Goal: Task Accomplishment & Management: Use online tool/utility

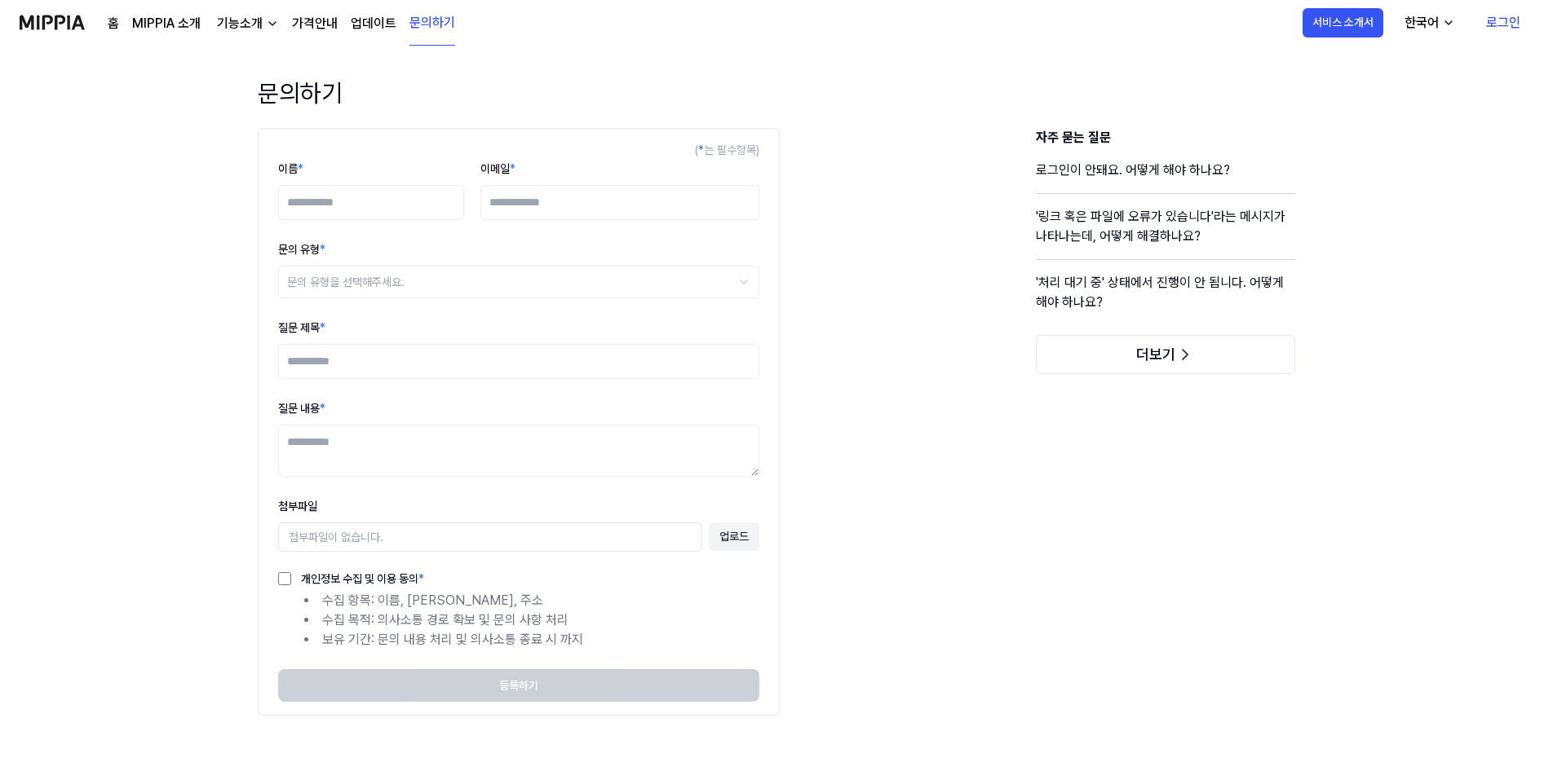
click at [48, 14] on img at bounding box center [52, 22] width 66 height 45
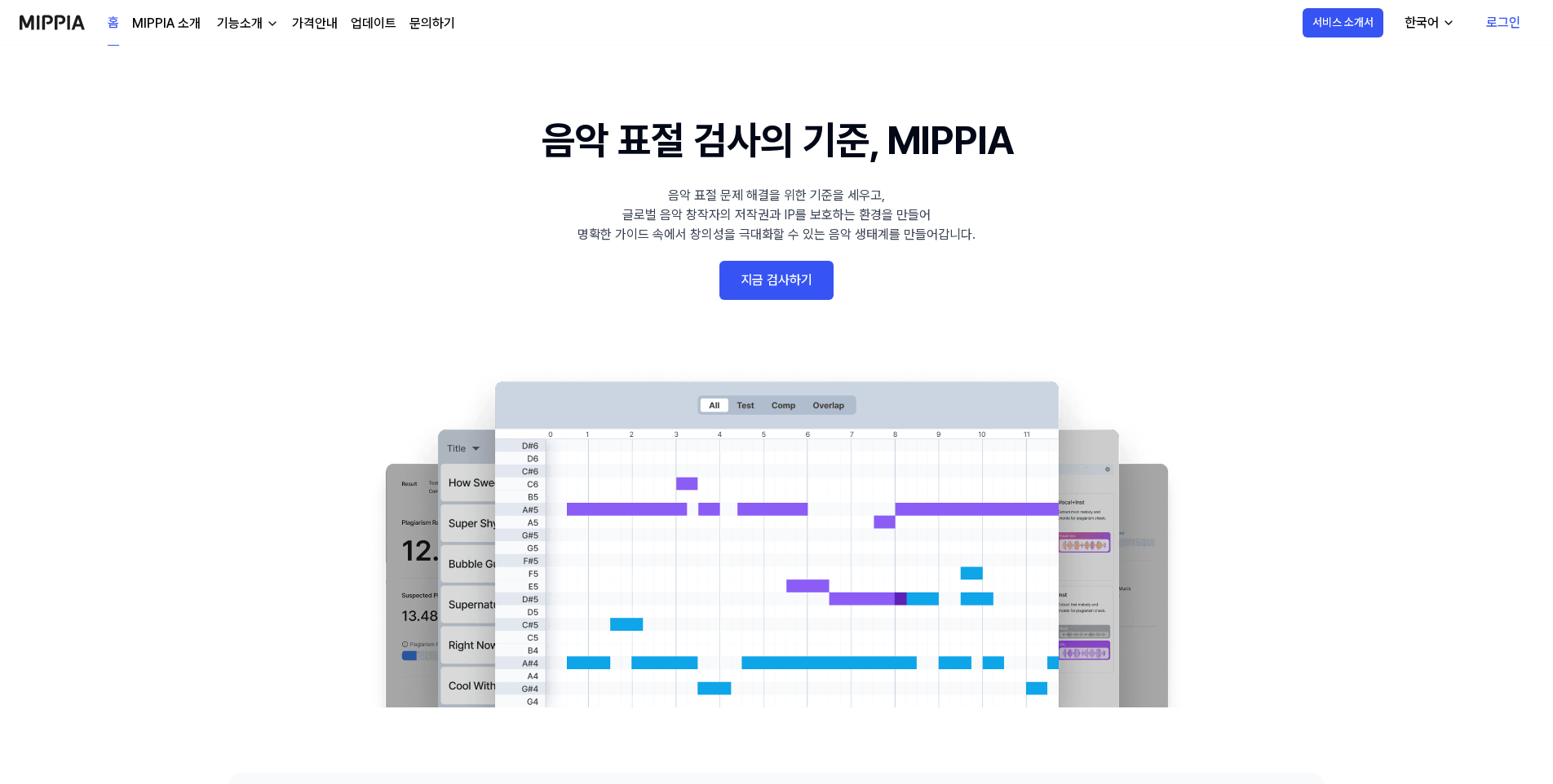
click at [177, 25] on link "MIPPIA 소개" at bounding box center [166, 24] width 68 height 20
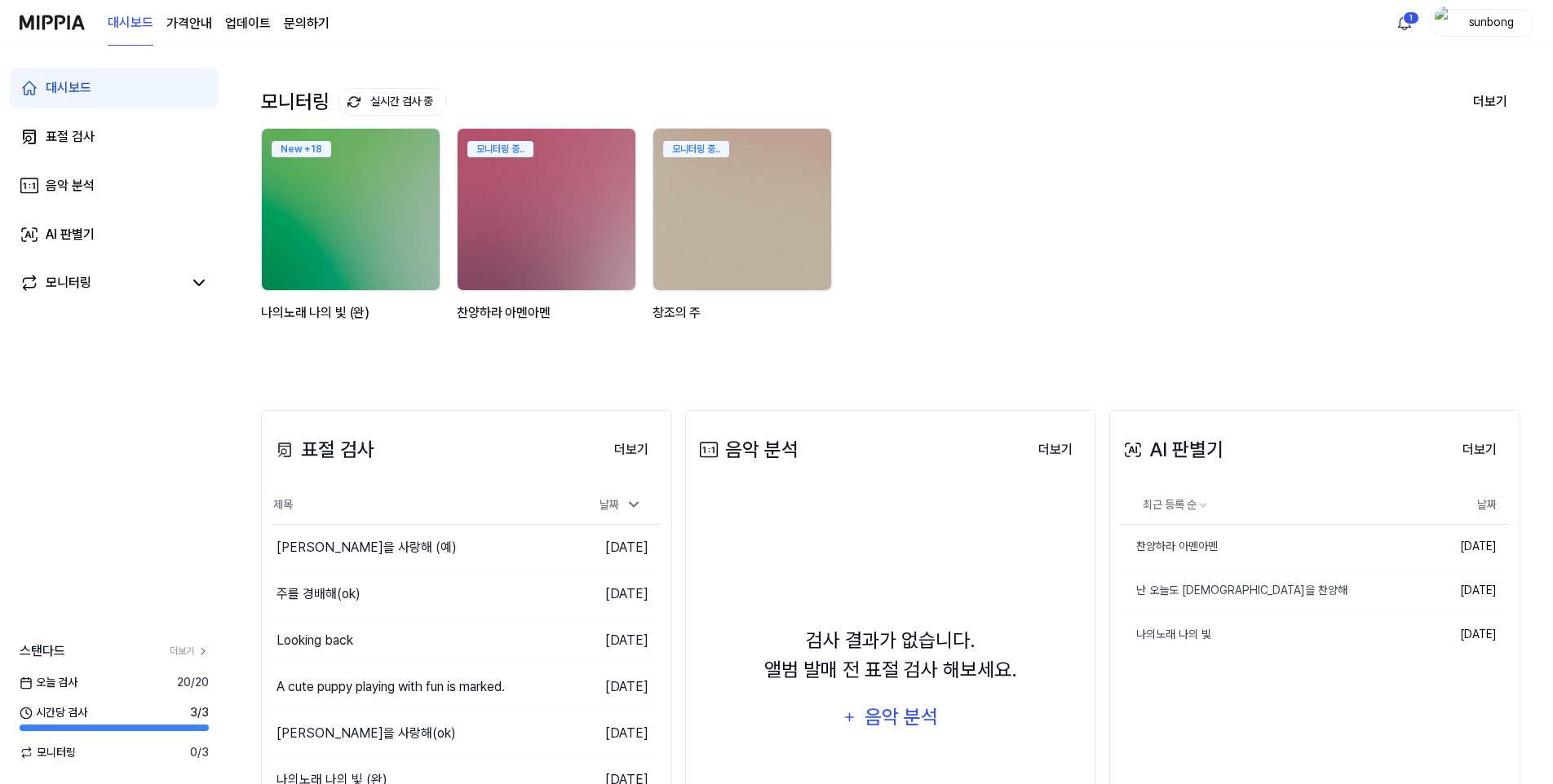
scroll to position [163, 0]
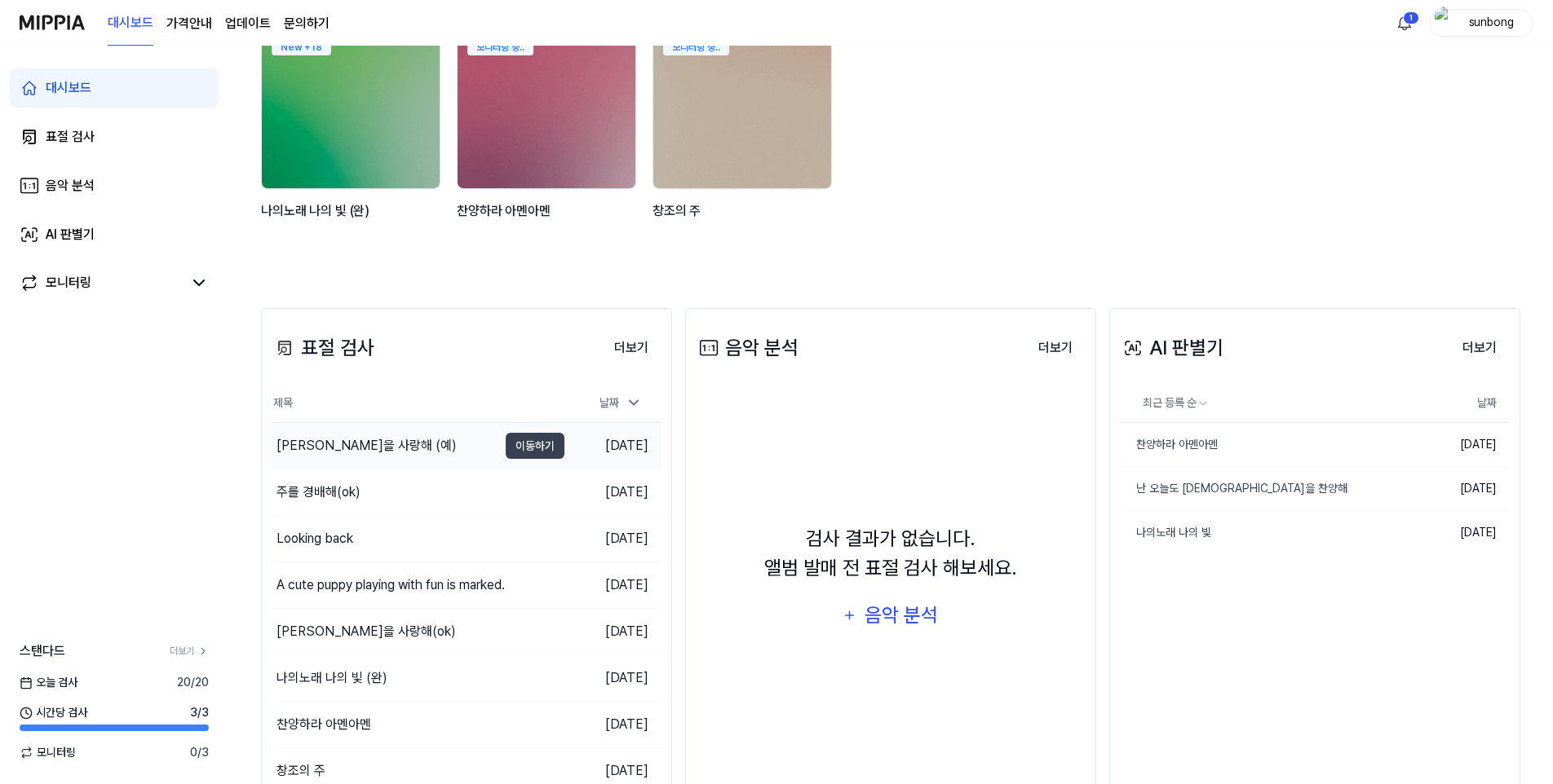
click at [345, 441] on div "[PERSON_NAME]을 사랑해 (예)" at bounding box center [366, 446] width 180 height 20
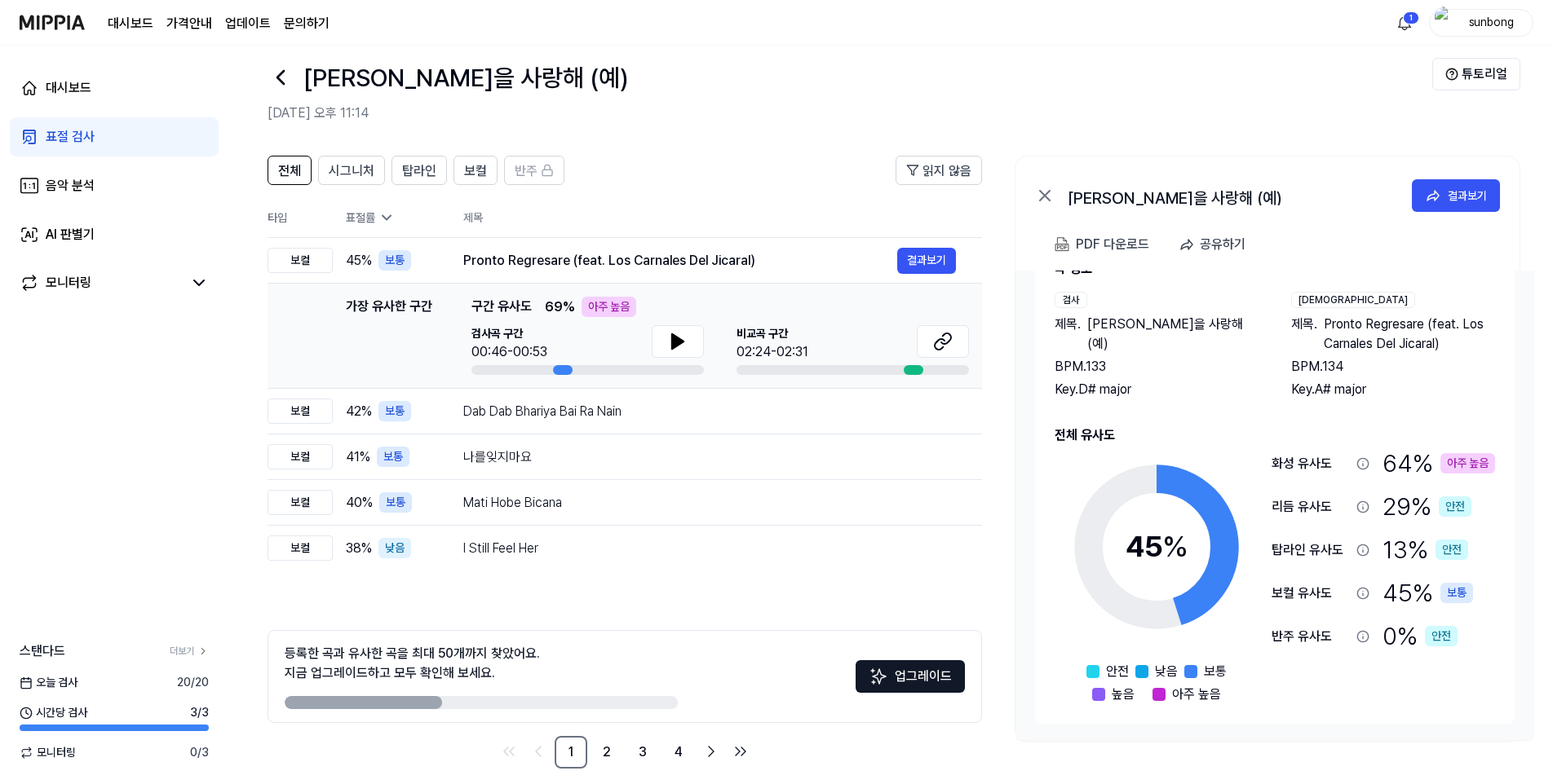
scroll to position [37, 0]
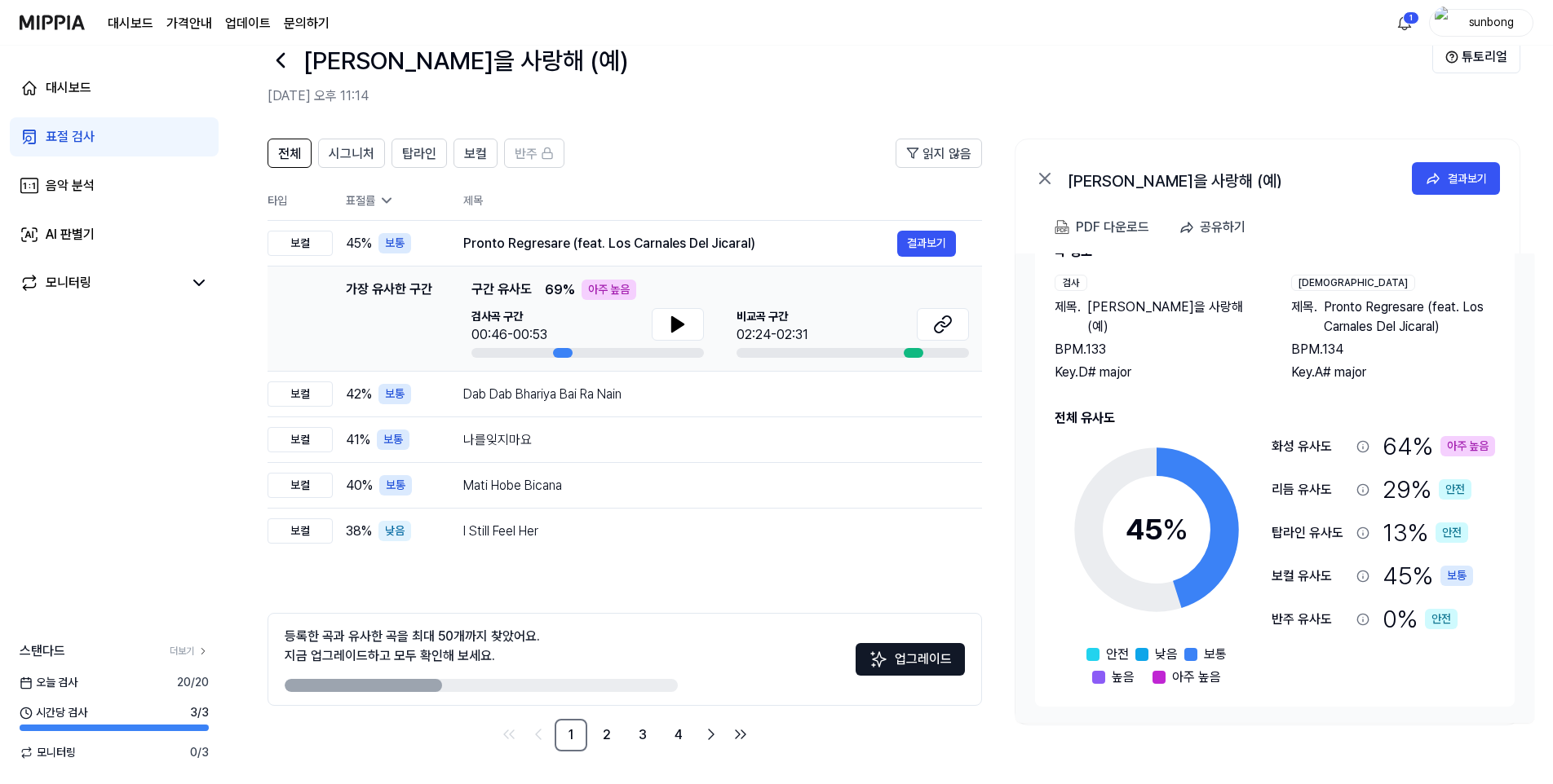
click at [926, 649] on button "업그레이드" at bounding box center [911, 659] width 110 height 32
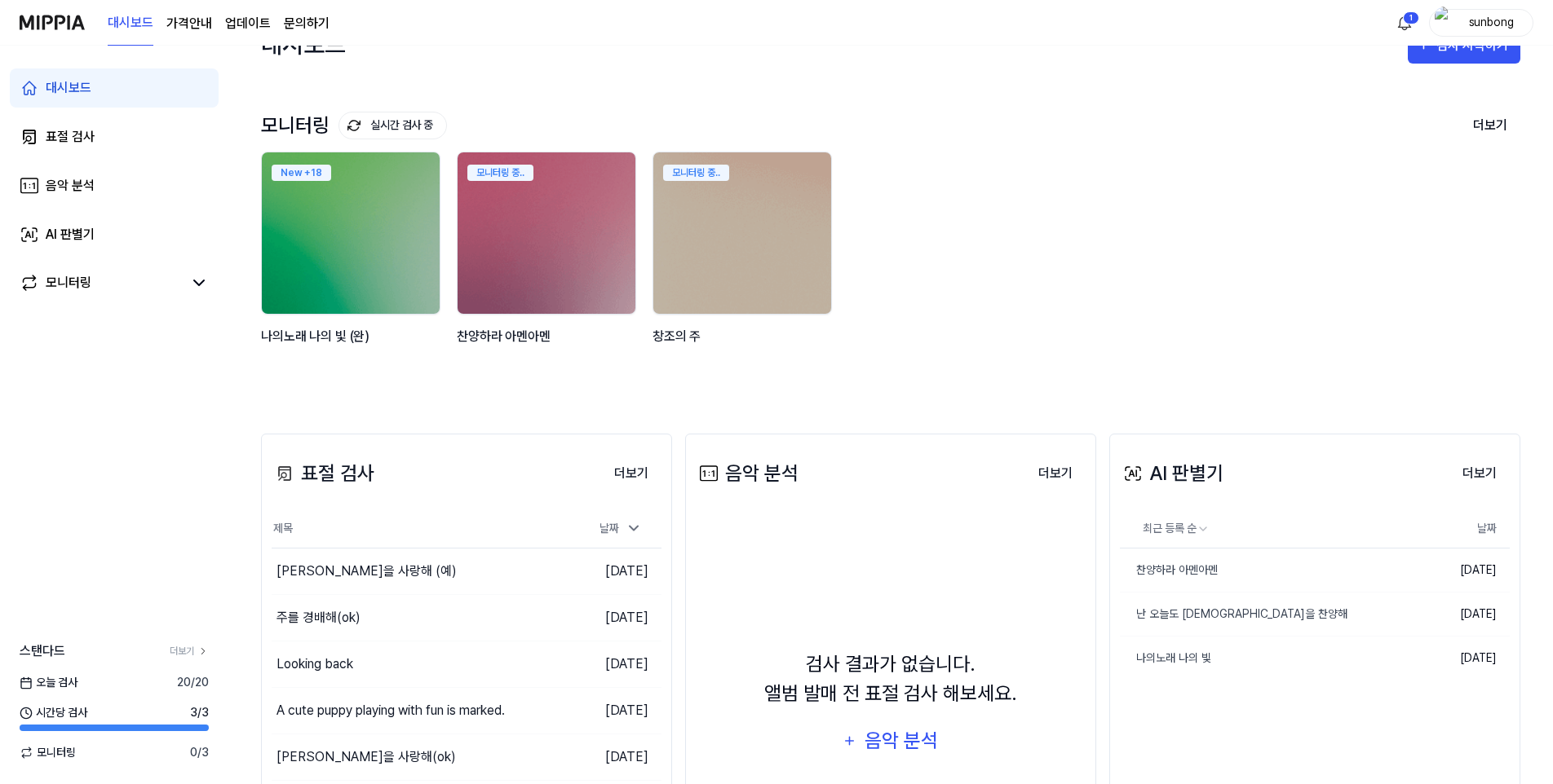
scroll to position [163, 0]
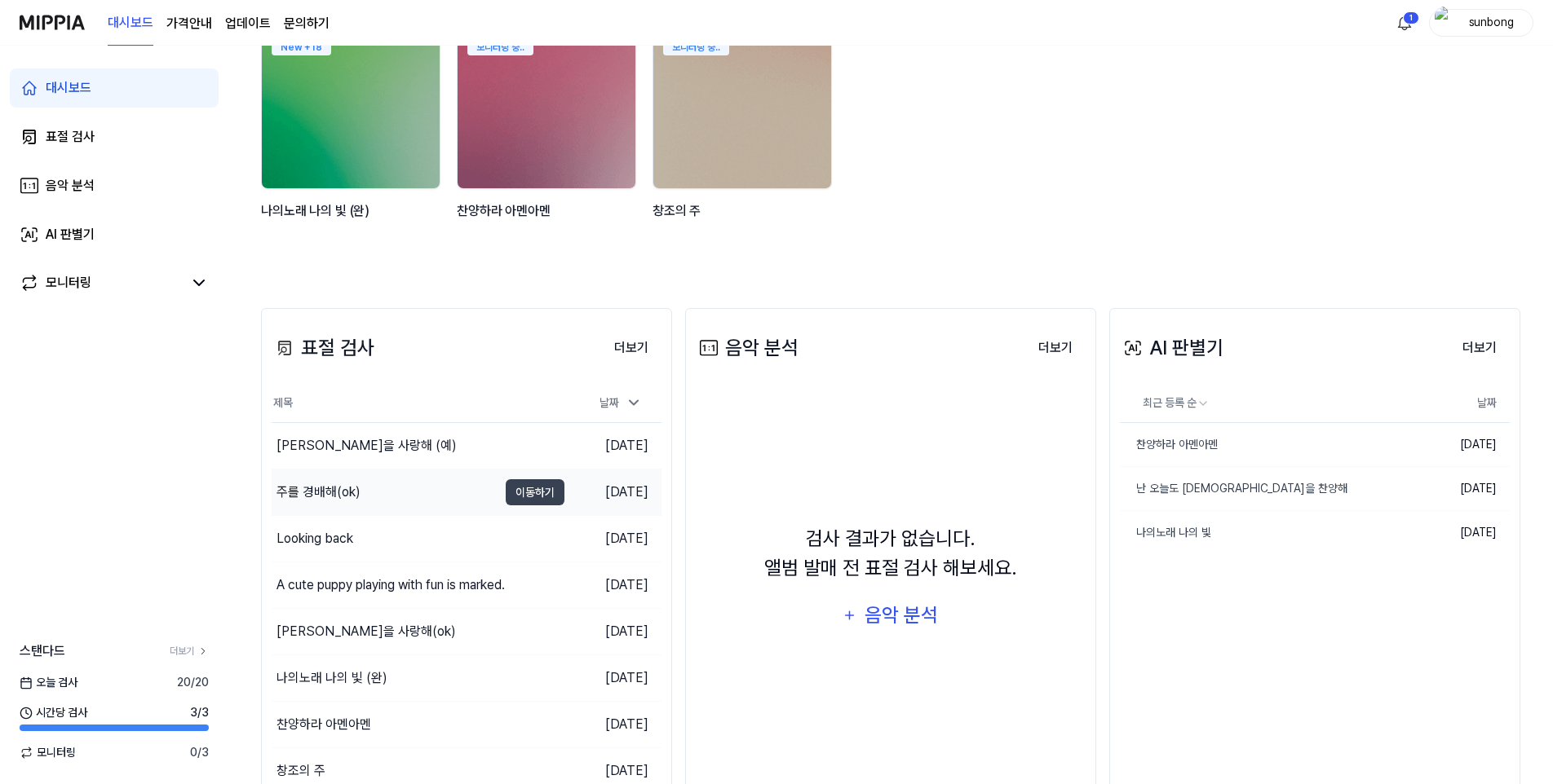
click at [338, 493] on div "주를 경배해(ok)" at bounding box center [318, 492] width 84 height 20
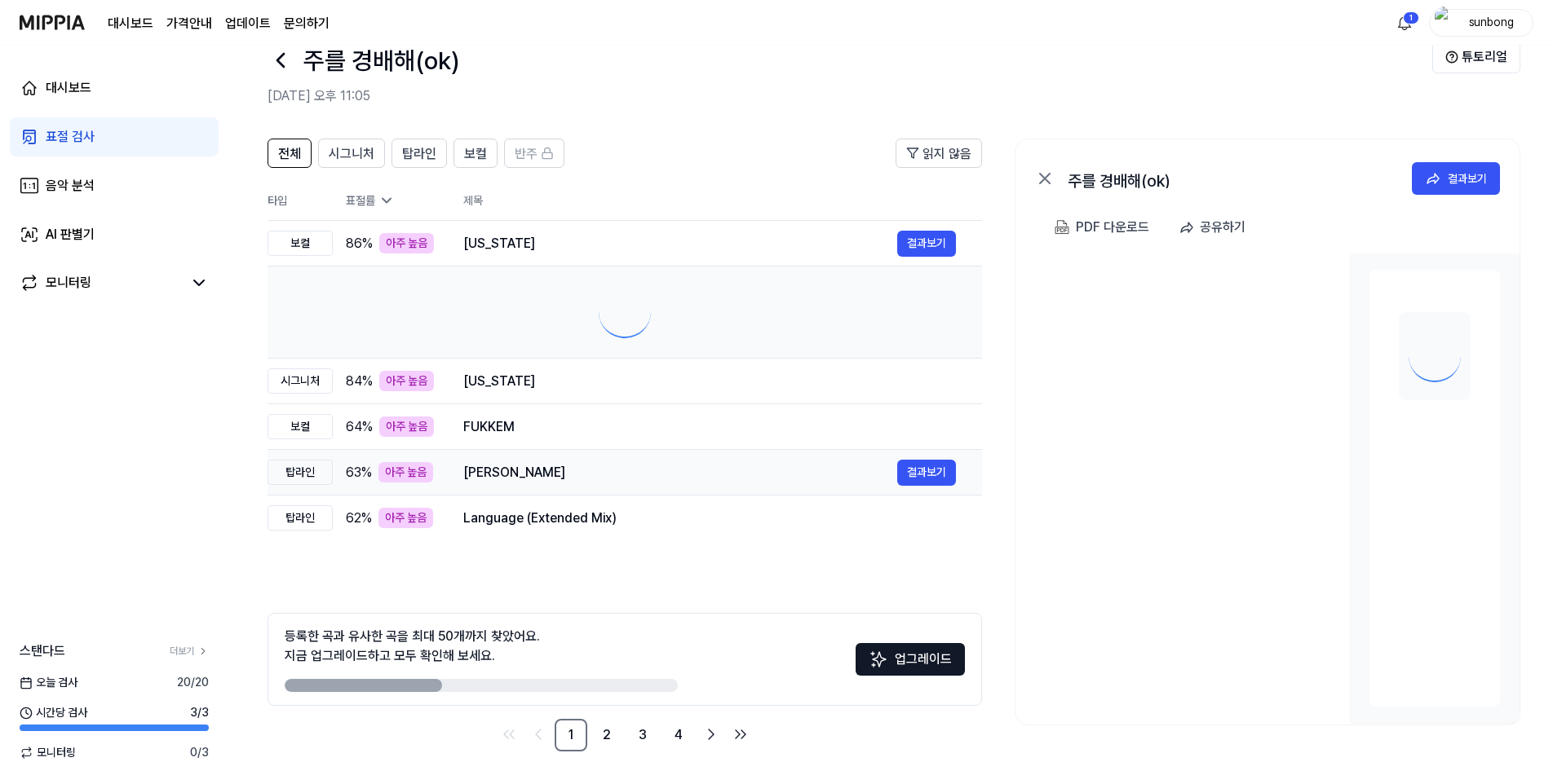
scroll to position [0, 0]
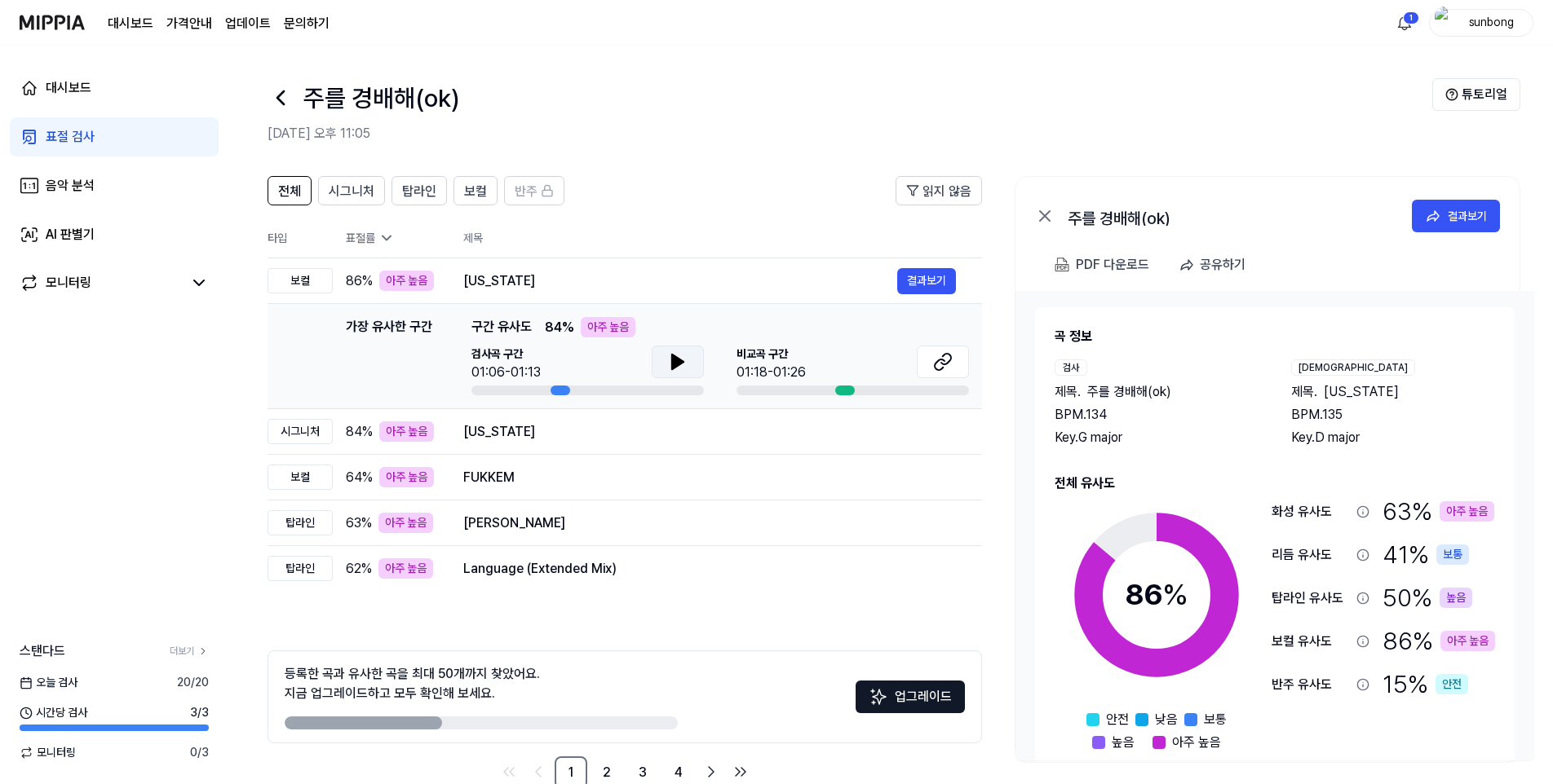
click at [678, 366] on icon at bounding box center [678, 362] width 12 height 15
click at [680, 365] on icon at bounding box center [681, 362] width 3 height 13
click at [307, 434] on div "시그니처" at bounding box center [300, 432] width 66 height 25
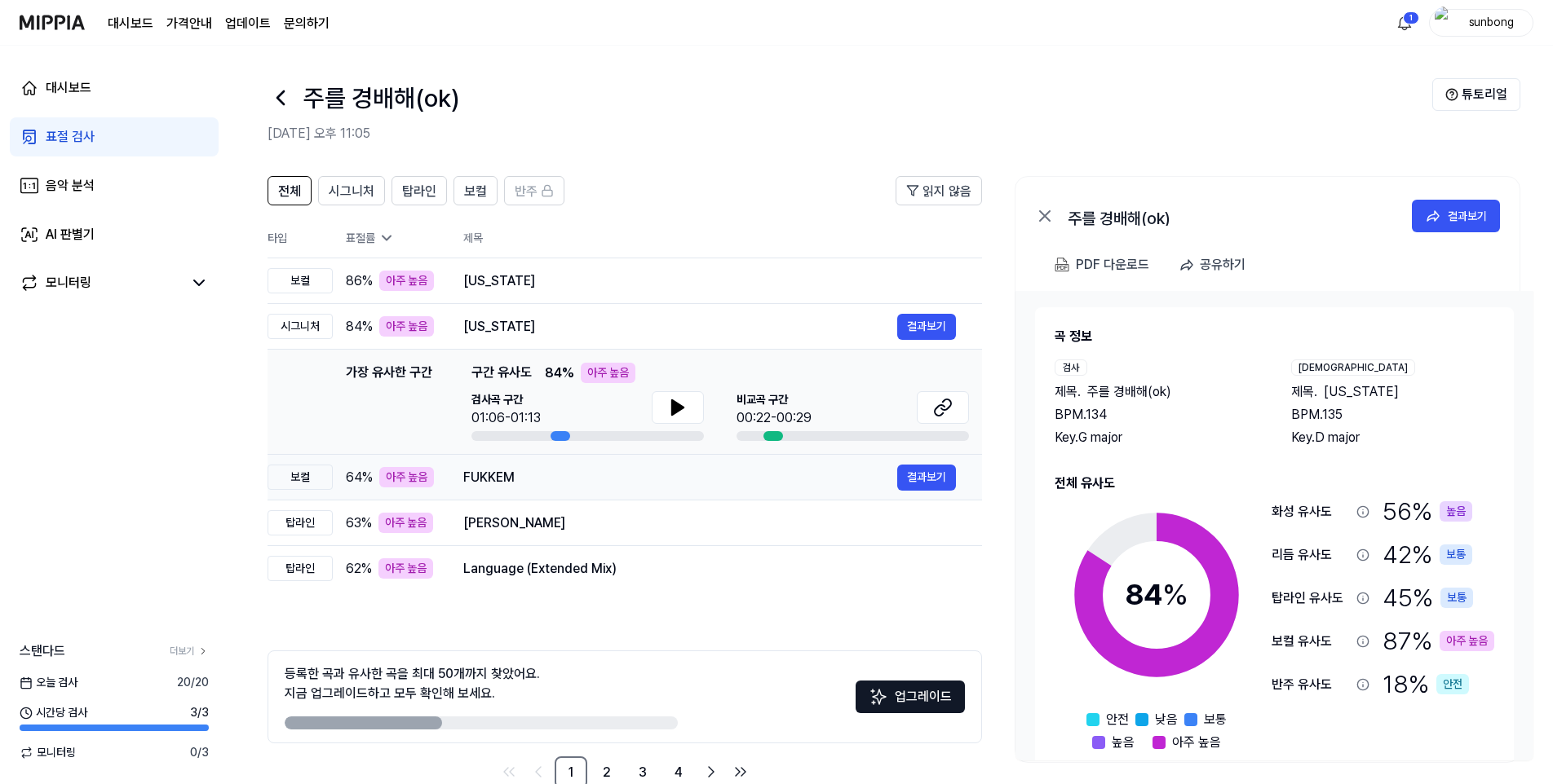
click at [302, 480] on div "보컬" at bounding box center [300, 477] width 66 height 25
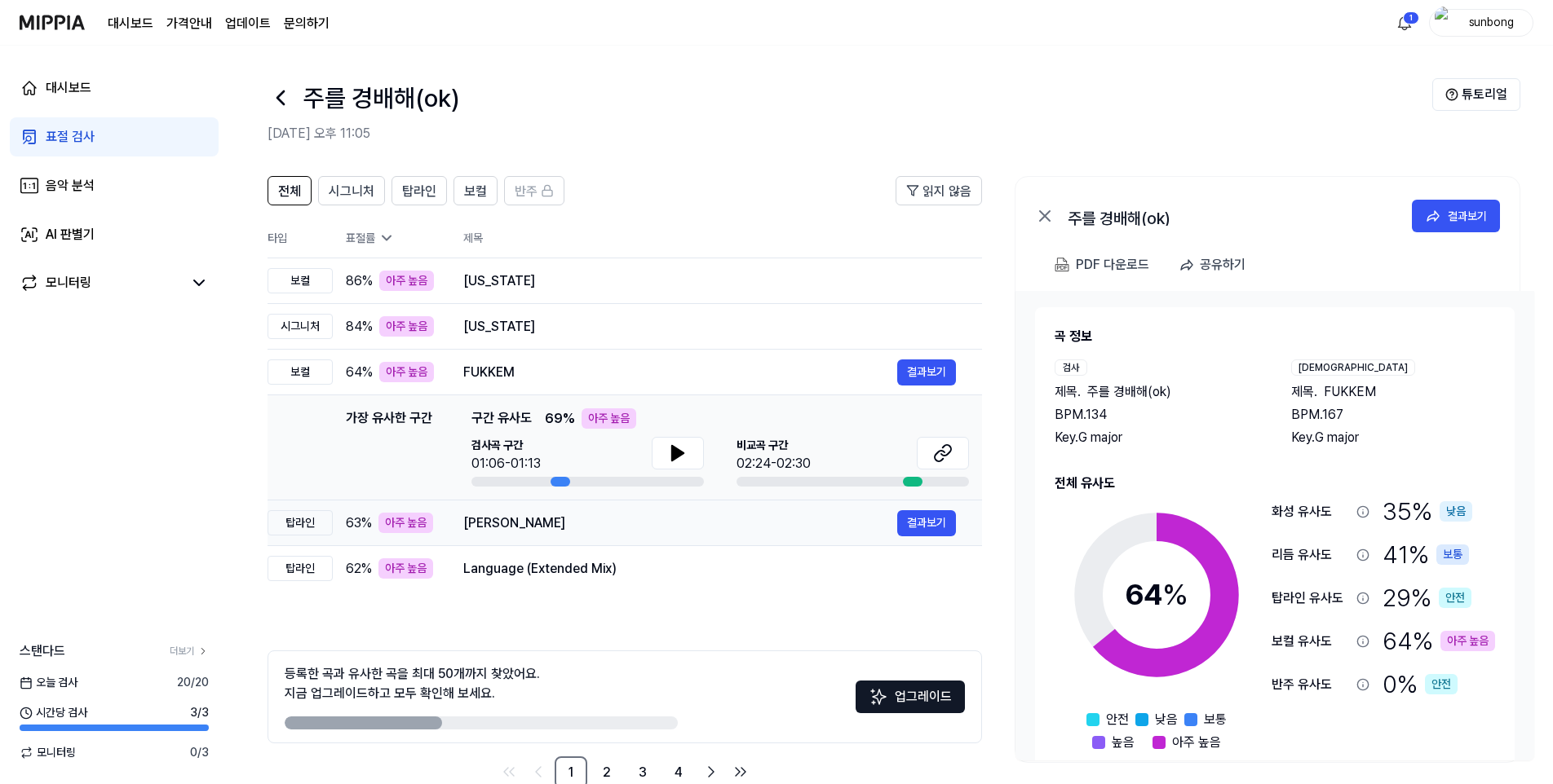
click at [310, 522] on div "탑라인" at bounding box center [300, 522] width 66 height 25
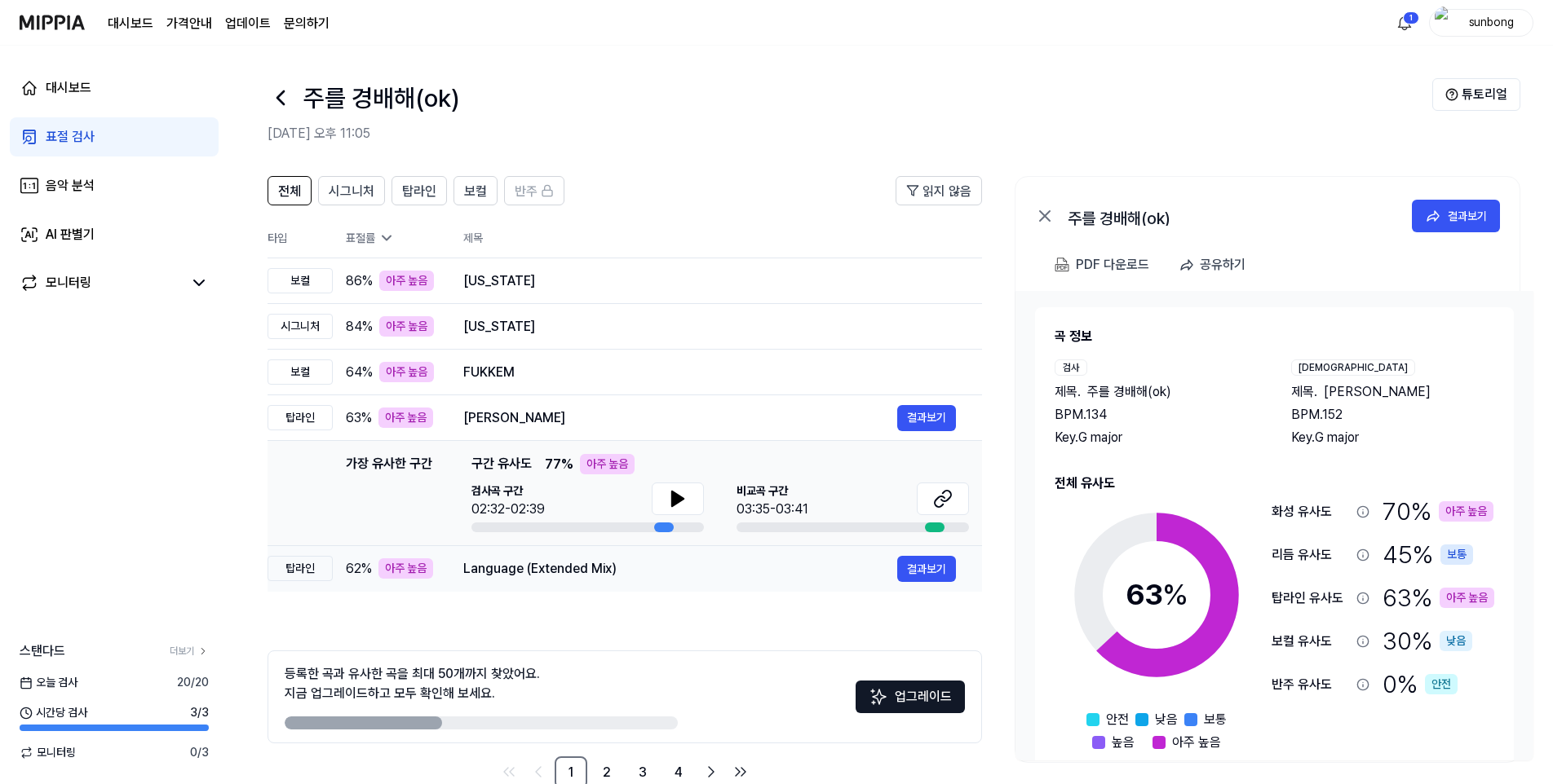
click at [308, 569] on div "탑라인" at bounding box center [300, 568] width 66 height 25
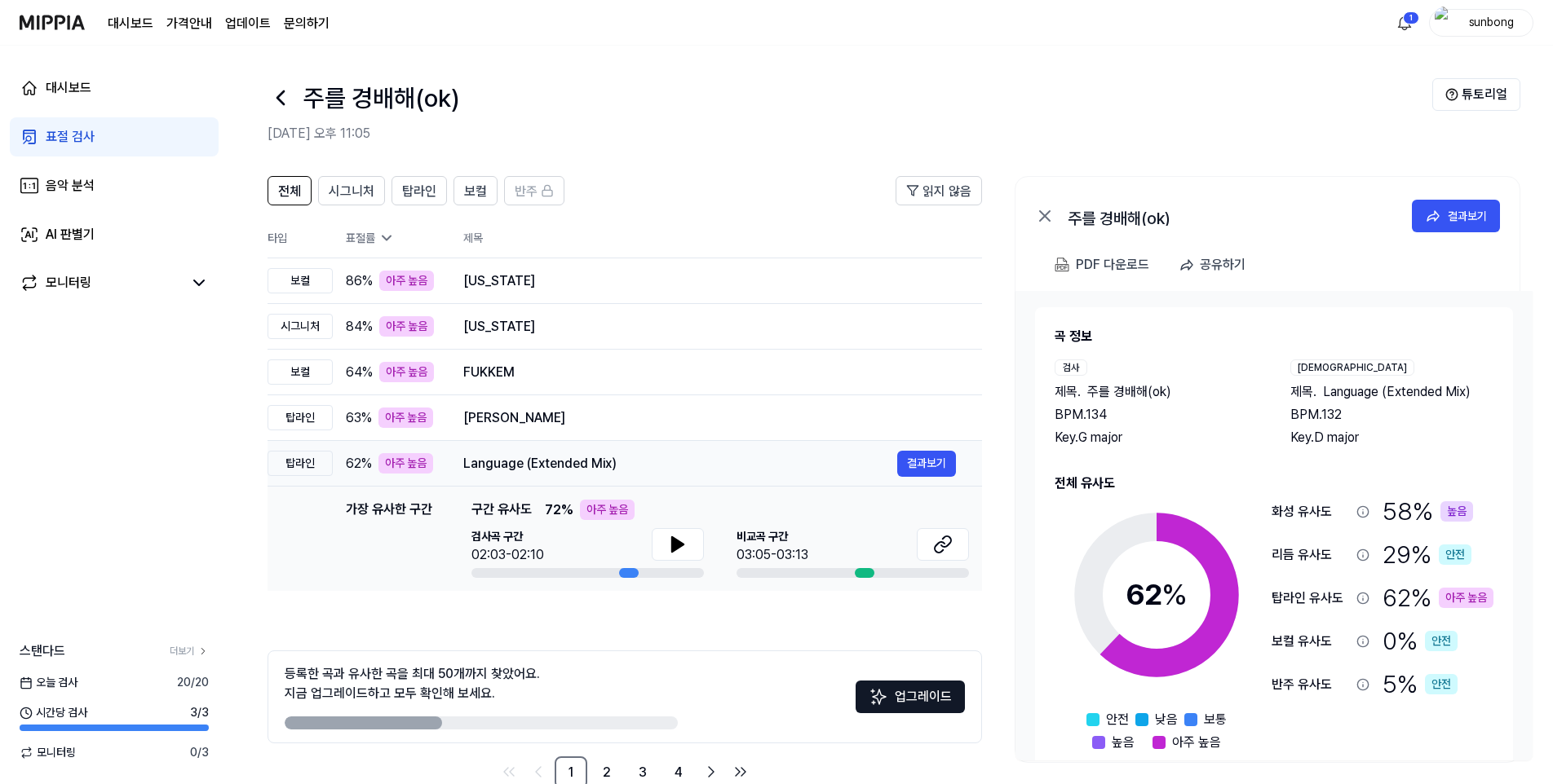
scroll to position [37, 0]
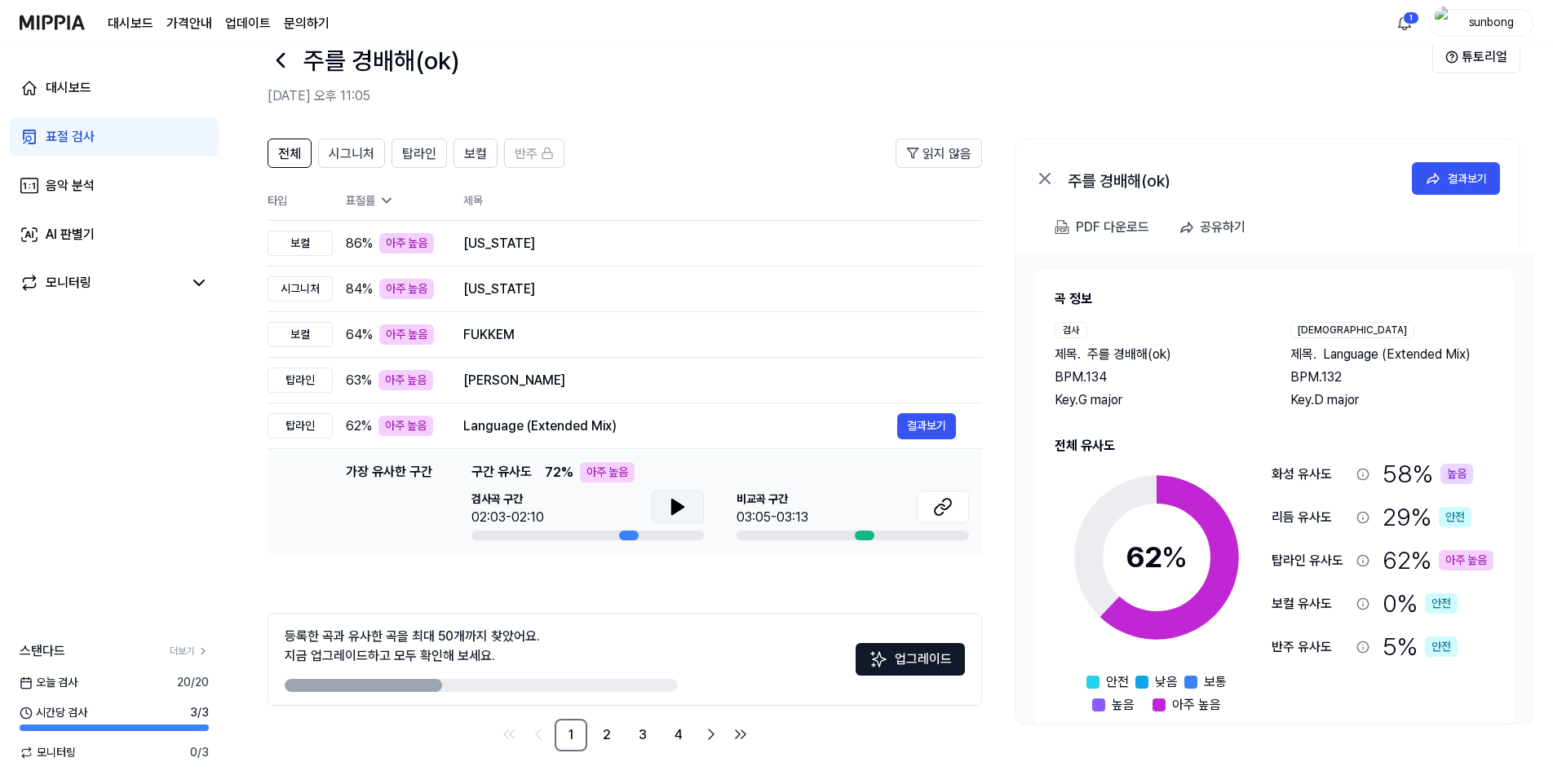
click at [679, 503] on icon at bounding box center [678, 507] width 20 height 20
click at [344, 149] on span "시그니처" at bounding box center [351, 154] width 46 height 20
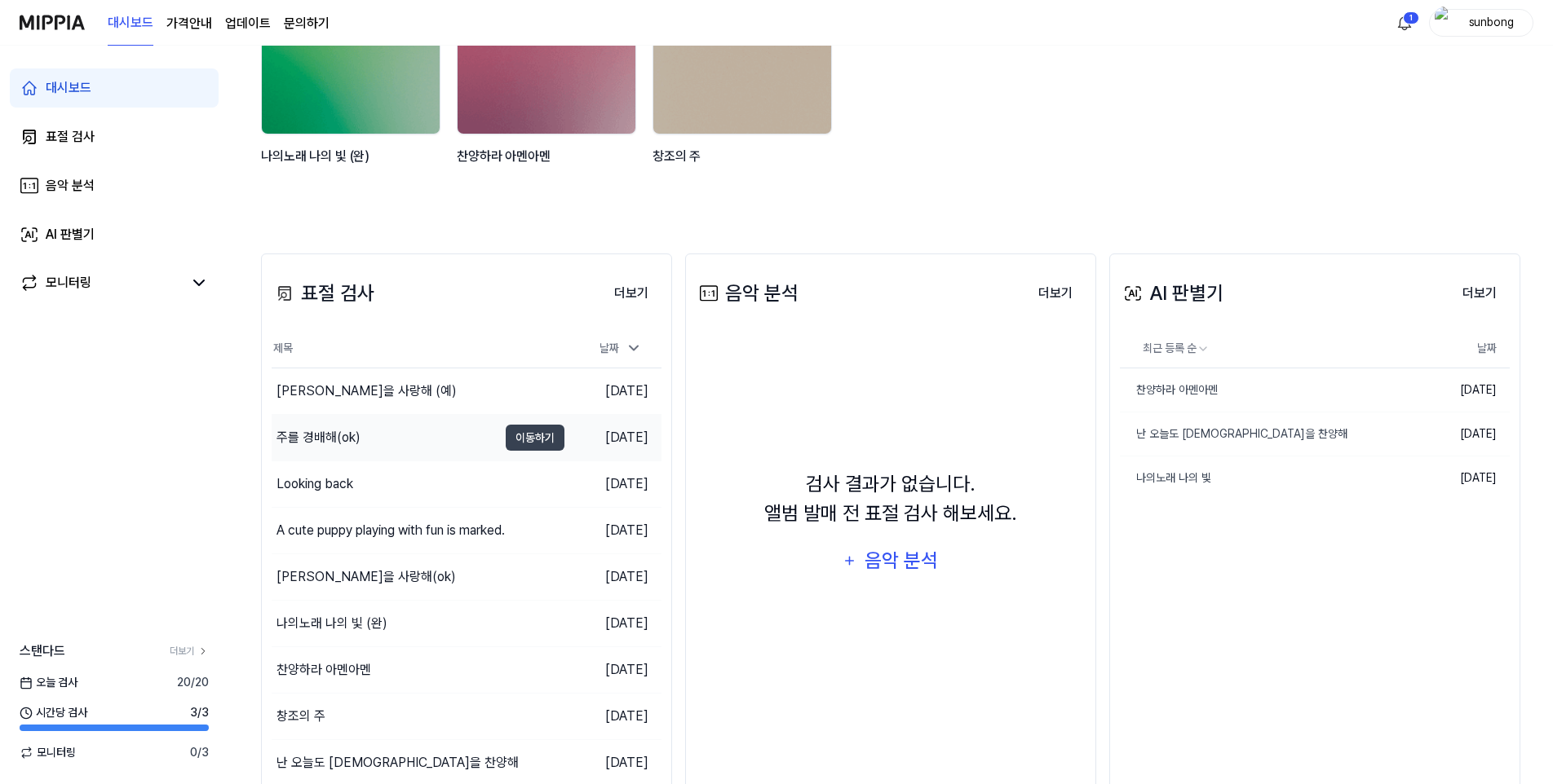
scroll to position [244, 0]
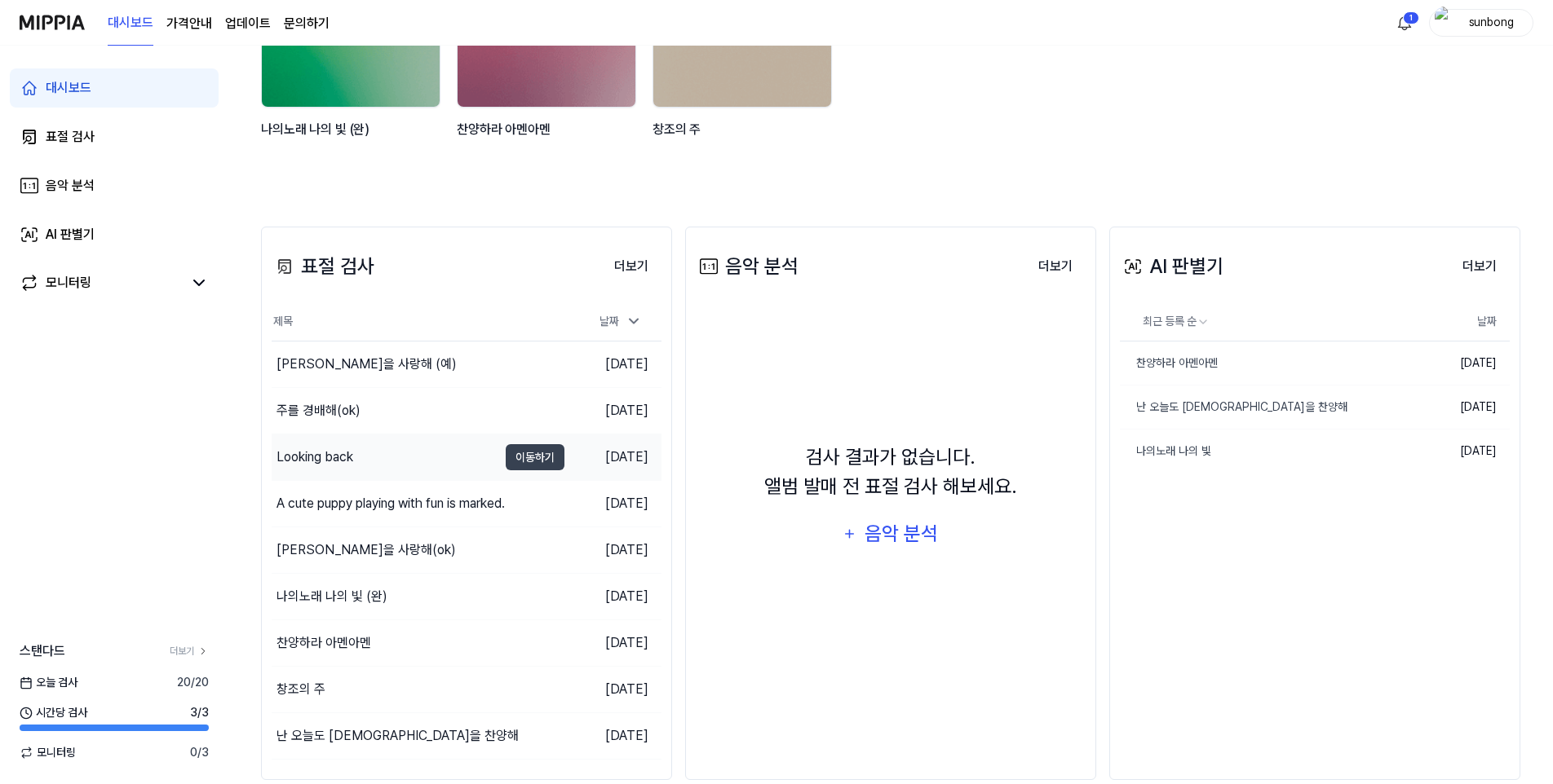
click at [328, 452] on div "Looking back" at bounding box center [315, 458] width 76 height 20
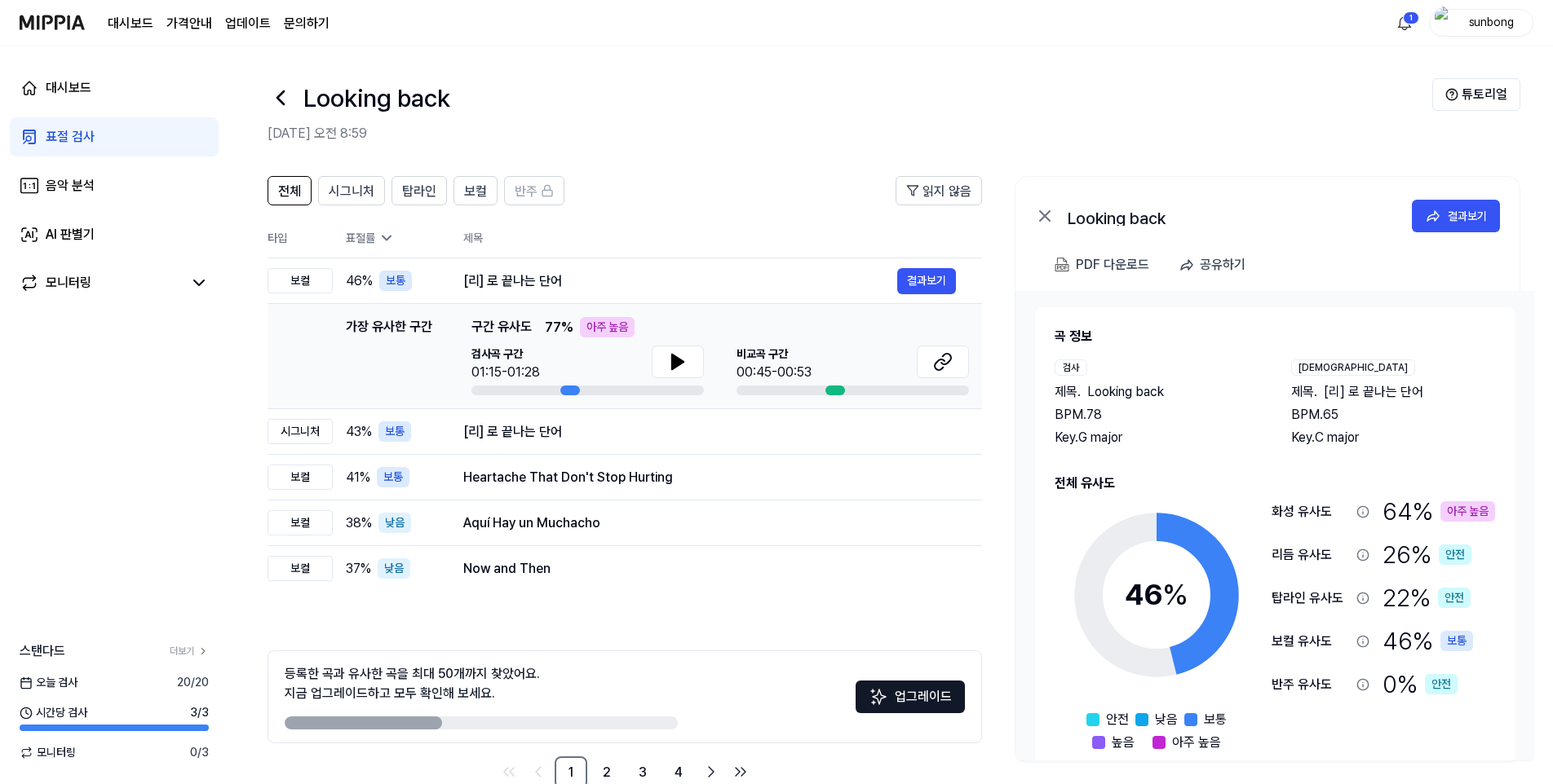
click at [637, 72] on header "Looking back [DATE] 오전 8:59 튜토리얼" at bounding box center [891, 102] width 1324 height 114
click at [672, 360] on icon at bounding box center [678, 362] width 12 height 15
click at [735, 113] on div "Looking back" at bounding box center [850, 97] width 1165 height 39
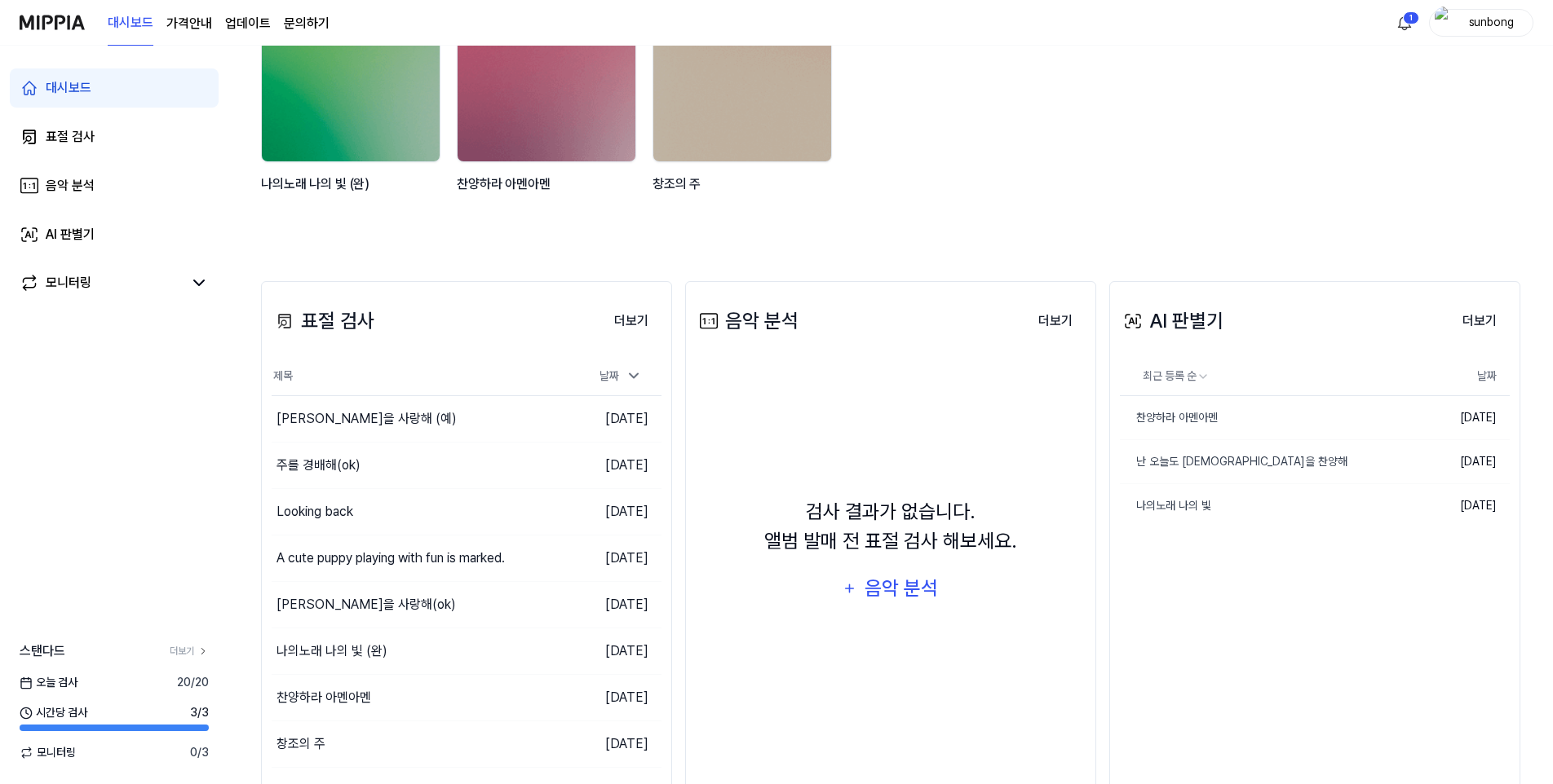
scroll to position [163, 0]
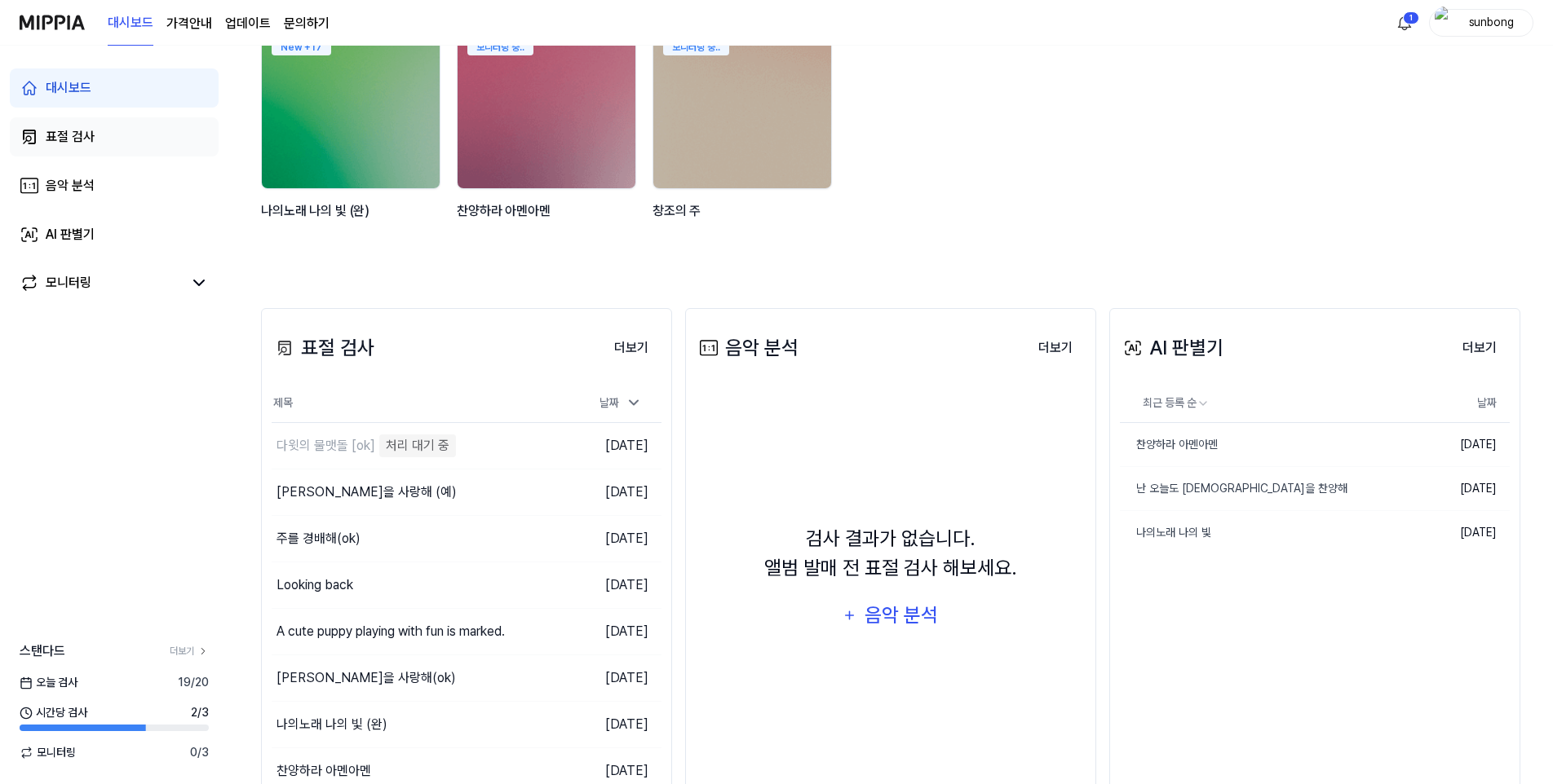
click at [73, 133] on div "표절 검사" at bounding box center [70, 137] width 49 height 20
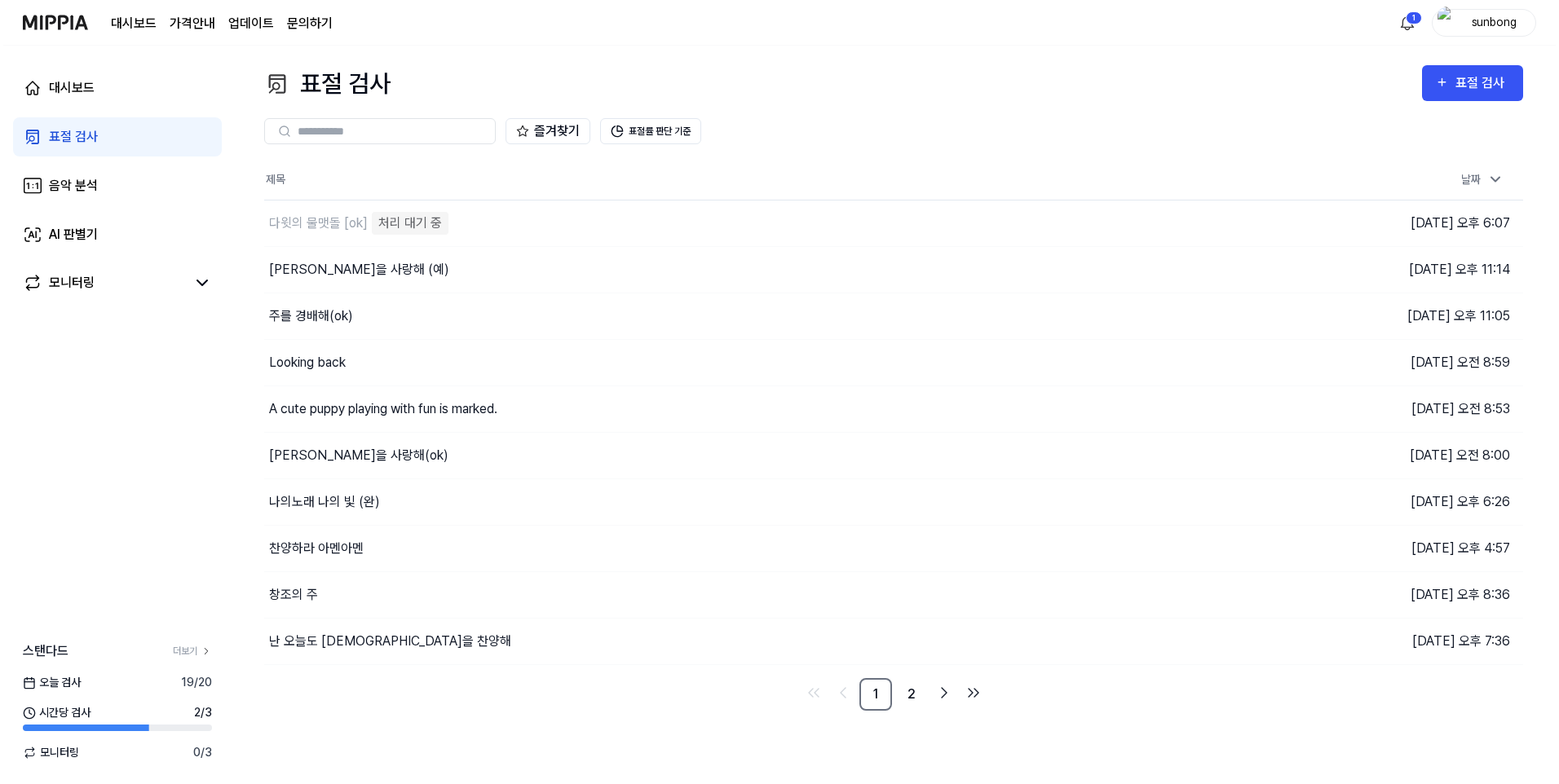
scroll to position [0, 0]
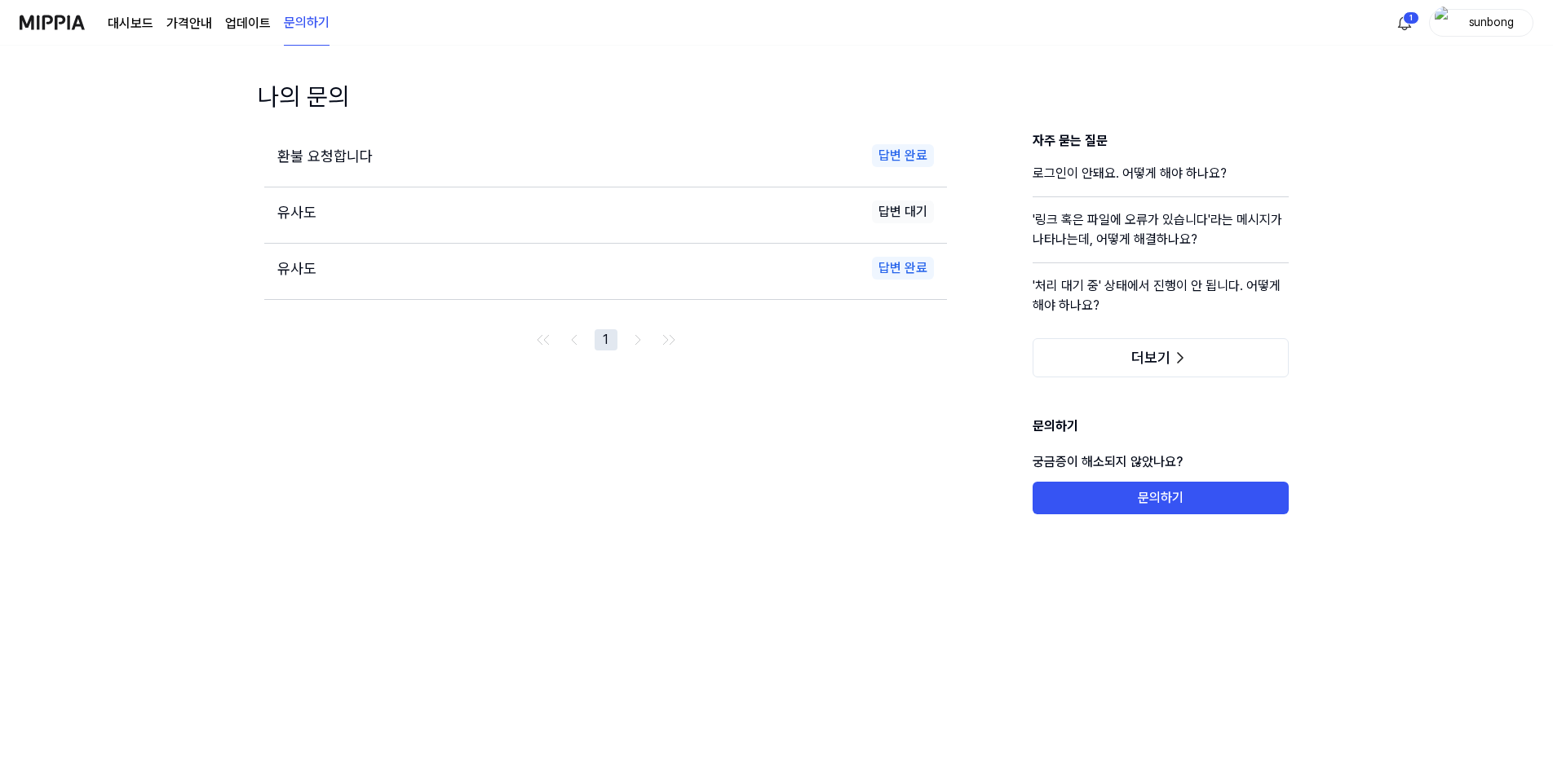
click at [72, 22] on img at bounding box center [52, 22] width 66 height 45
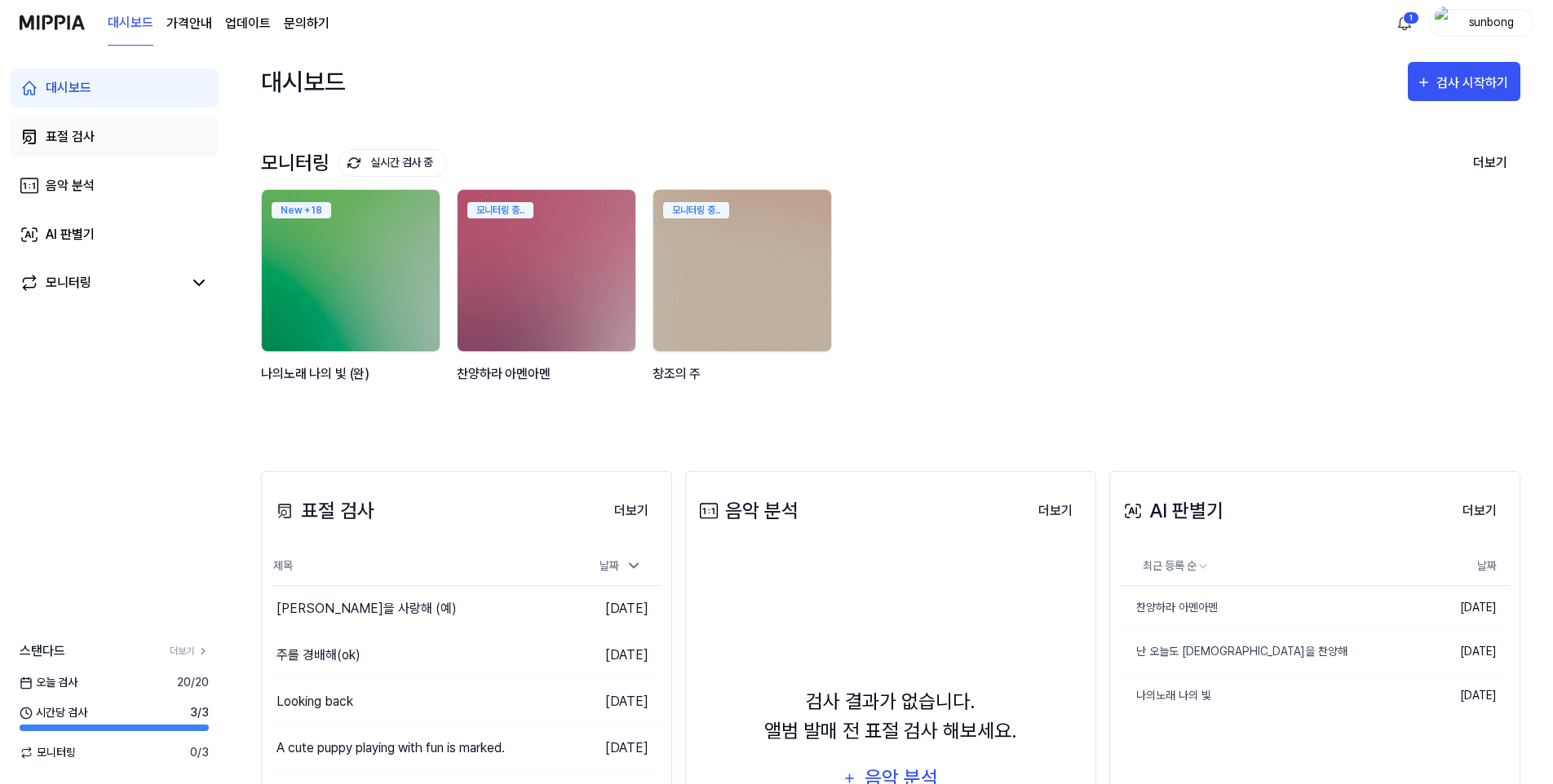
click at [69, 137] on div "표절 검사" at bounding box center [70, 137] width 49 height 20
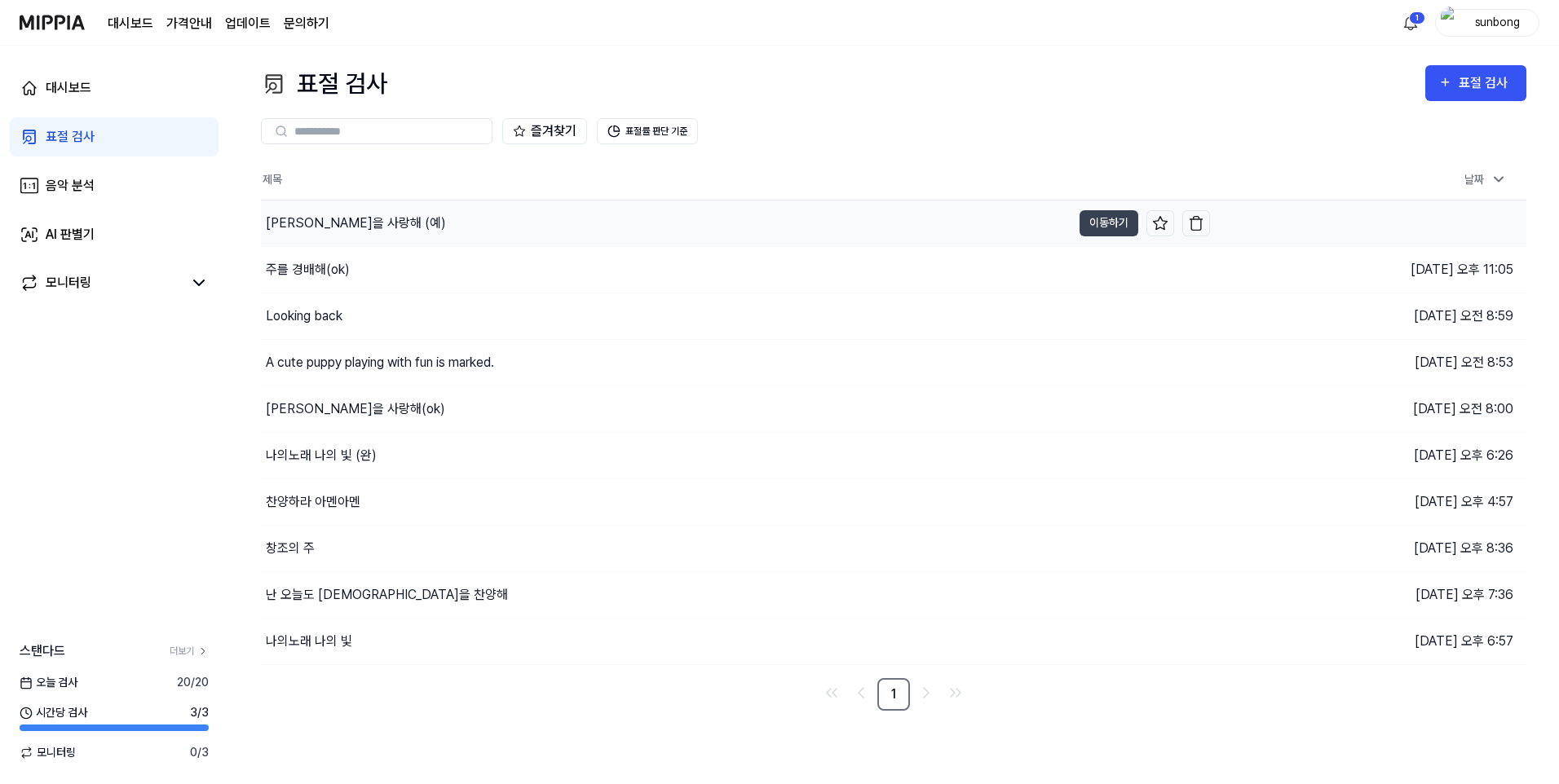
click at [334, 229] on div "[PERSON_NAME]을 사랑해 (예)" at bounding box center [355, 223] width 180 height 20
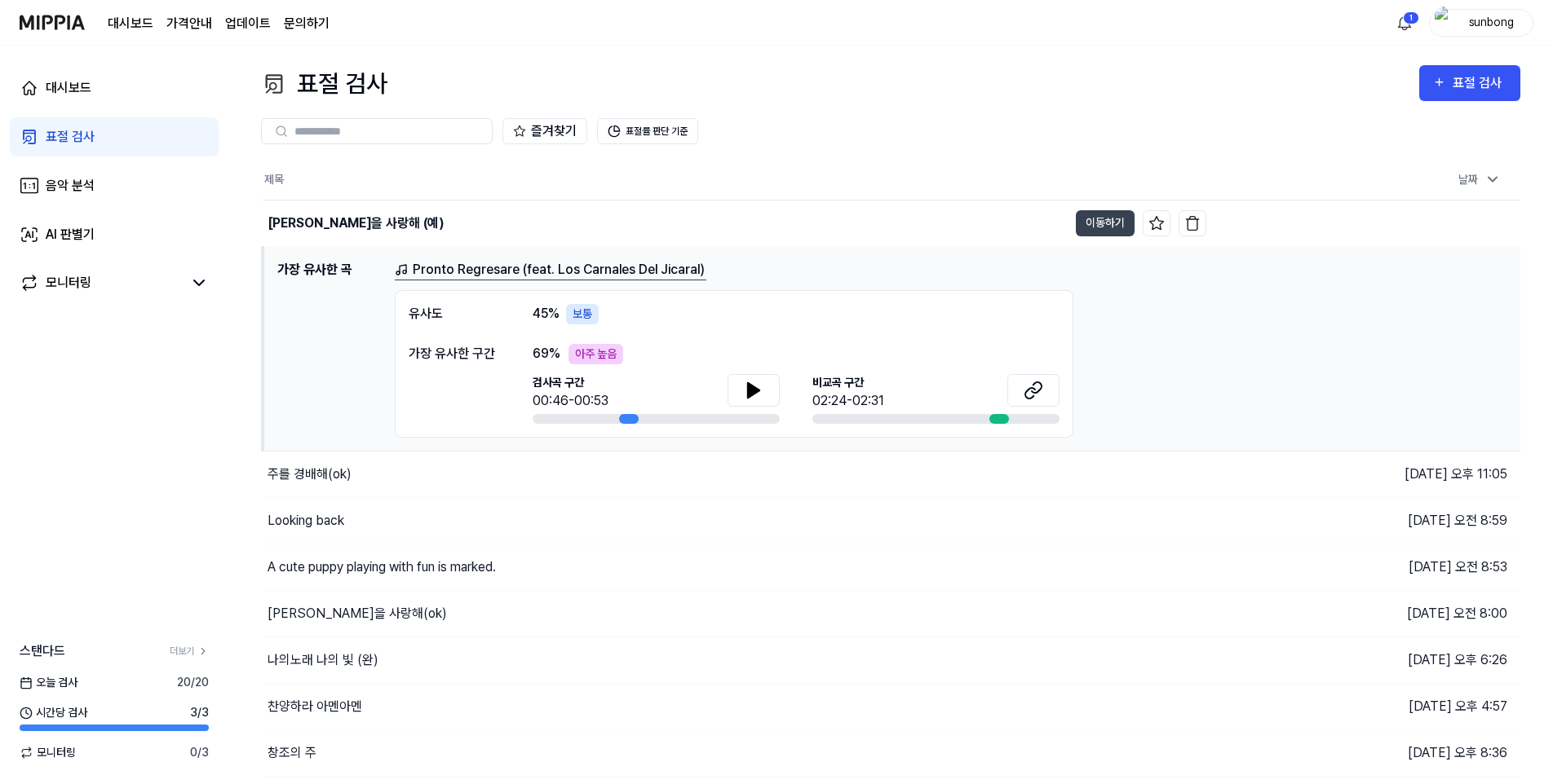
click at [499, 269] on link "Pronto Regresare (feat. Los Carnales Del Jicaral)" at bounding box center [550, 270] width 312 height 21
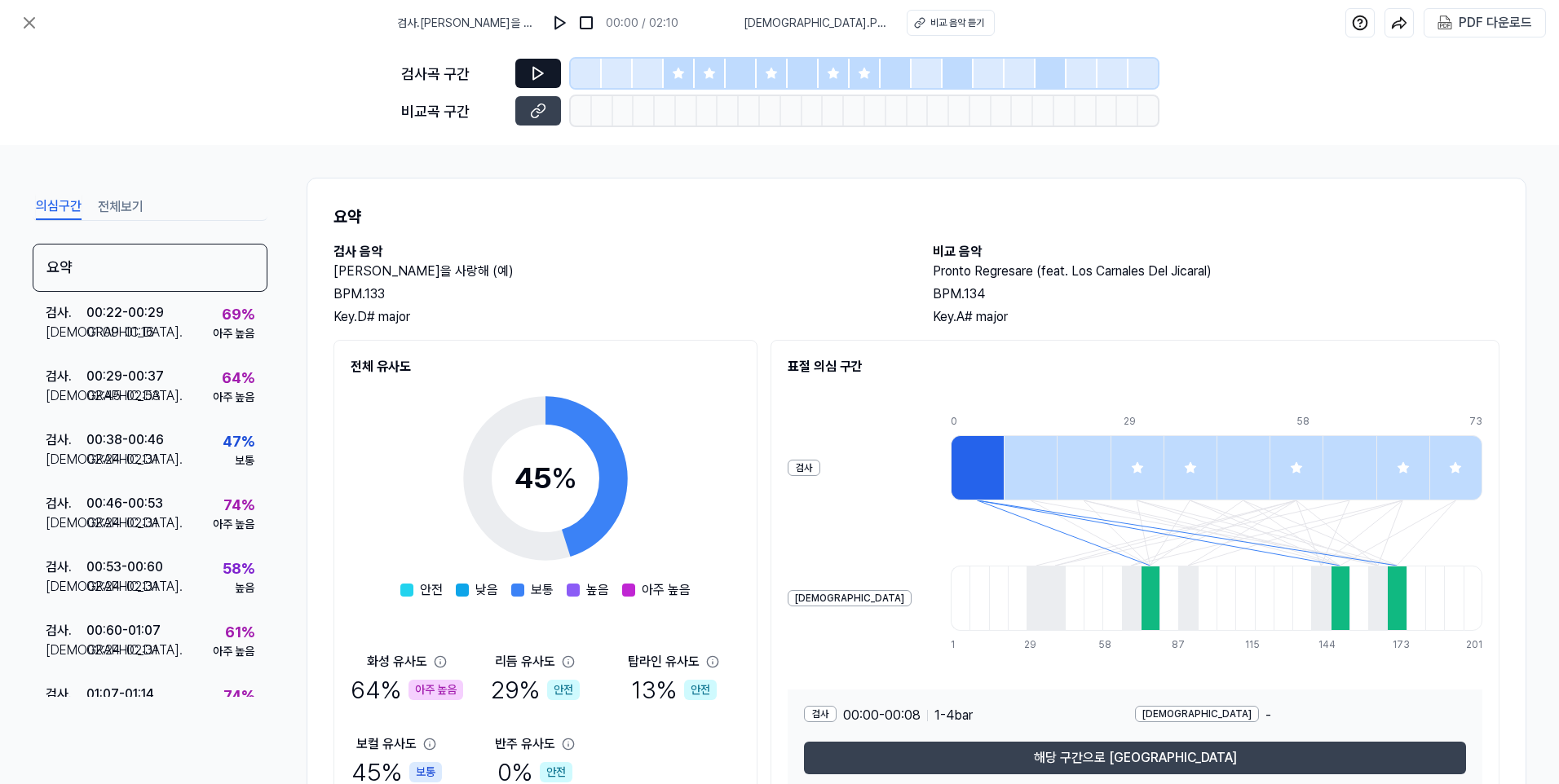
click at [530, 66] on icon at bounding box center [538, 74] width 17 height 17
click at [546, 71] on icon at bounding box center [538, 74] width 17 height 17
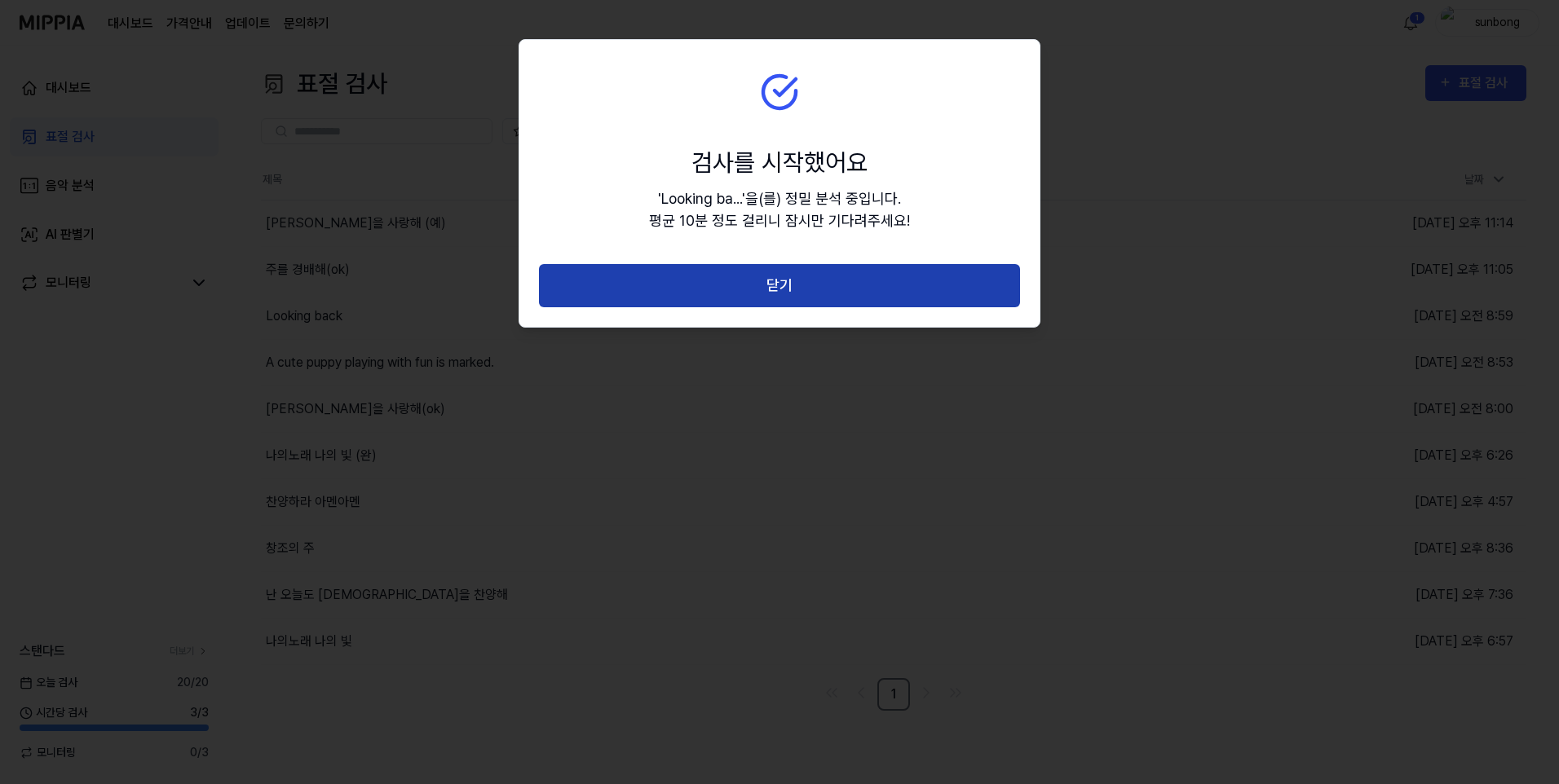
click at [789, 284] on button "닫기" at bounding box center [779, 286] width 481 height 43
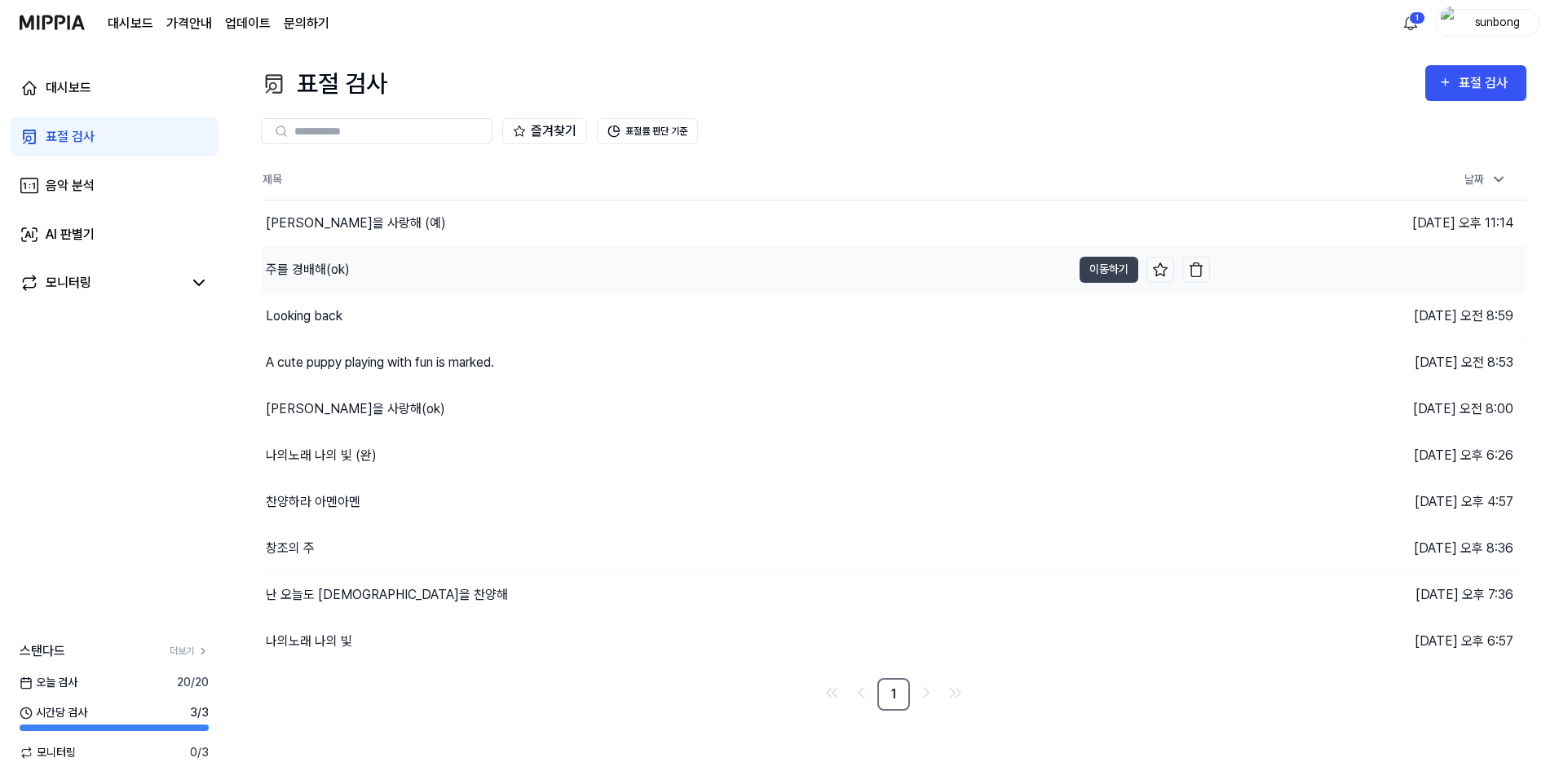
click at [332, 272] on div "주를 경배해(ok)" at bounding box center [307, 270] width 84 height 20
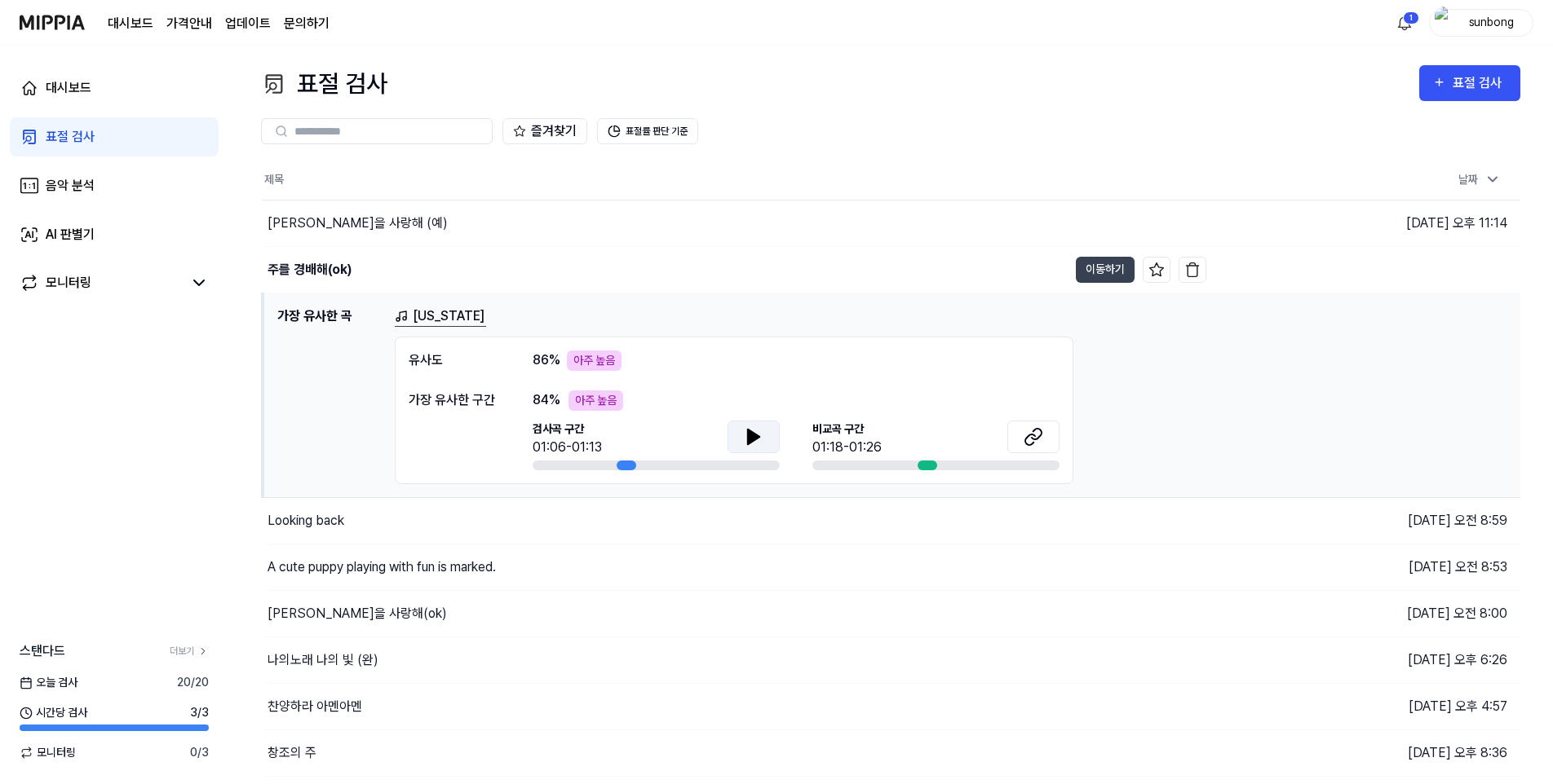
click at [758, 436] on icon at bounding box center [754, 437] width 12 height 15
click at [312, 527] on div "Looking back" at bounding box center [306, 521] width 76 height 20
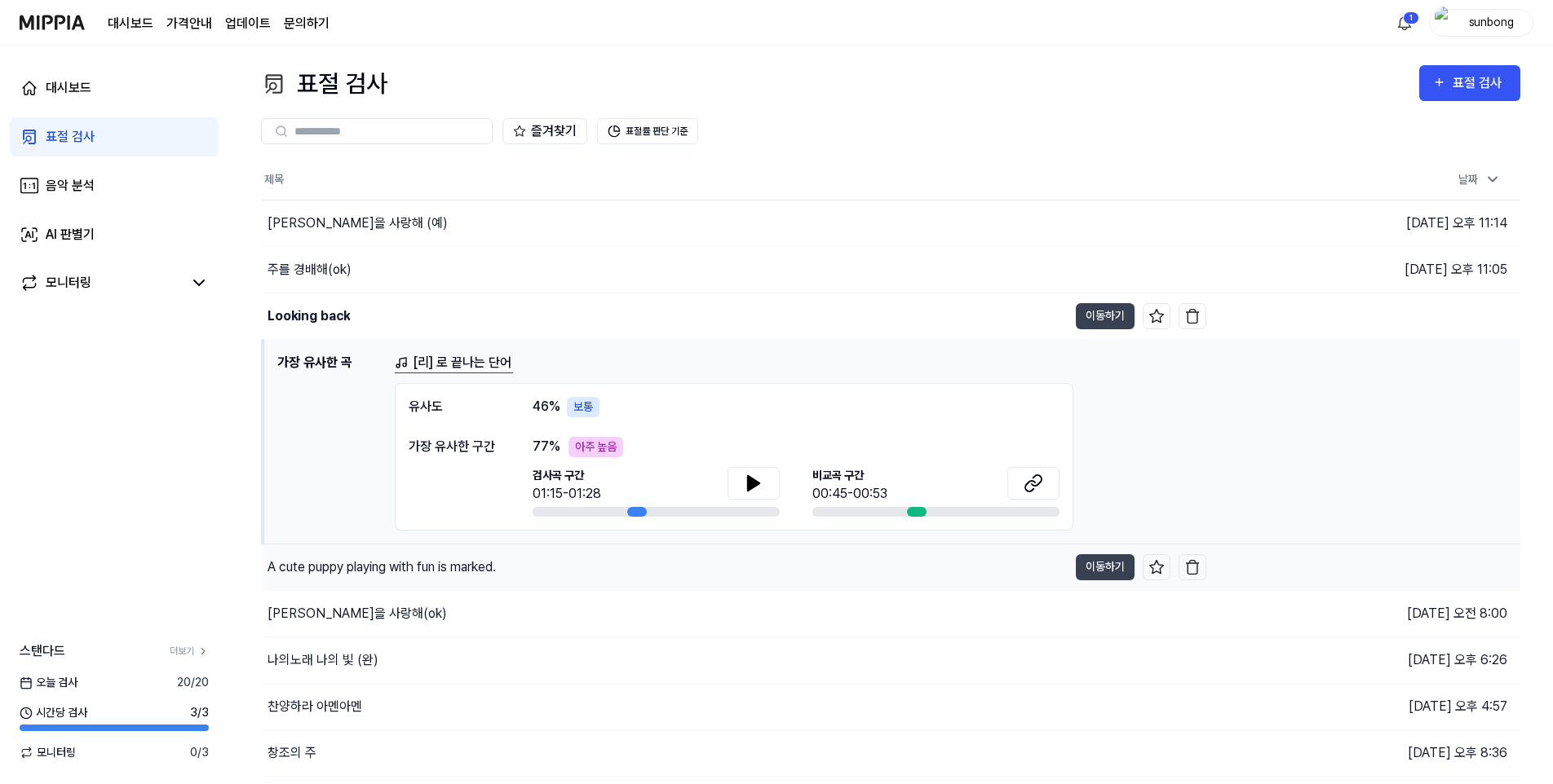
click at [345, 571] on div "A cute puppy playing with fun is marked." at bounding box center [381, 567] width 229 height 20
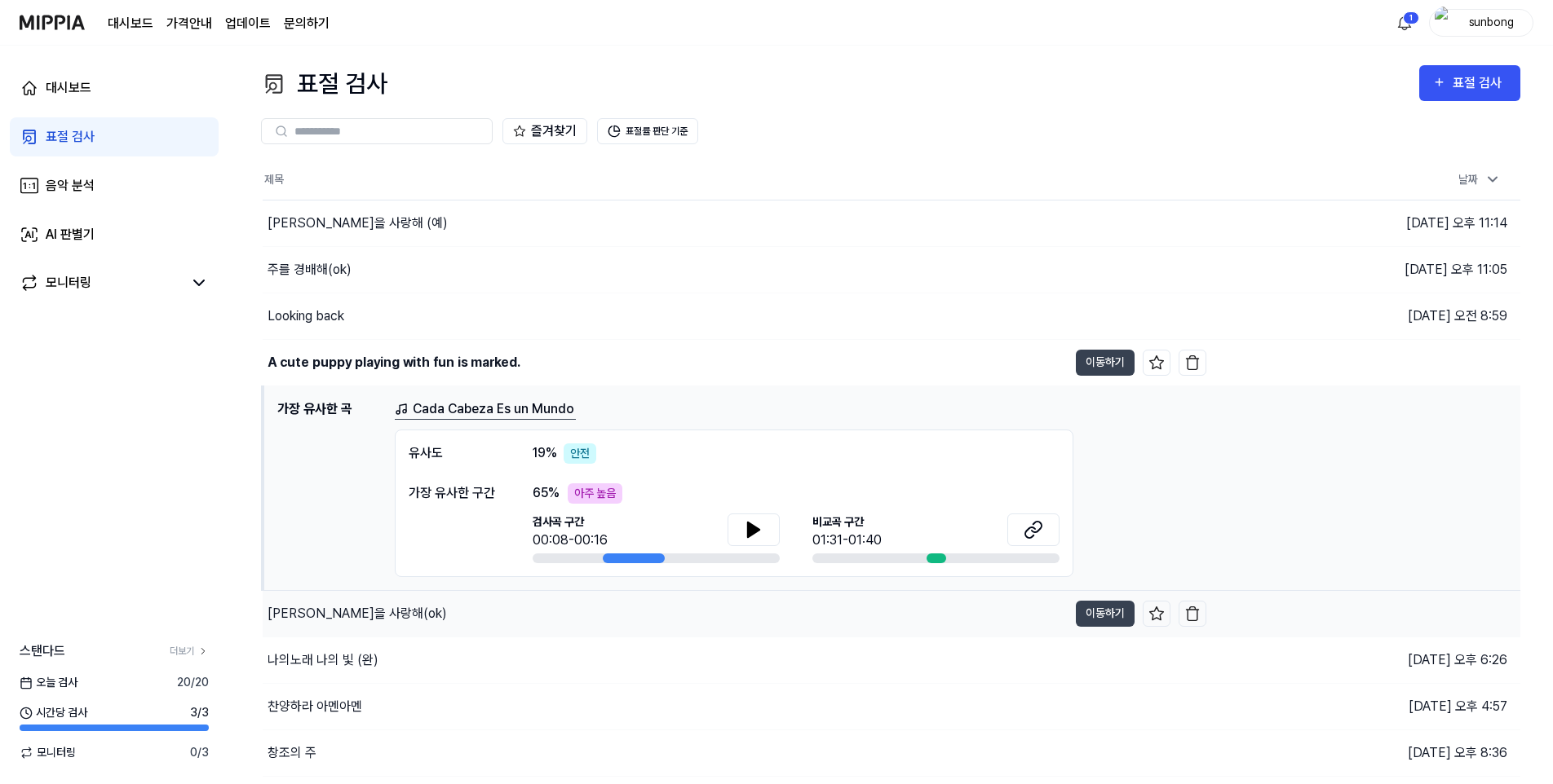
click at [335, 616] on div "[PERSON_NAME]을 사랑해(ok)" at bounding box center [357, 614] width 179 height 20
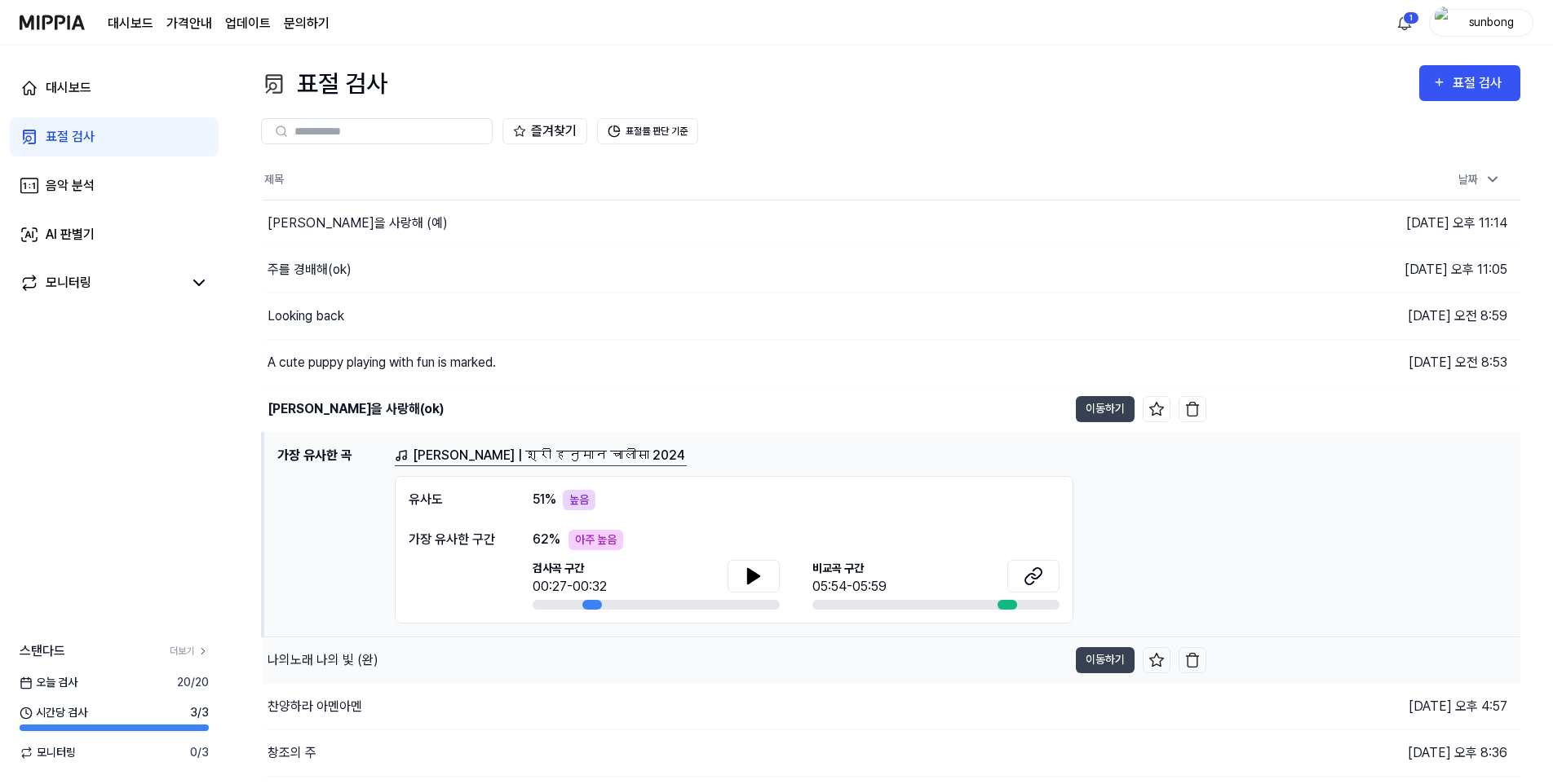
click at [335, 661] on div "나의노래 나의 빛 (완)" at bounding box center [322, 660] width 111 height 20
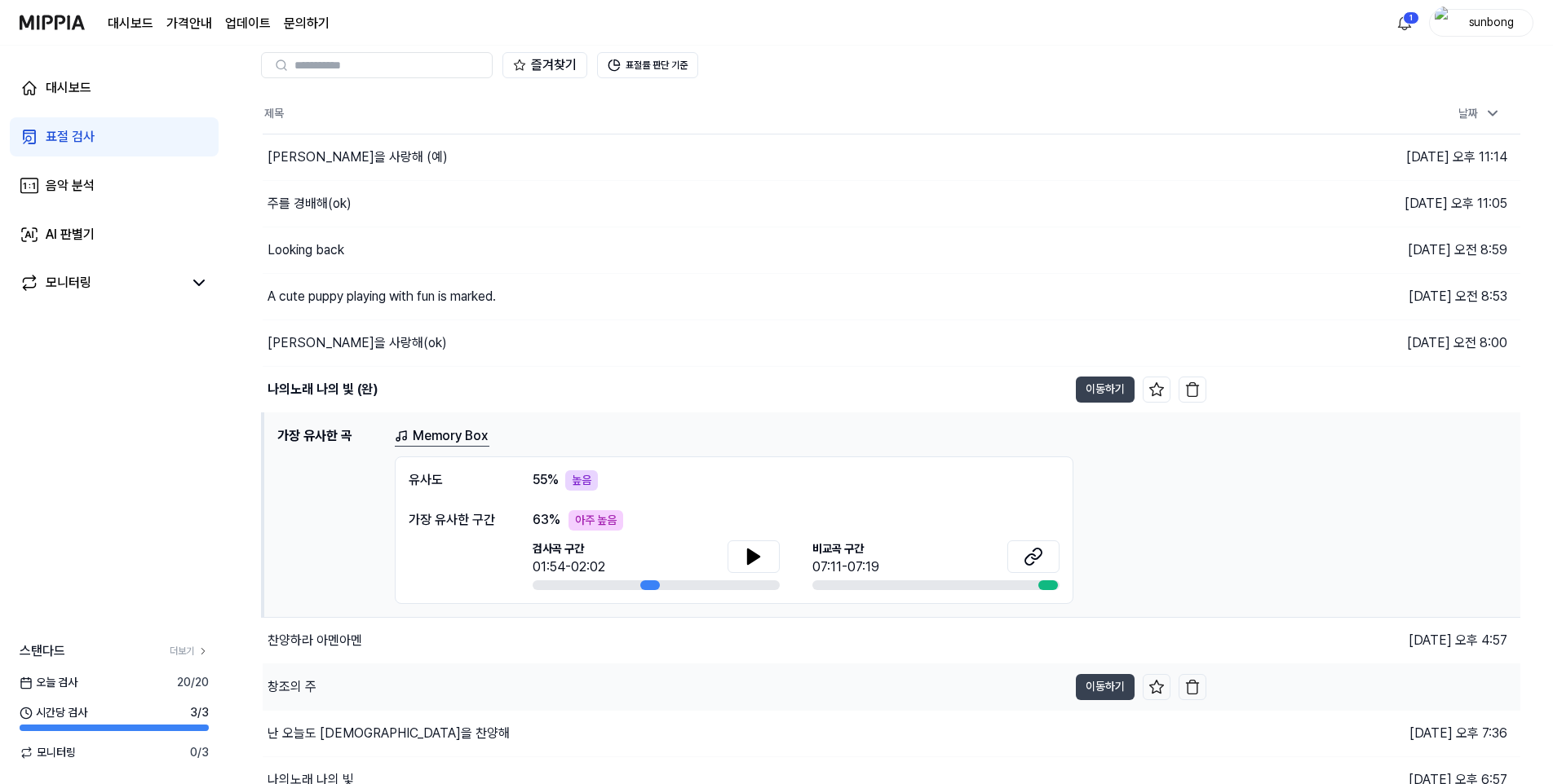
scroll to position [131, 0]
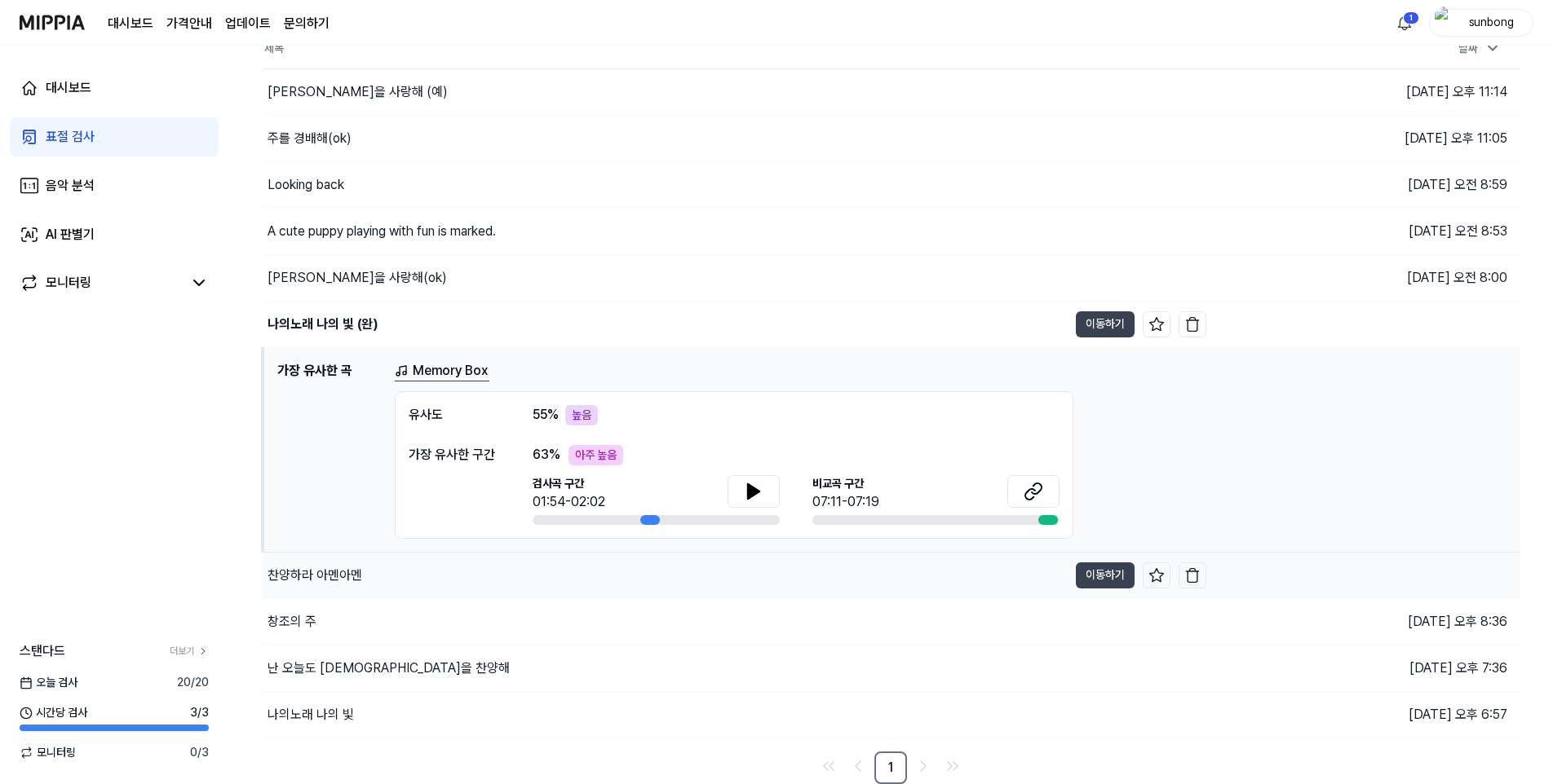
click at [334, 577] on div "찬양하라 아멘아멘" at bounding box center [315, 576] width 95 height 20
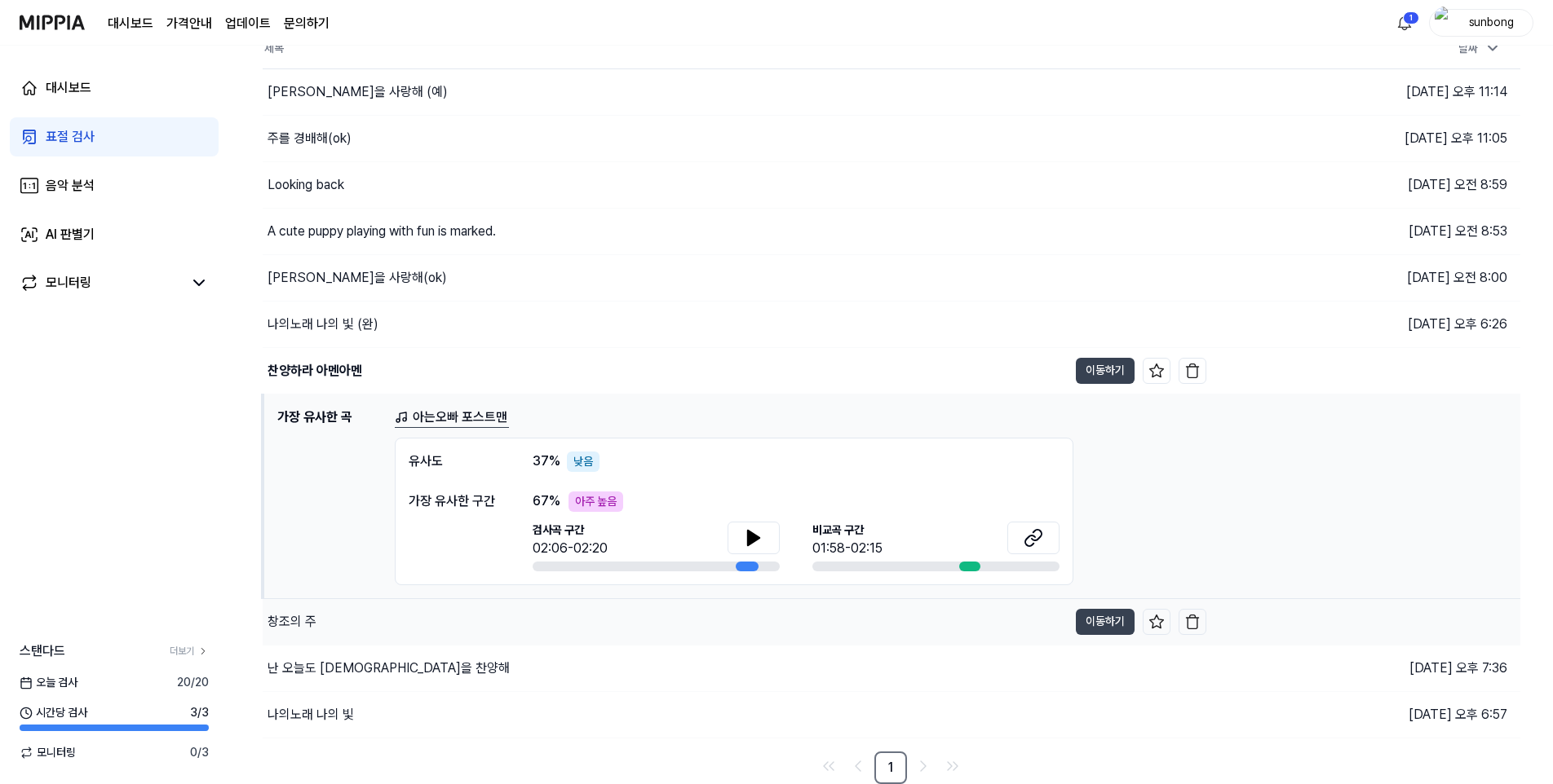
click at [305, 621] on div "창조의 주" at bounding box center [292, 622] width 49 height 20
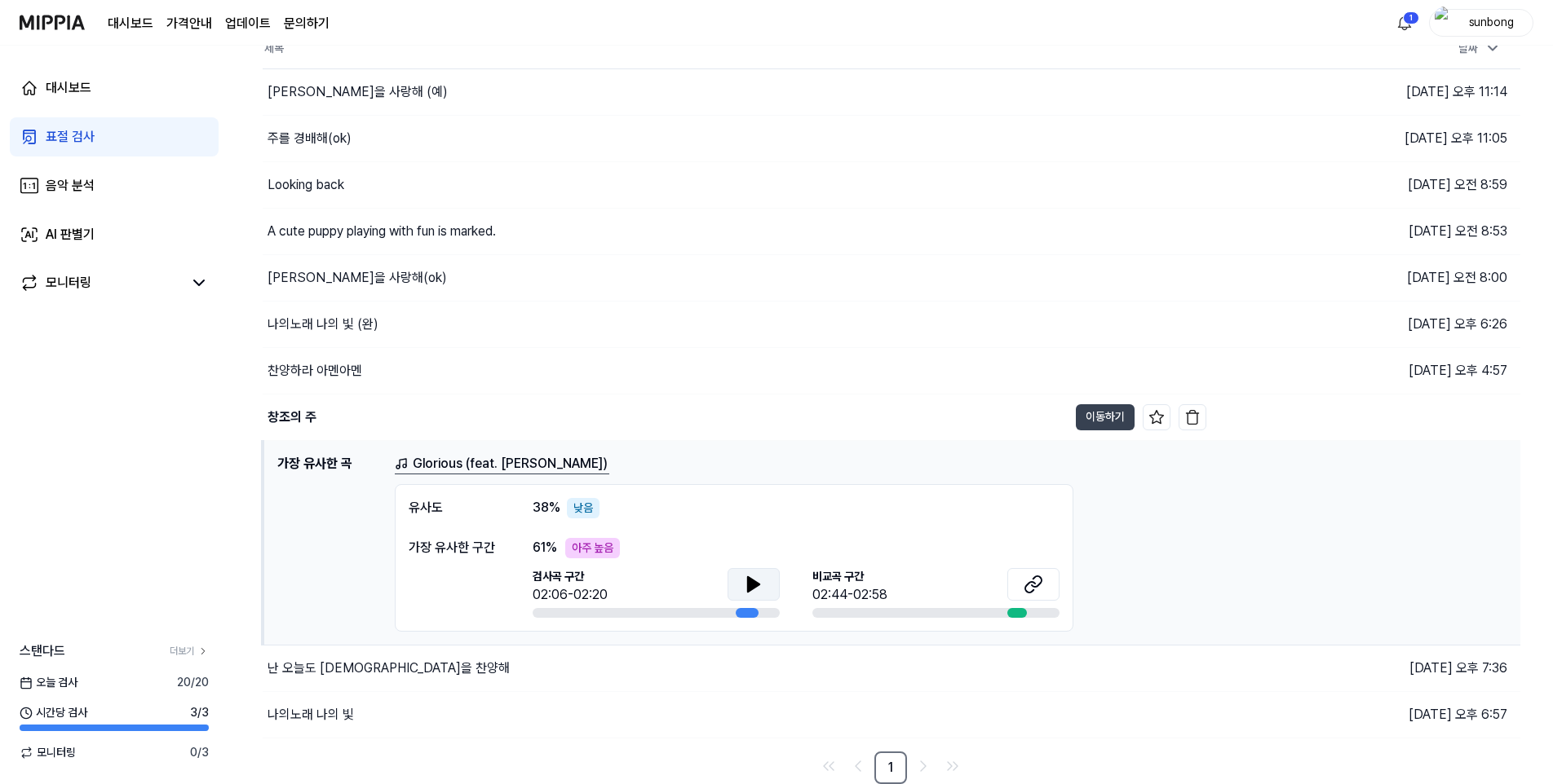
click at [753, 577] on icon at bounding box center [754, 585] width 20 height 20
click at [300, 419] on div "창조의 주" at bounding box center [292, 418] width 49 height 20
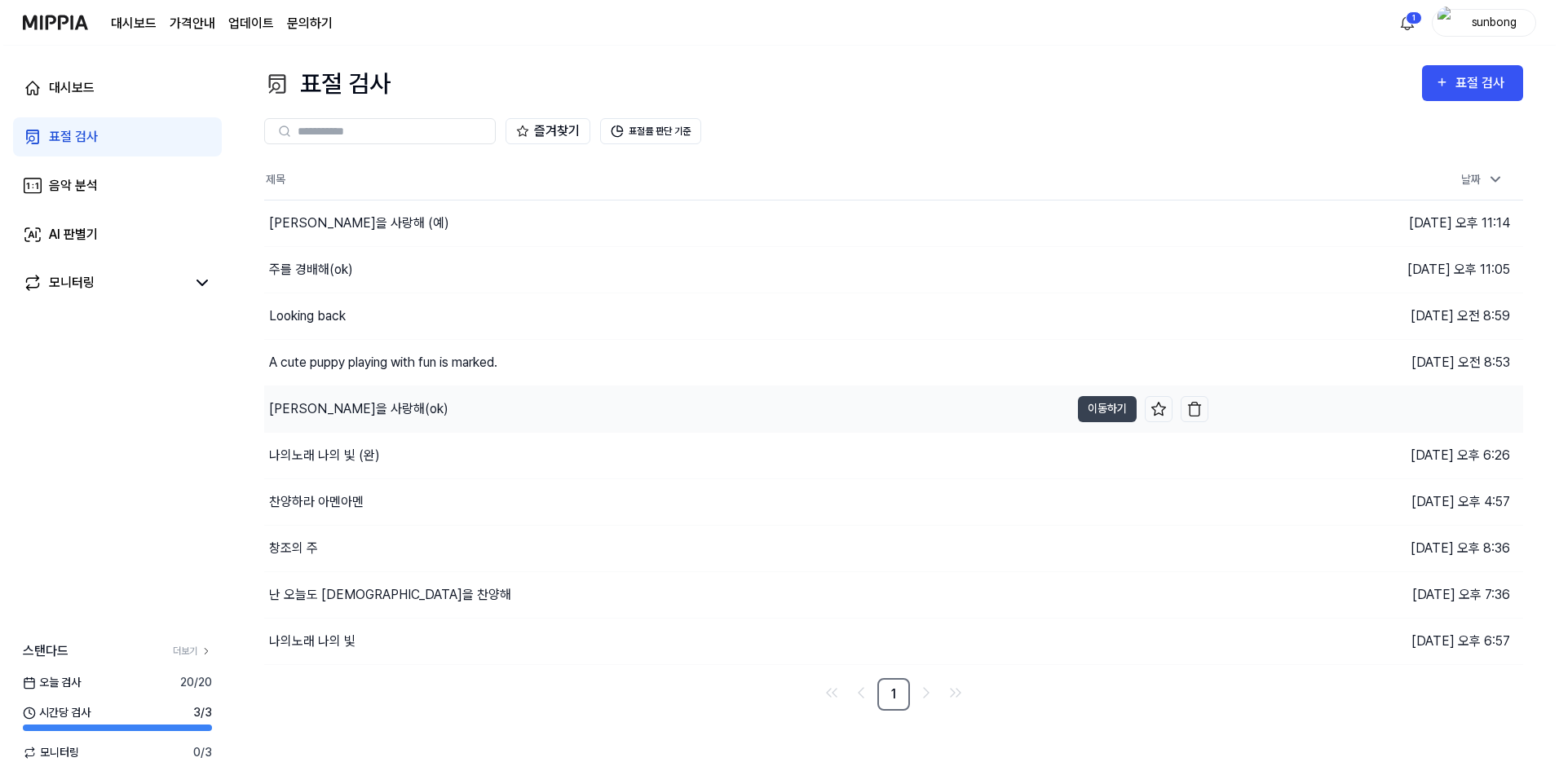
scroll to position [0, 0]
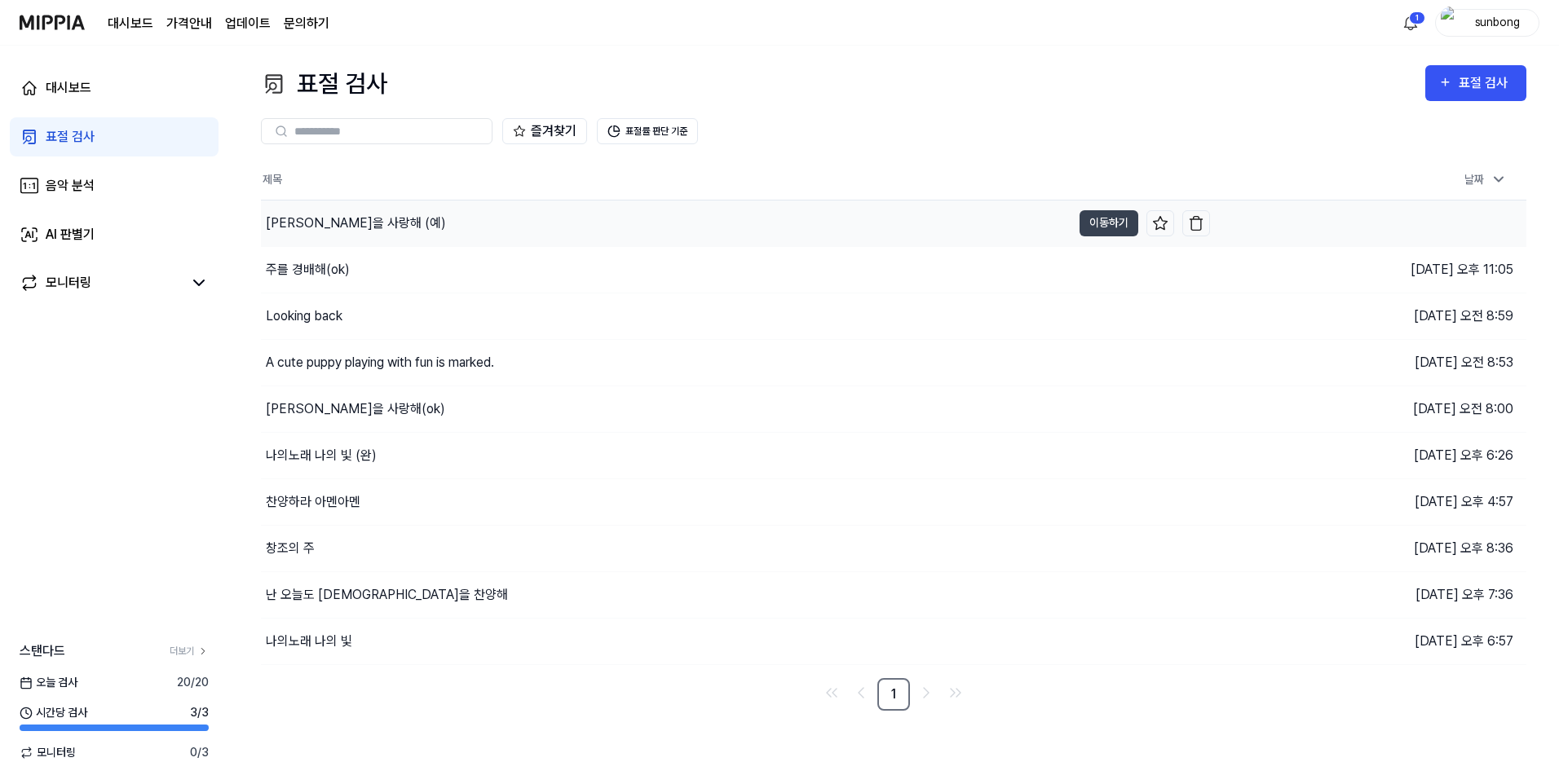
click at [322, 218] on div "[PERSON_NAME]을 사랑해 (예)" at bounding box center [355, 223] width 180 height 20
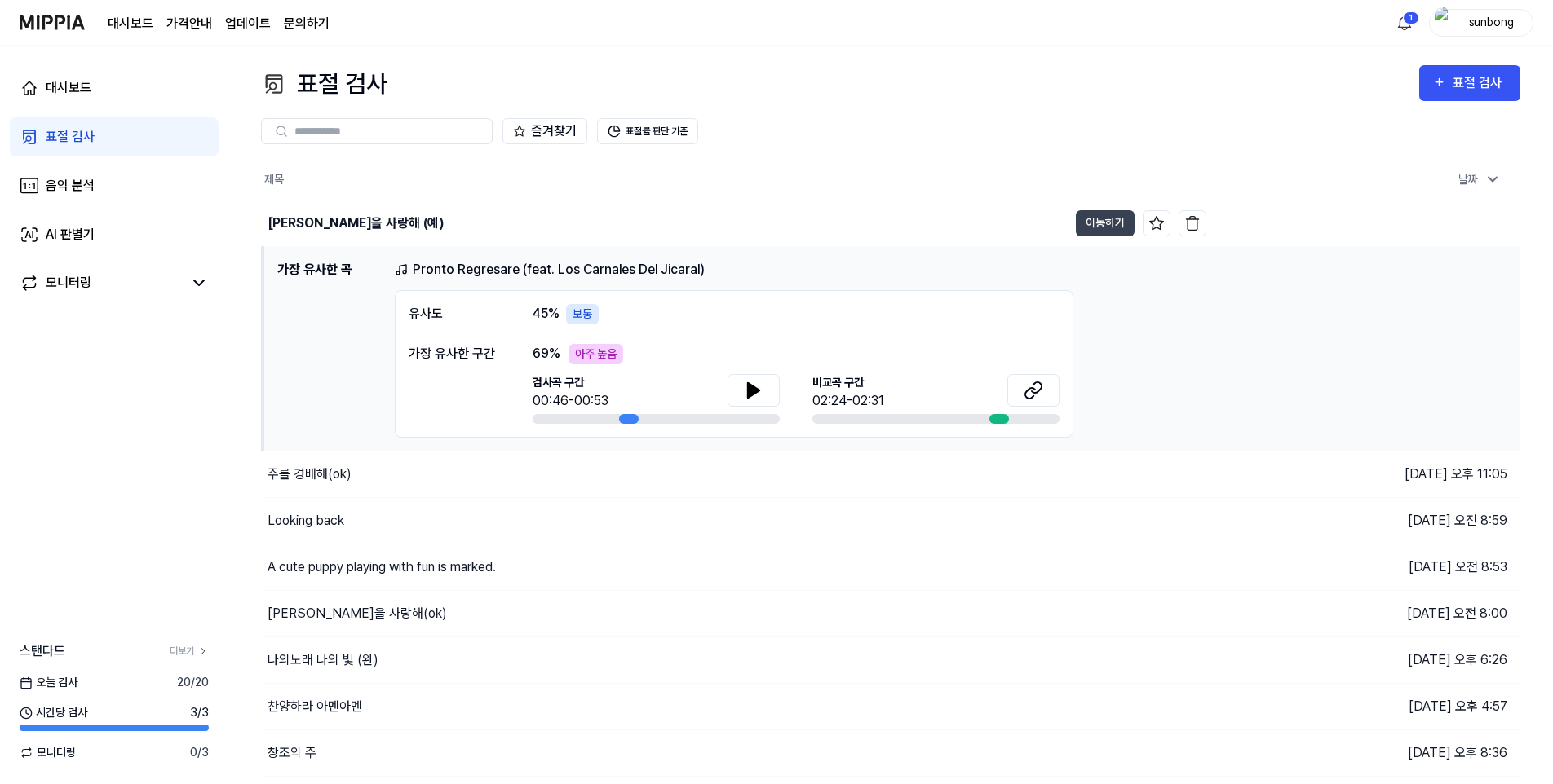
click at [607, 263] on link "Pronto Regresare (feat. Los Carnales Del Jicaral)" at bounding box center [550, 270] width 312 height 21
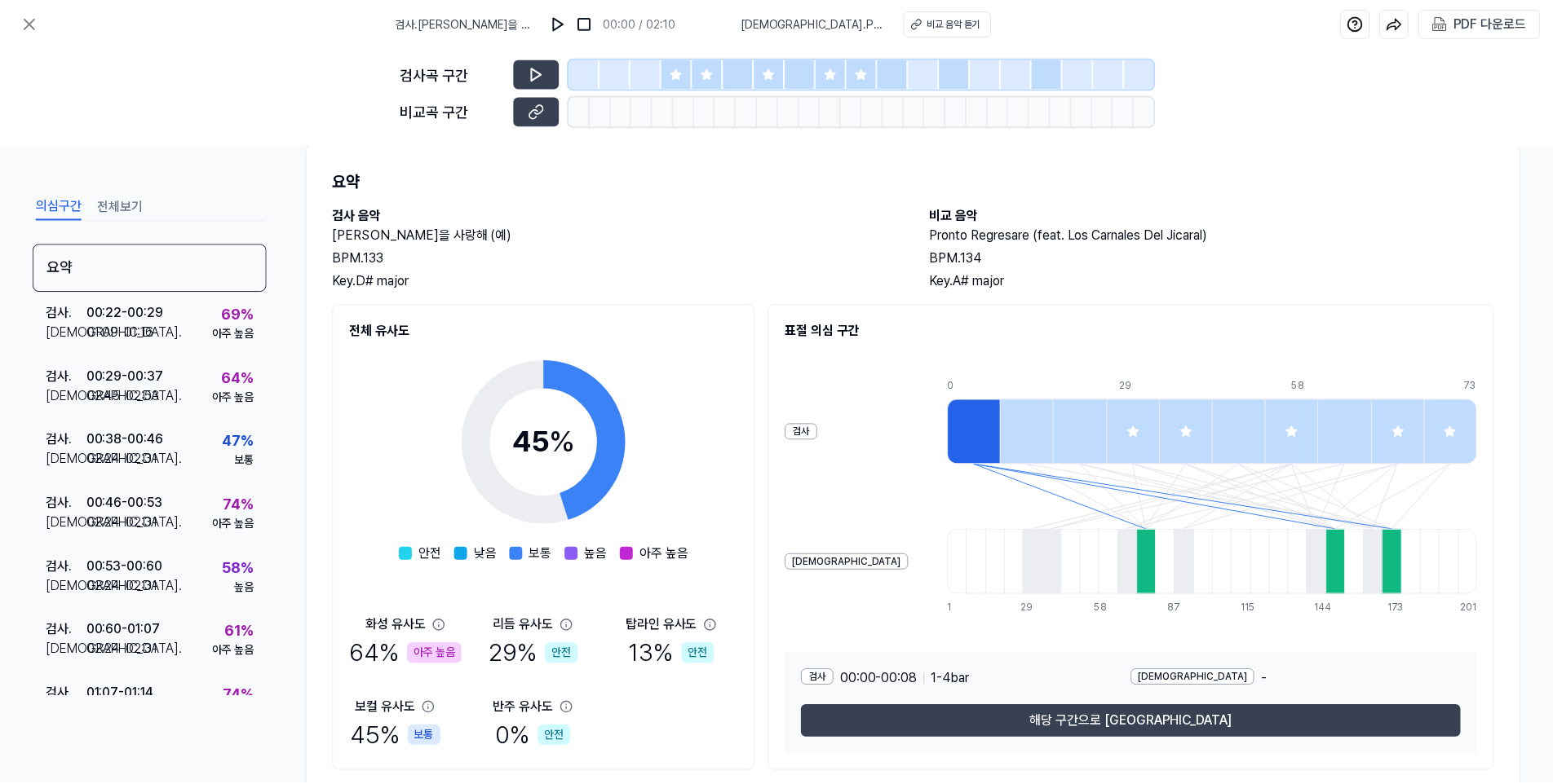
scroll to position [83, 0]
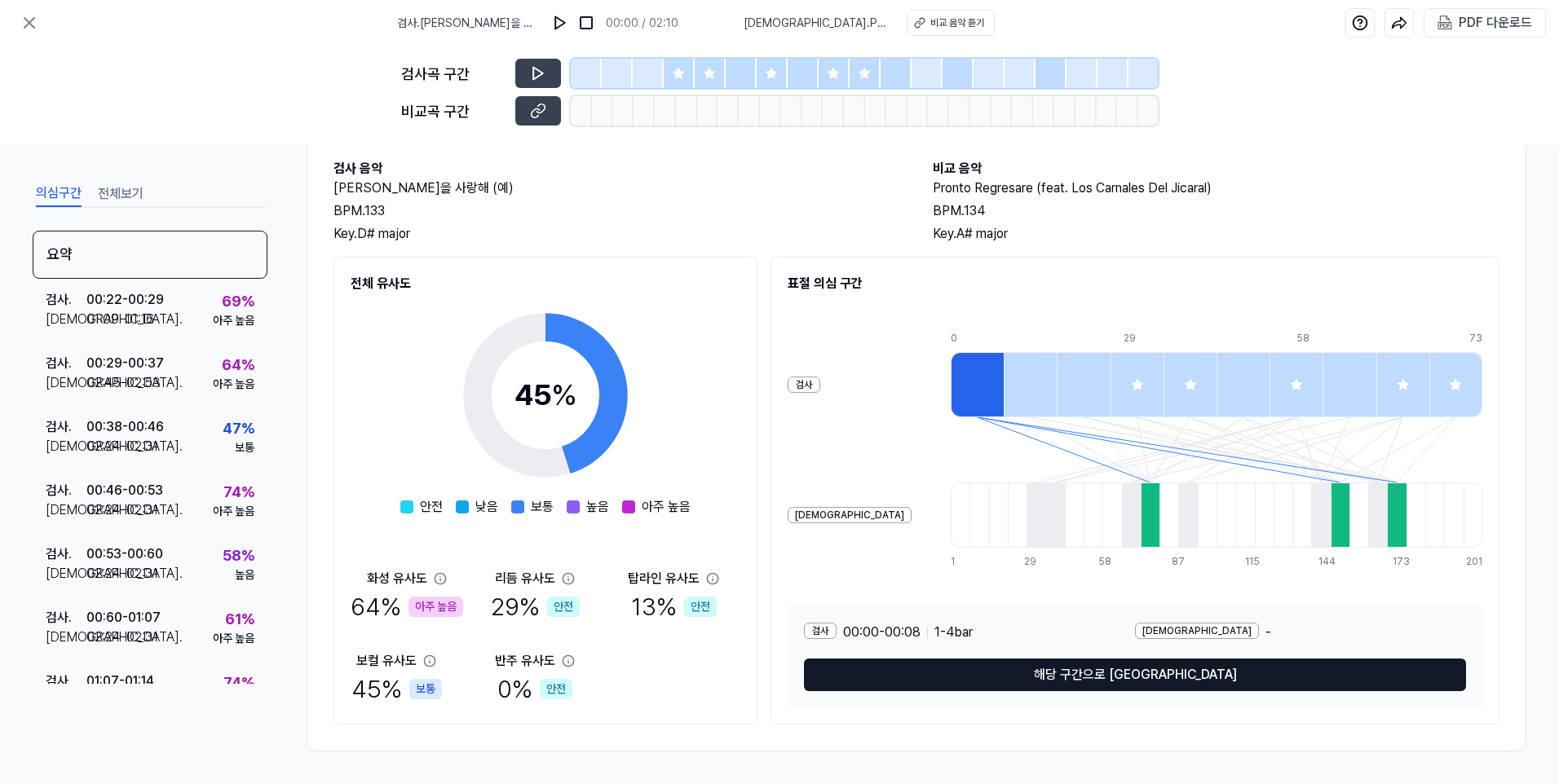
click at [1105, 668] on button "해당 구간으로 이동" at bounding box center [1135, 674] width 662 height 32
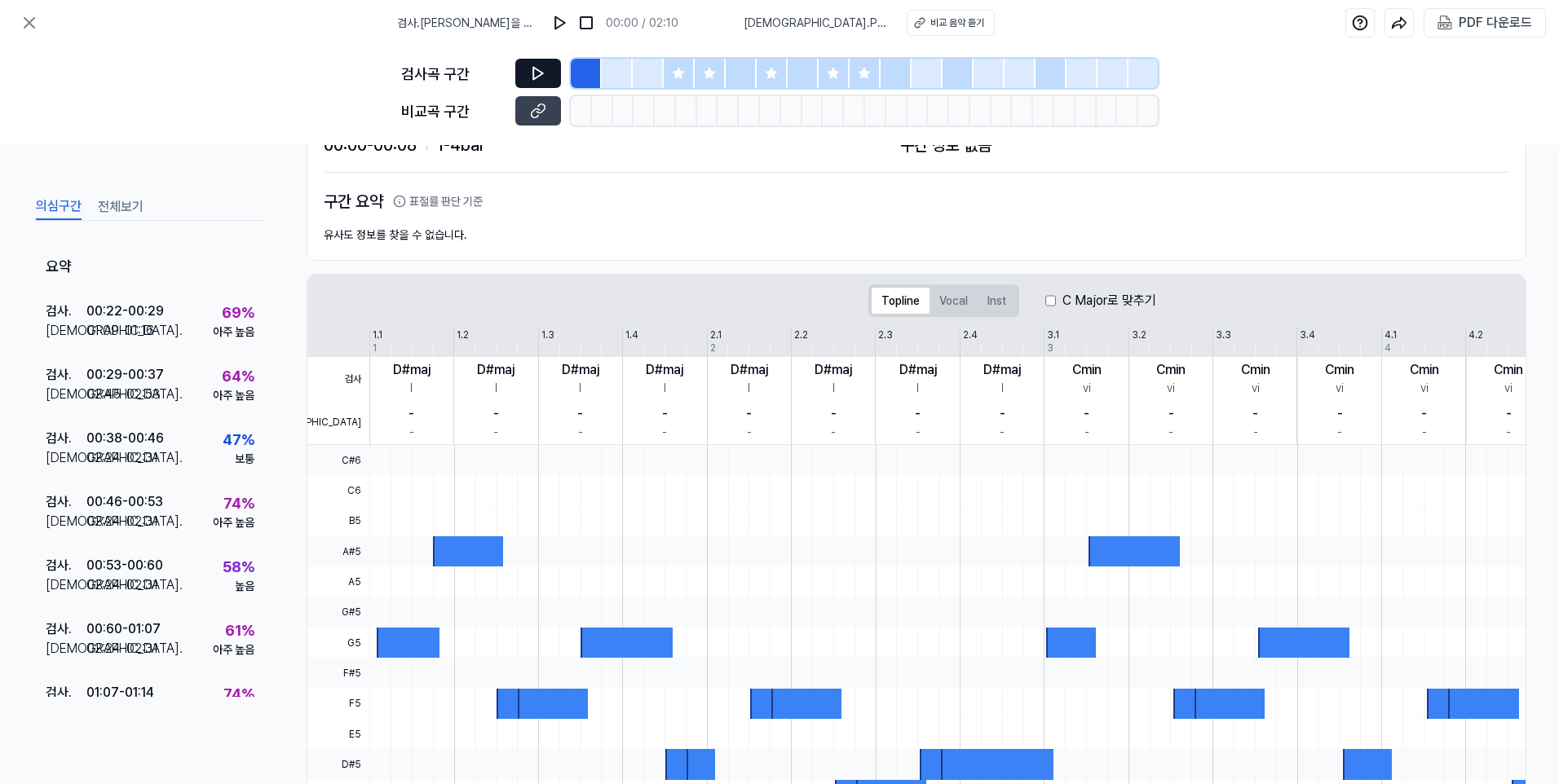
click at [541, 74] on icon at bounding box center [538, 73] width 10 height 12
click at [541, 74] on icon at bounding box center [541, 72] width 2 height 11
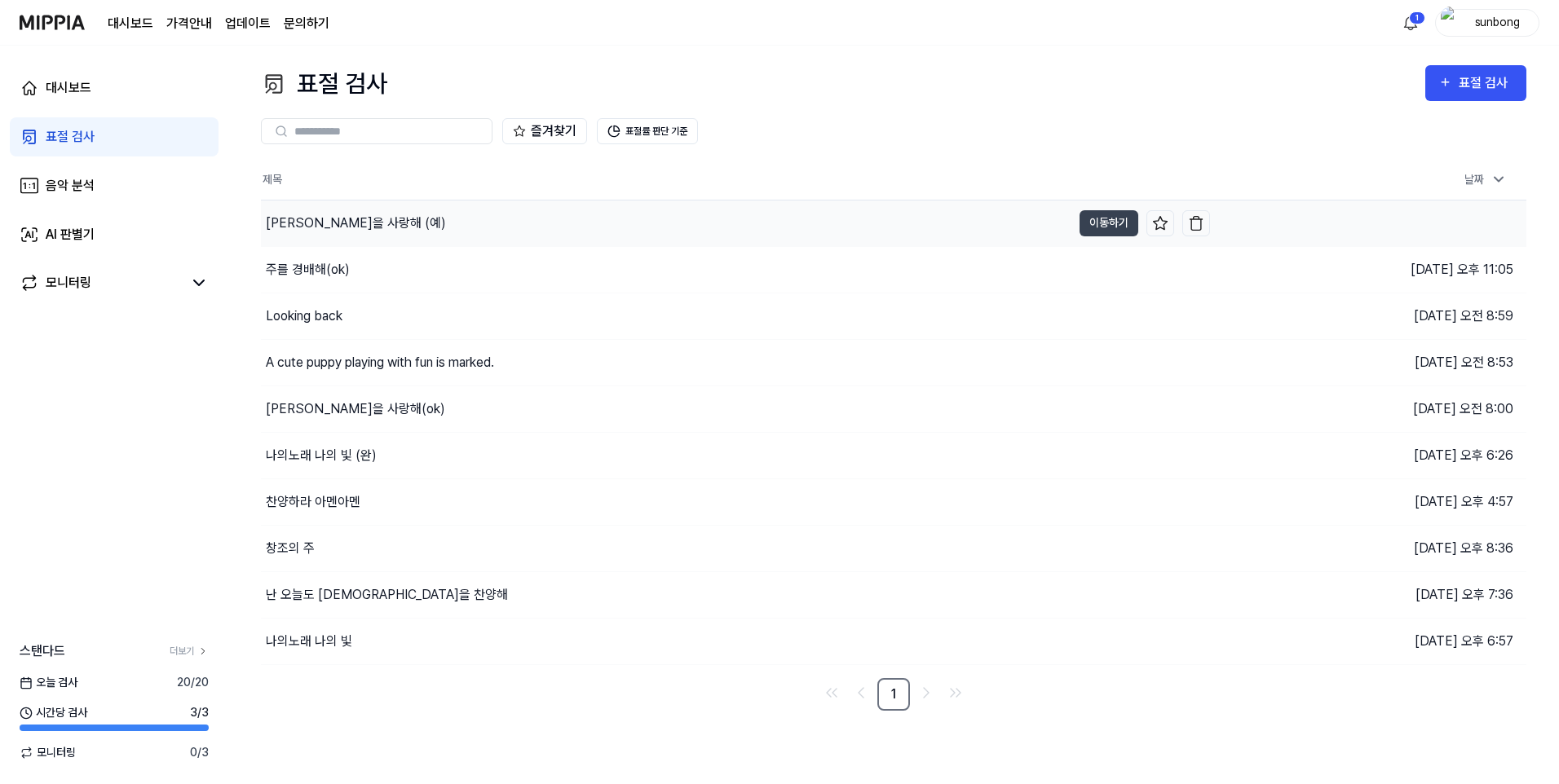
click at [317, 223] on div "[PERSON_NAME]을 사랑해 (예)" at bounding box center [355, 223] width 180 height 20
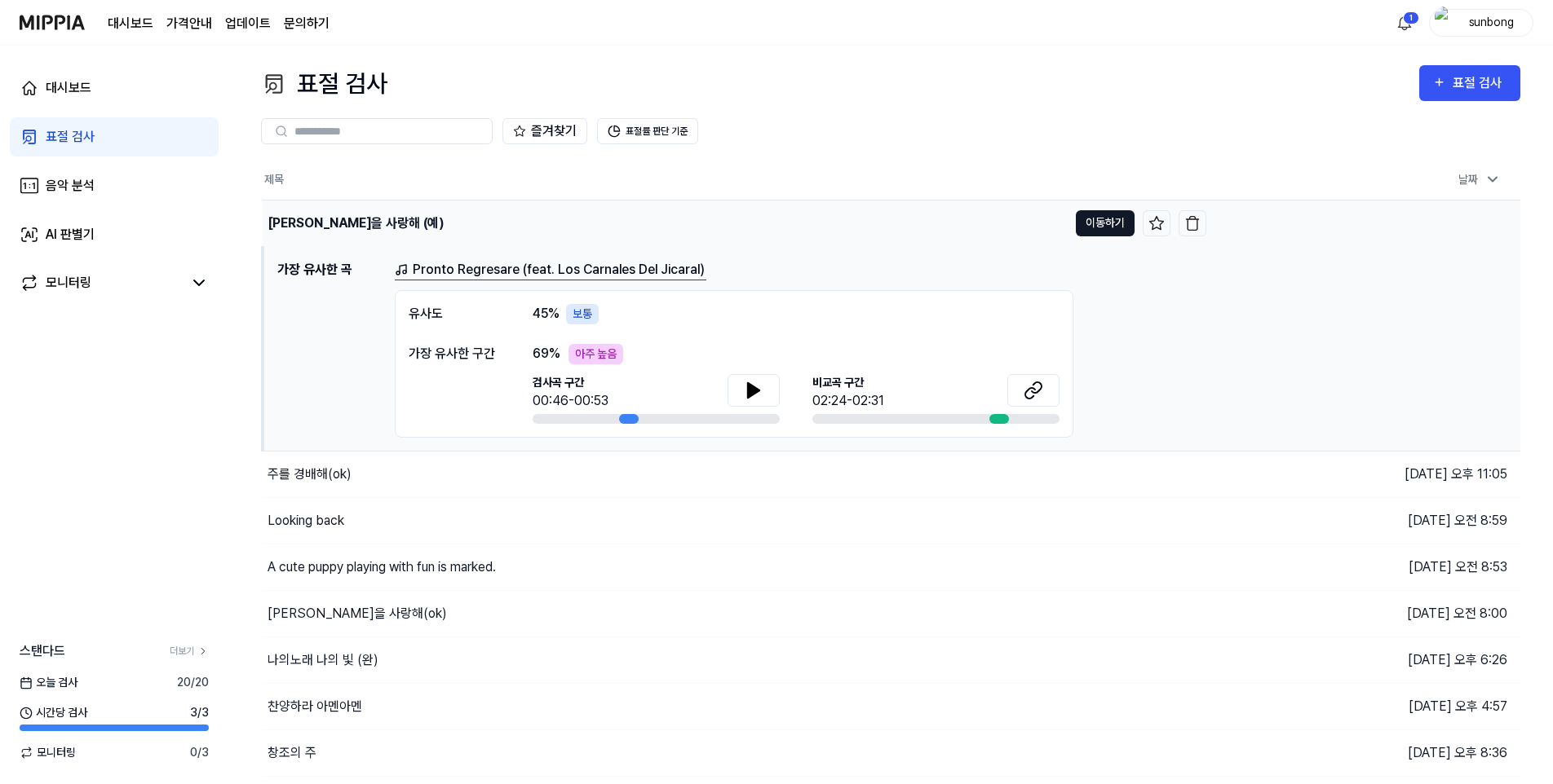
click at [1112, 221] on button "이동하기" at bounding box center [1105, 223] width 59 height 26
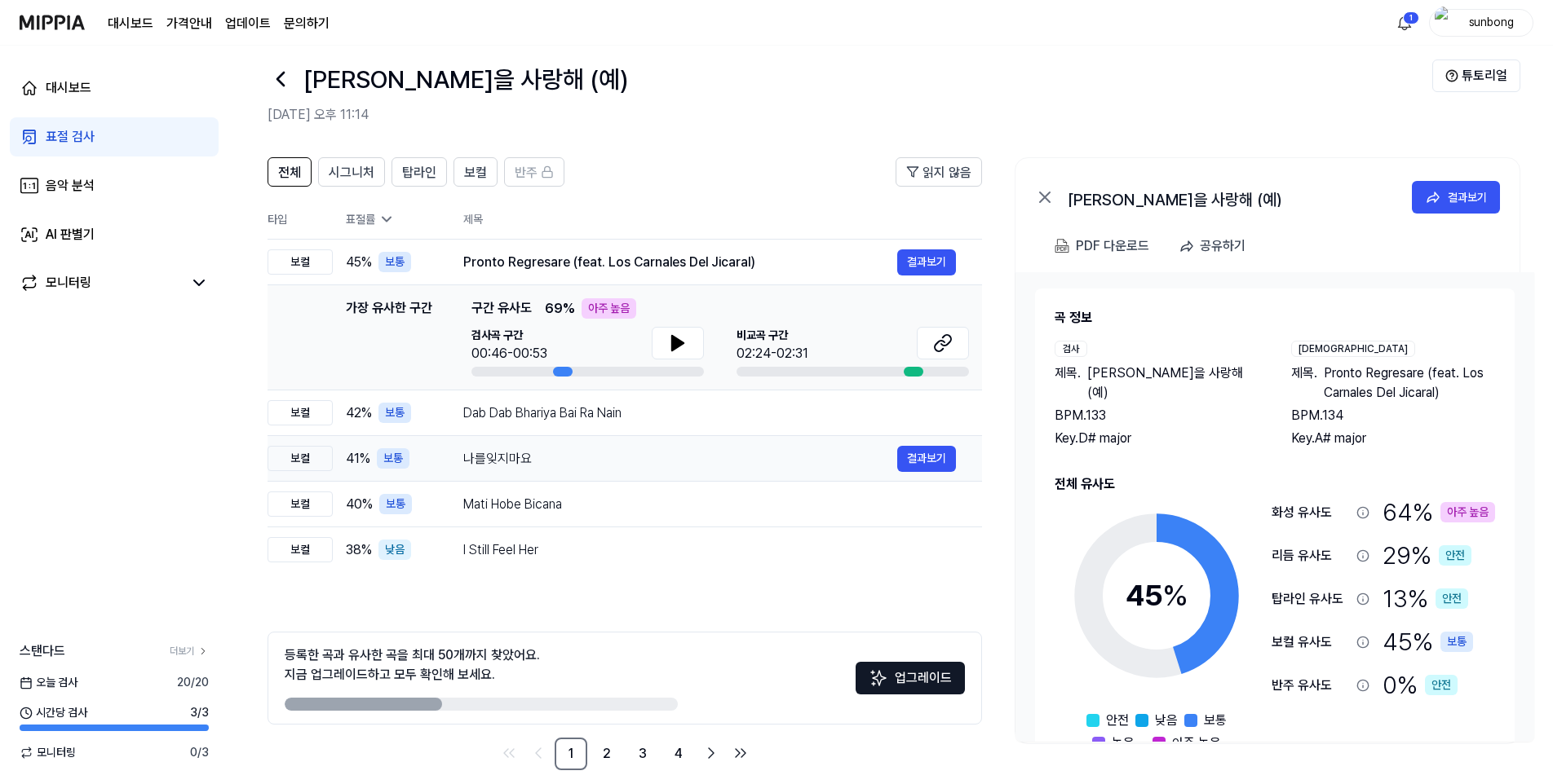
scroll to position [37, 0]
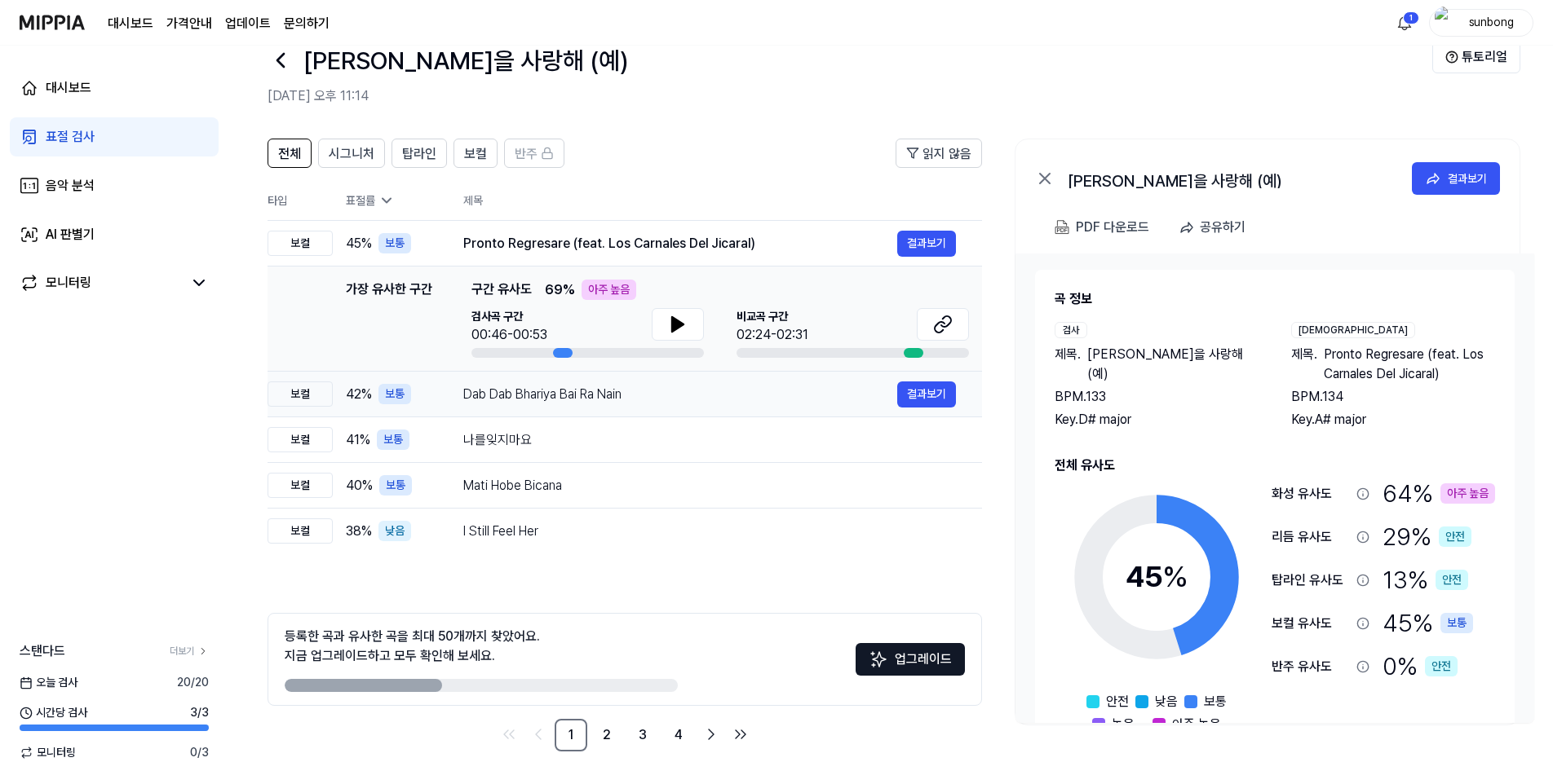
click at [297, 397] on div "보컬" at bounding box center [300, 394] width 66 height 25
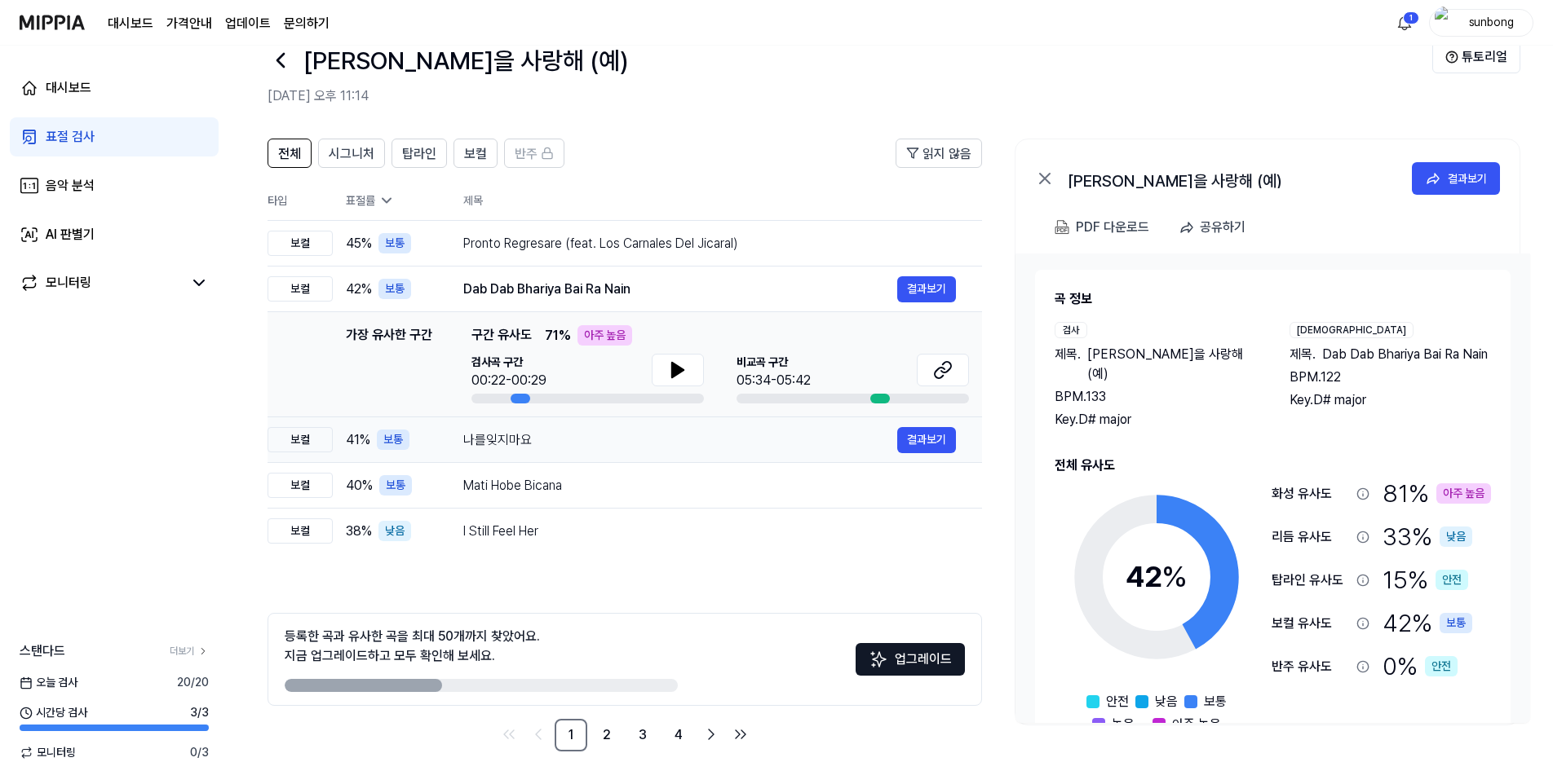
click at [313, 436] on div "보컬" at bounding box center [300, 439] width 66 height 25
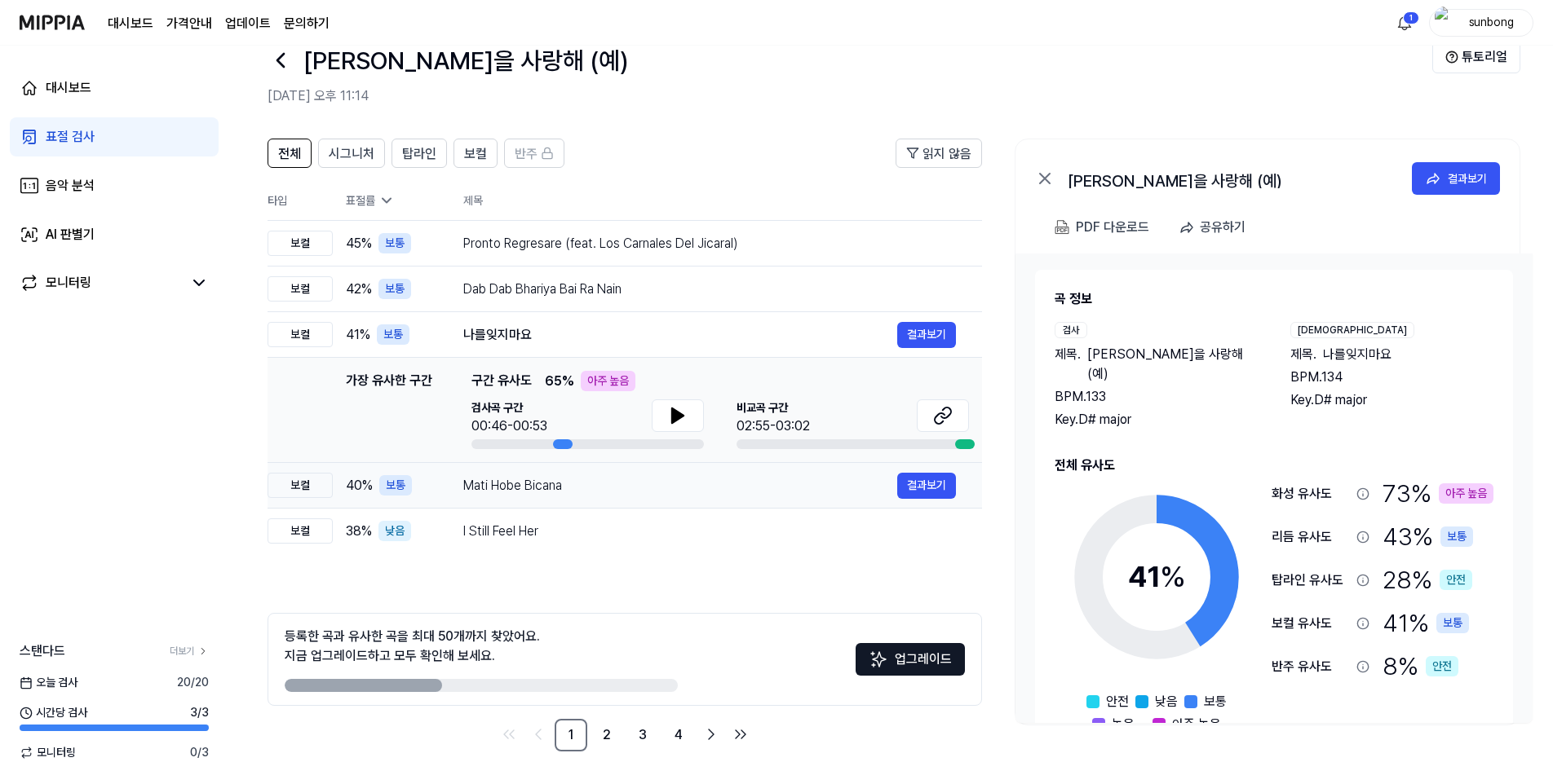
click at [303, 487] on div "보컬" at bounding box center [300, 485] width 66 height 25
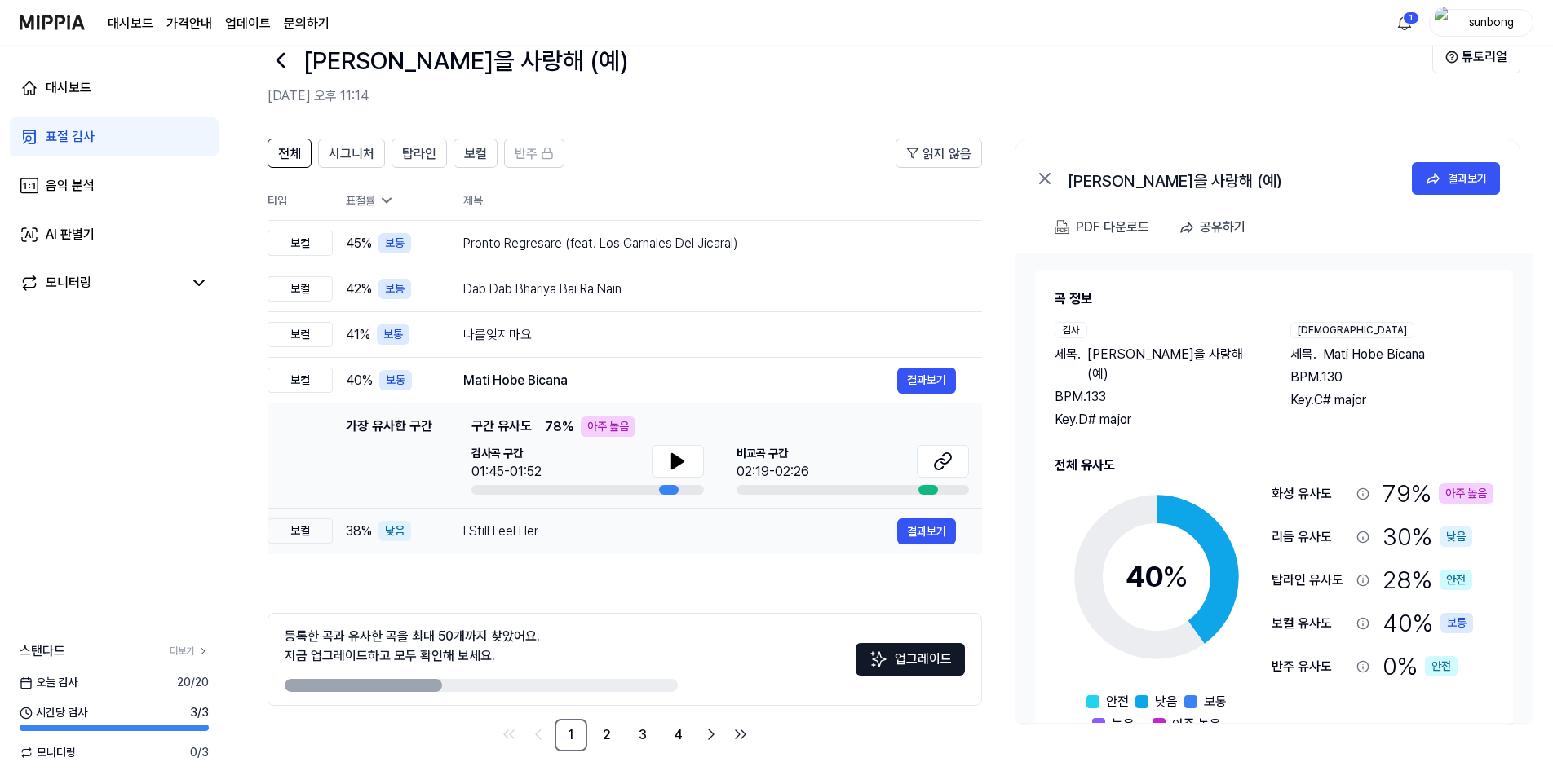
click at [307, 537] on div "보컬" at bounding box center [300, 531] width 66 height 25
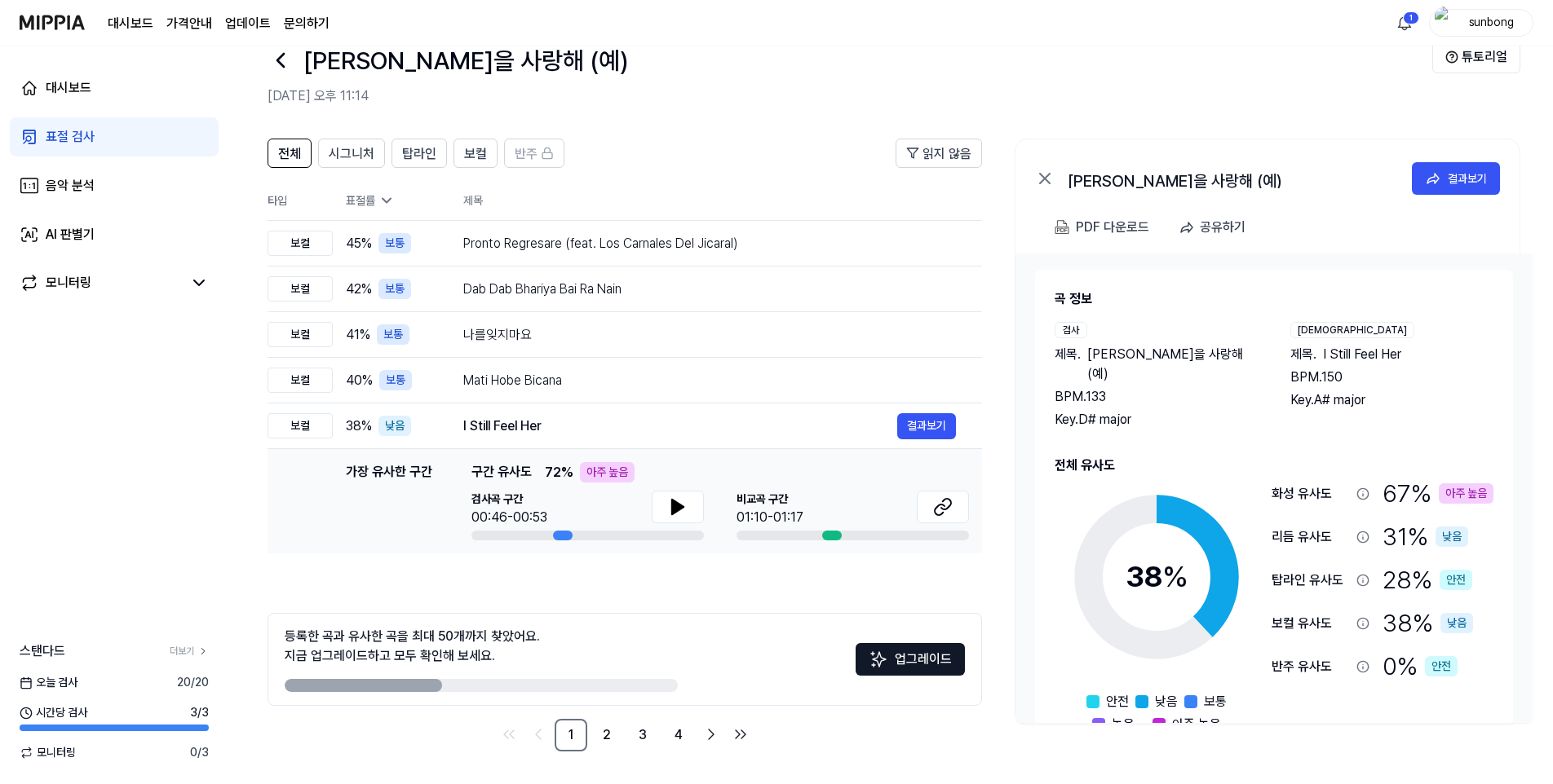
click at [688, 85] on div "이순간을 사랑해 (예) 2025.08.29 오후 11:14" at bounding box center [850, 73] width 1165 height 66
click at [668, 508] on icon at bounding box center [678, 507] width 20 height 20
click at [602, 737] on link "2" at bounding box center [607, 735] width 32 height 32
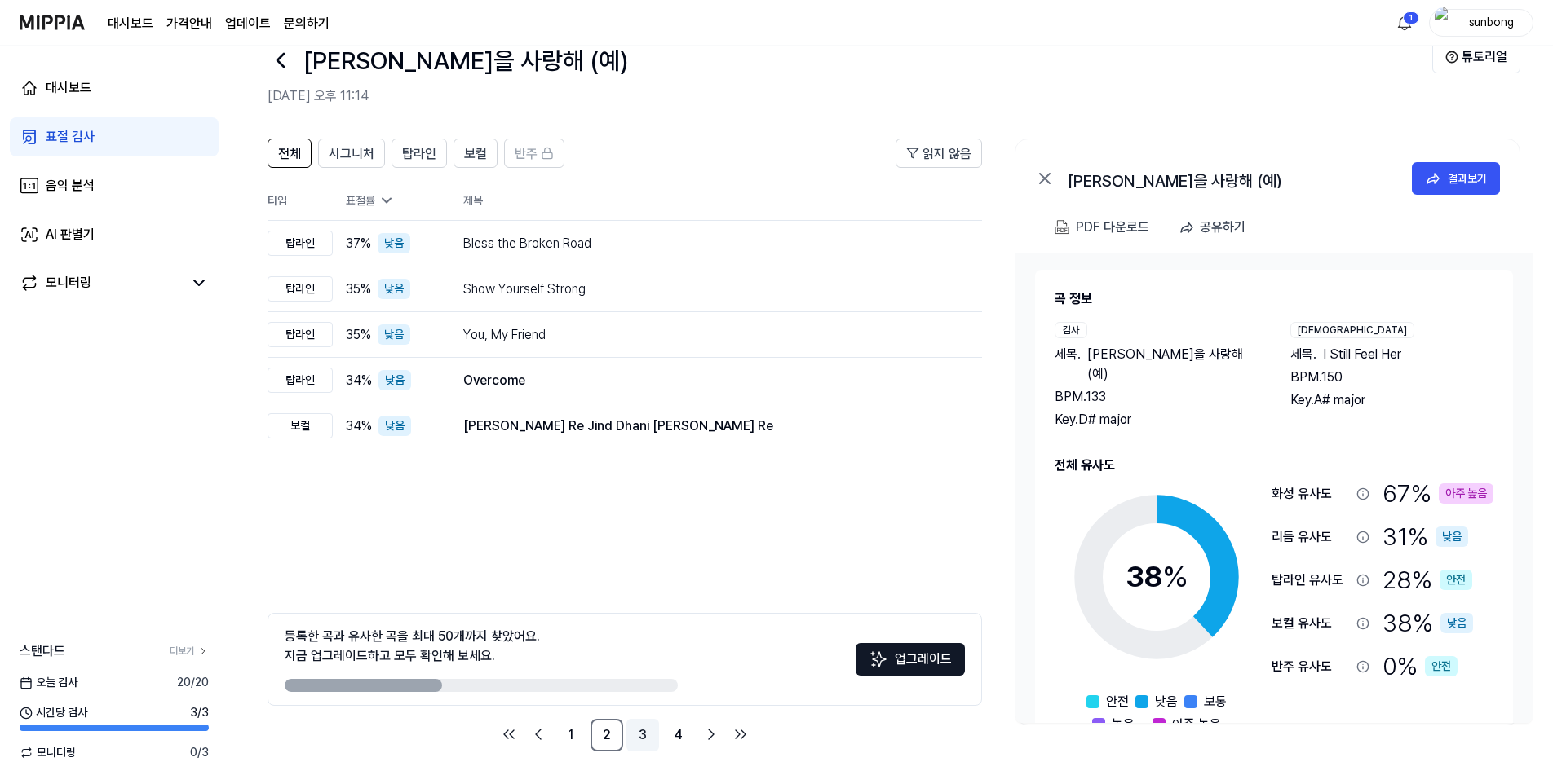
click at [640, 739] on link "3" at bounding box center [642, 735] width 32 height 32
click at [674, 742] on link "4" at bounding box center [678, 735] width 32 height 32
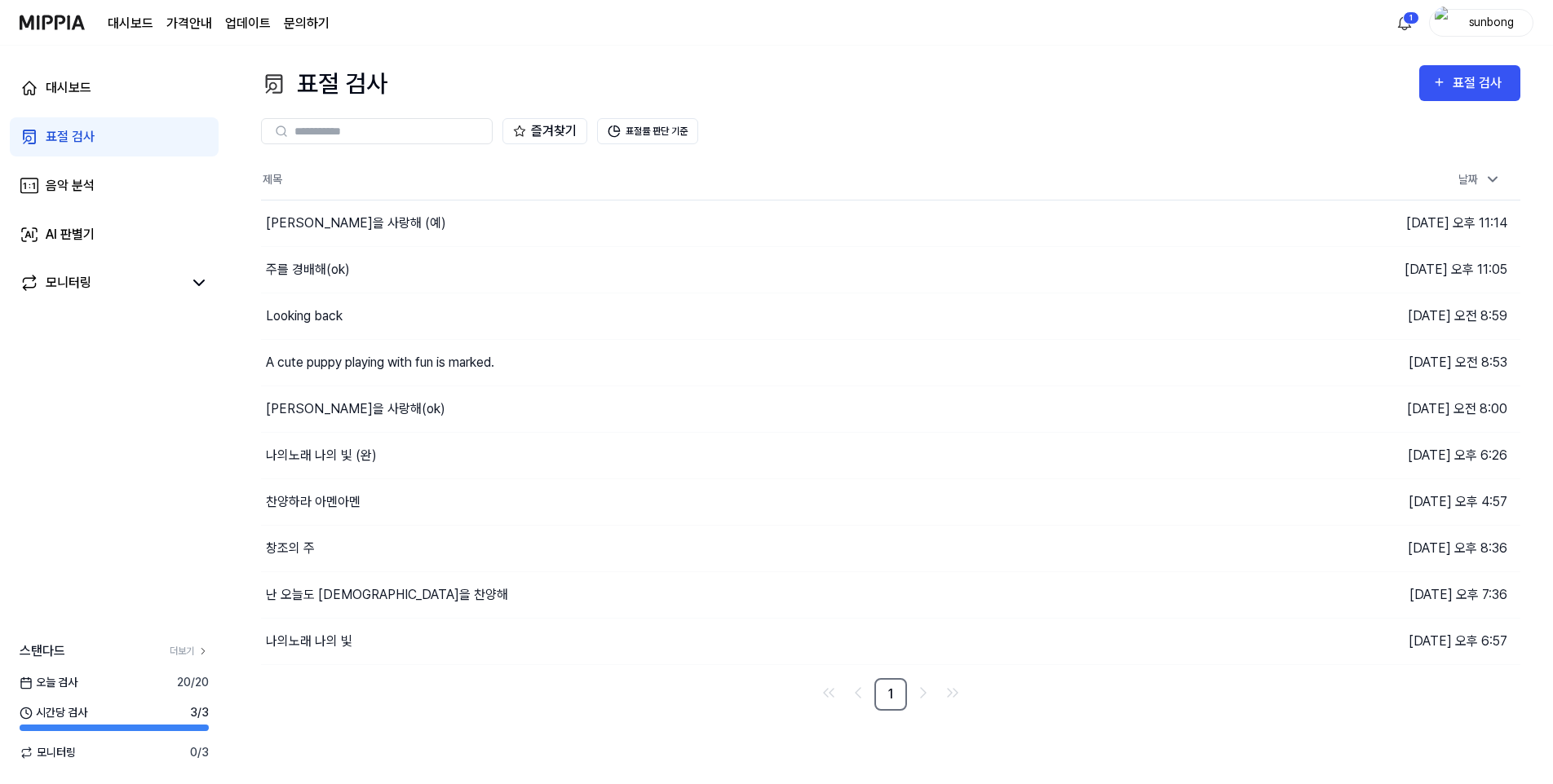
scroll to position [0, 0]
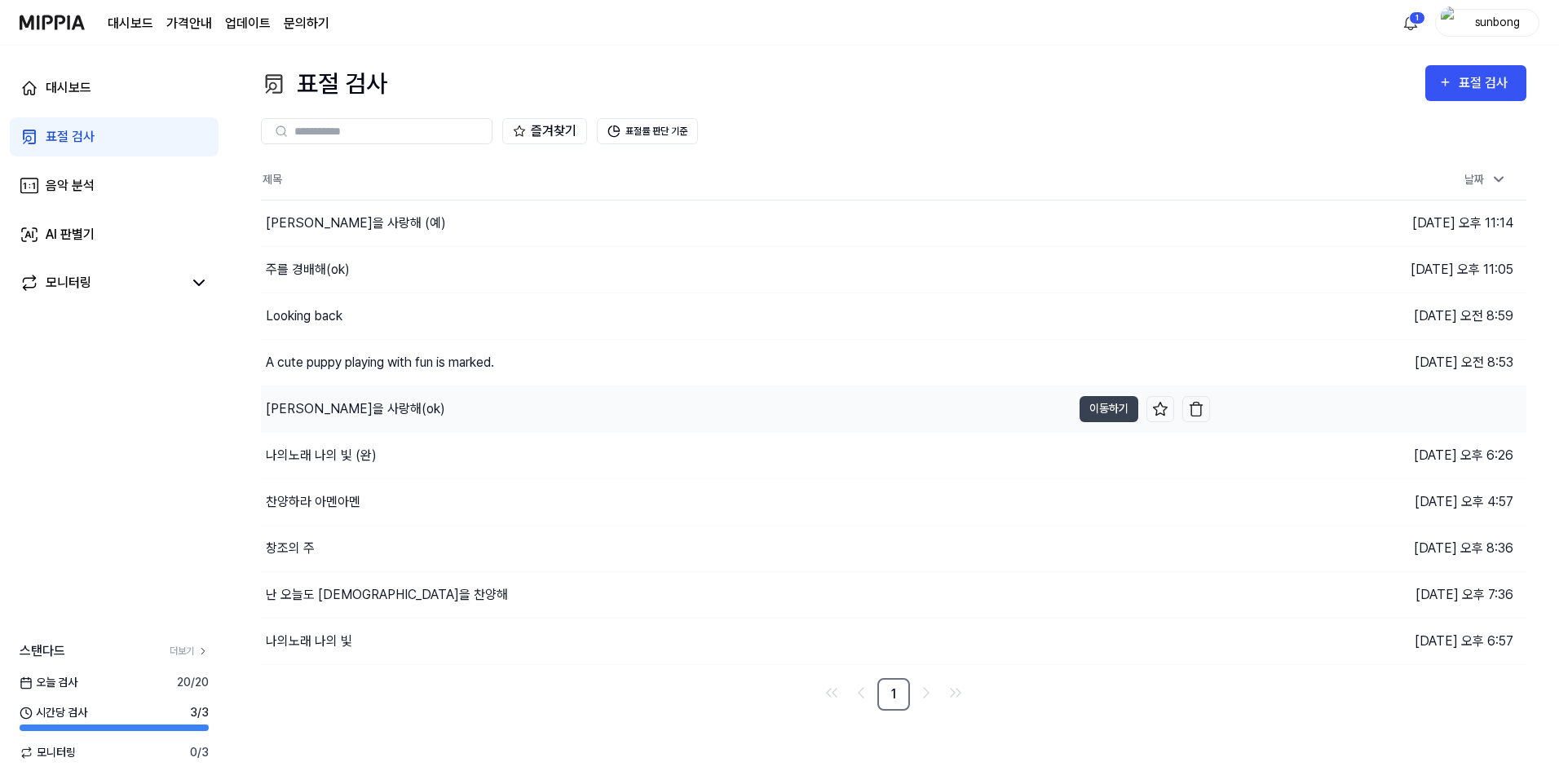
click at [354, 410] on div "[PERSON_NAME]을 사랑해(ok)" at bounding box center [355, 409] width 179 height 20
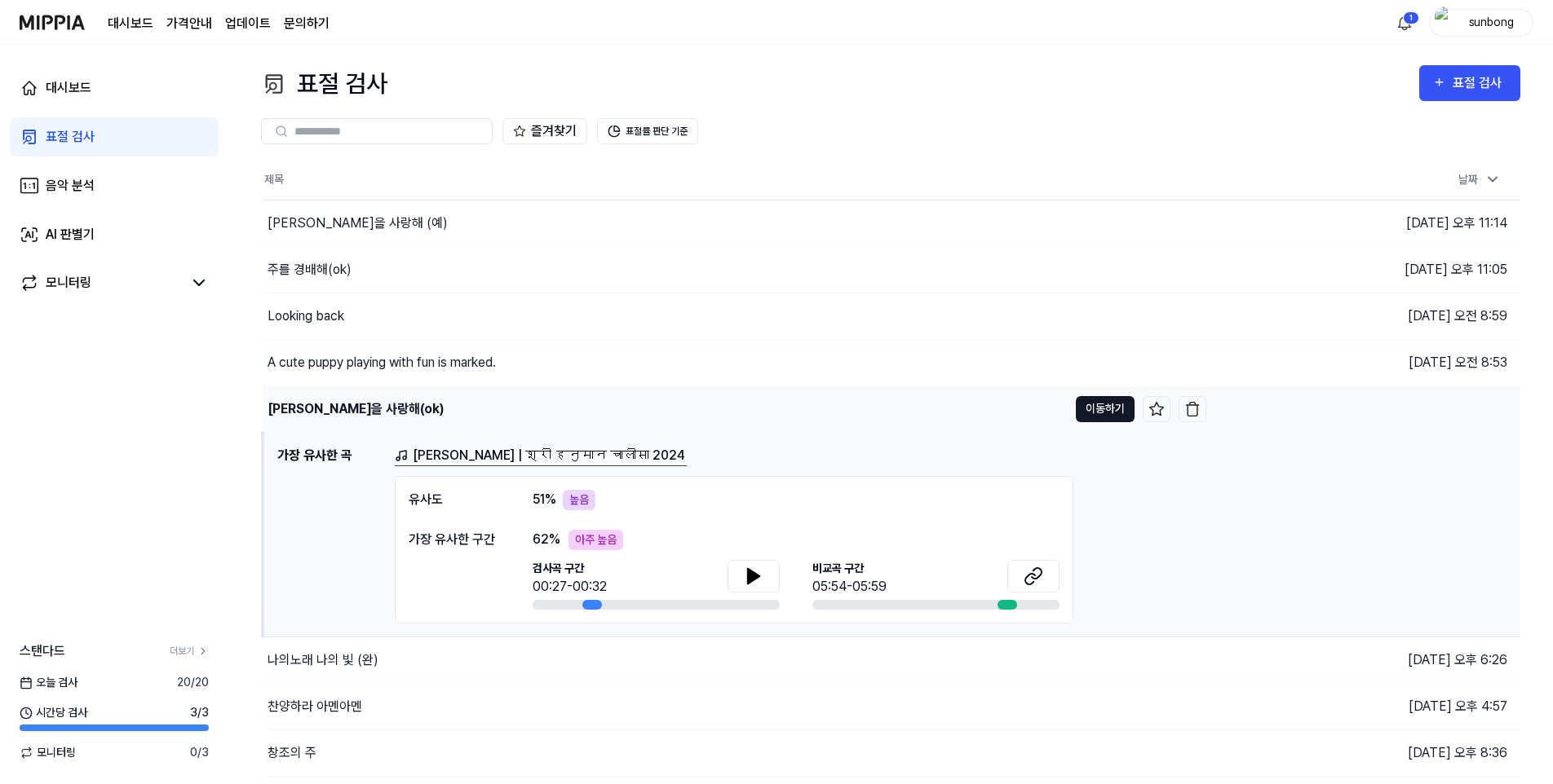
click at [1099, 419] on button "이동하기" at bounding box center [1105, 409] width 59 height 26
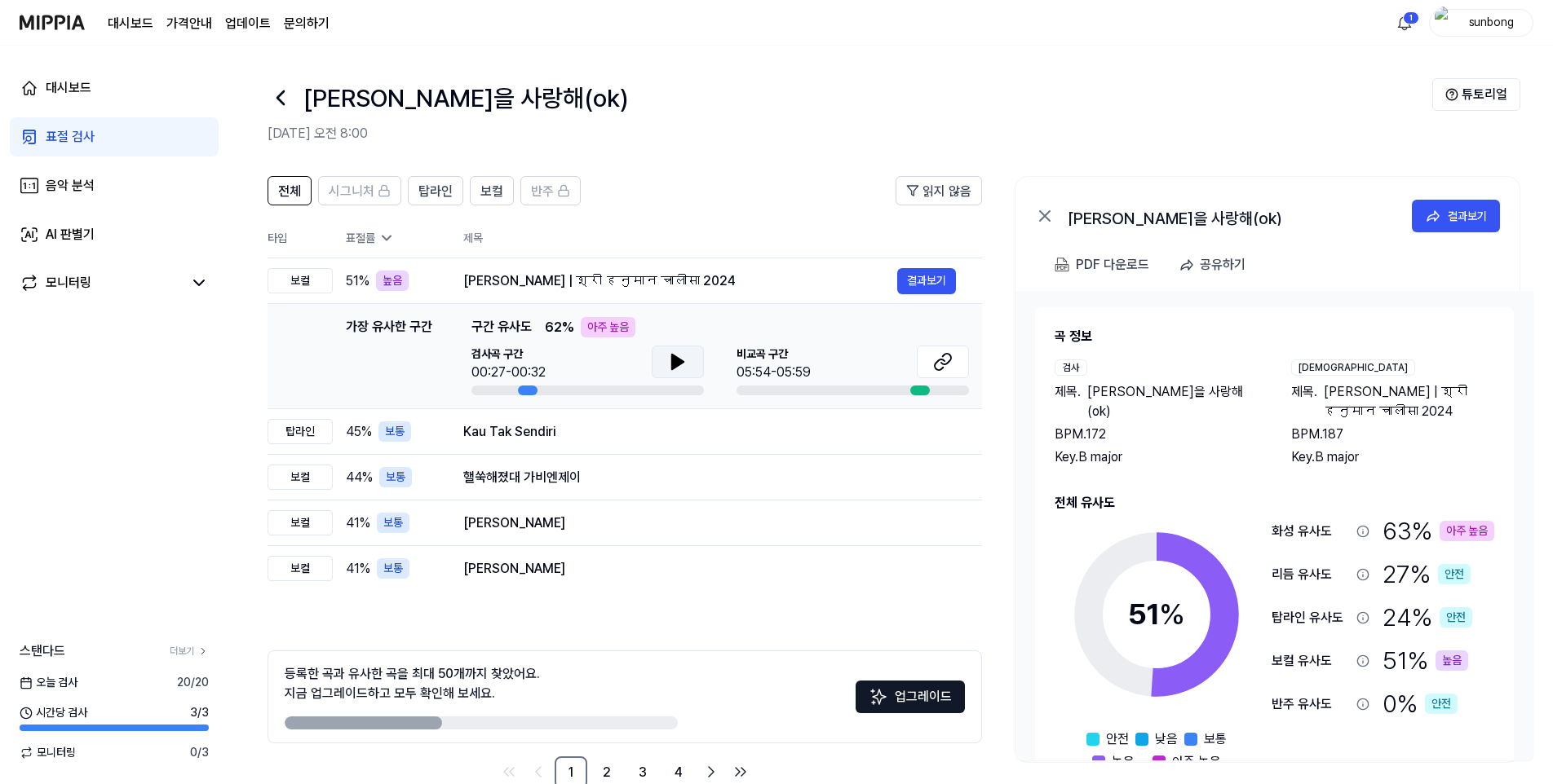
click at [681, 357] on icon at bounding box center [678, 362] width 20 height 20
click at [946, 364] on icon at bounding box center [946, 359] width 10 height 11
click at [299, 433] on div "탑라인" at bounding box center [300, 432] width 66 height 25
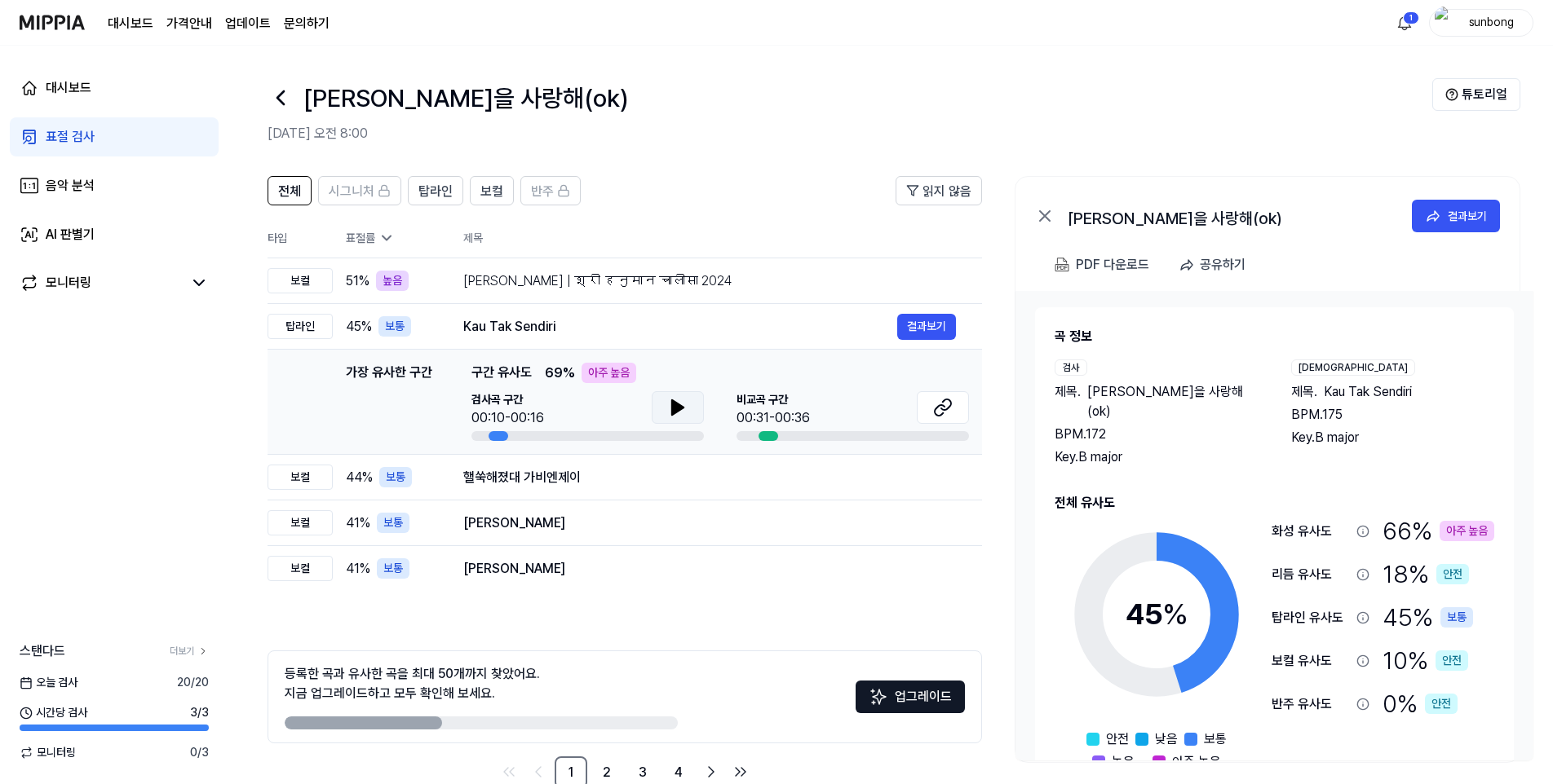
click at [686, 405] on icon at bounding box center [678, 408] width 20 height 20
click at [942, 407] on icon at bounding box center [943, 408] width 20 height 20
click at [302, 478] on div "보컬" at bounding box center [300, 477] width 66 height 25
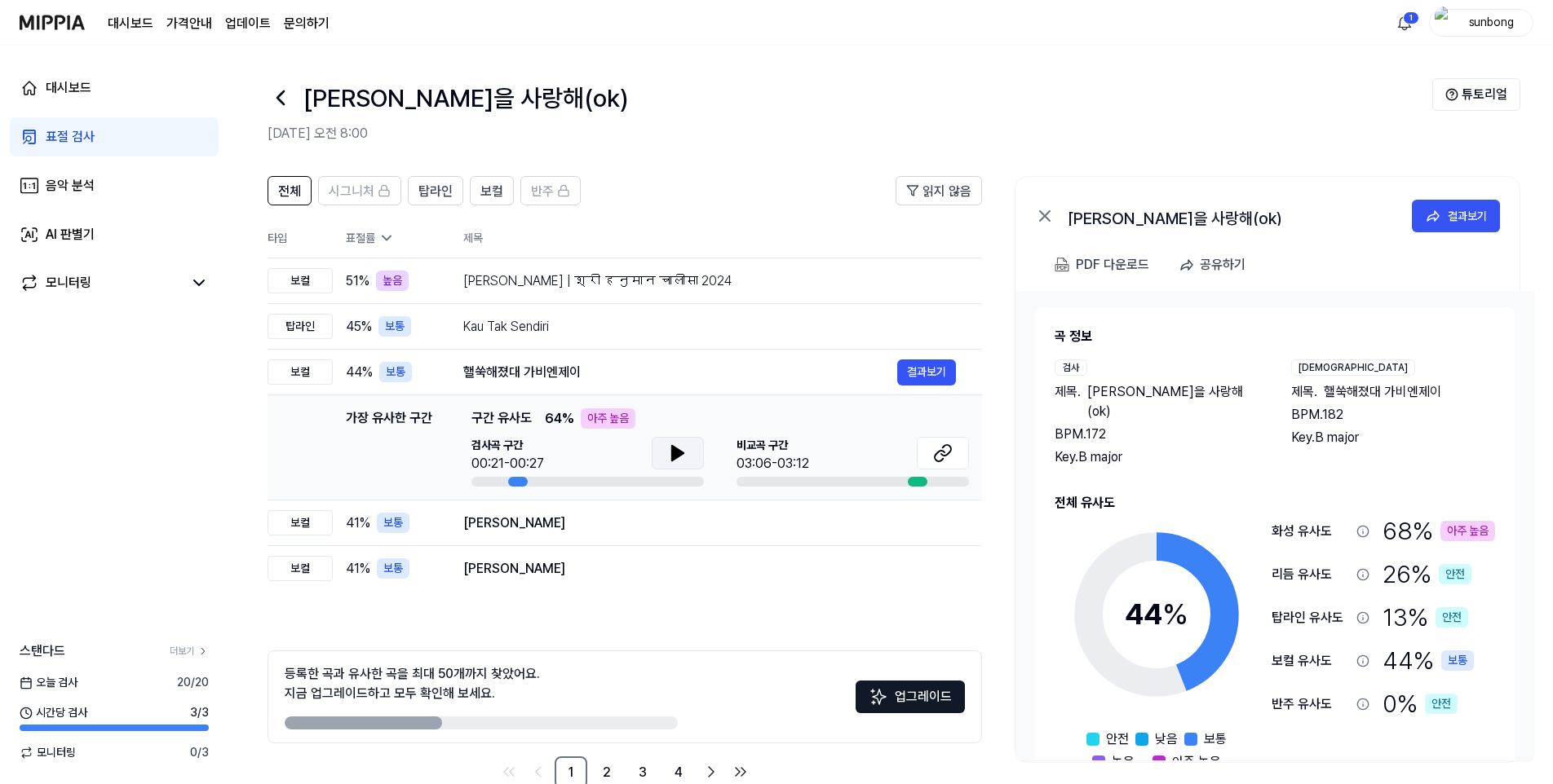
click at [670, 454] on icon at bounding box center [678, 453] width 20 height 20
drag, startPoint x: 66, startPoint y: 88, endPoint x: 74, endPoint y: 93, distance: 9.4
click at [66, 88] on div "대시보드" at bounding box center [68, 88] width 46 height 20
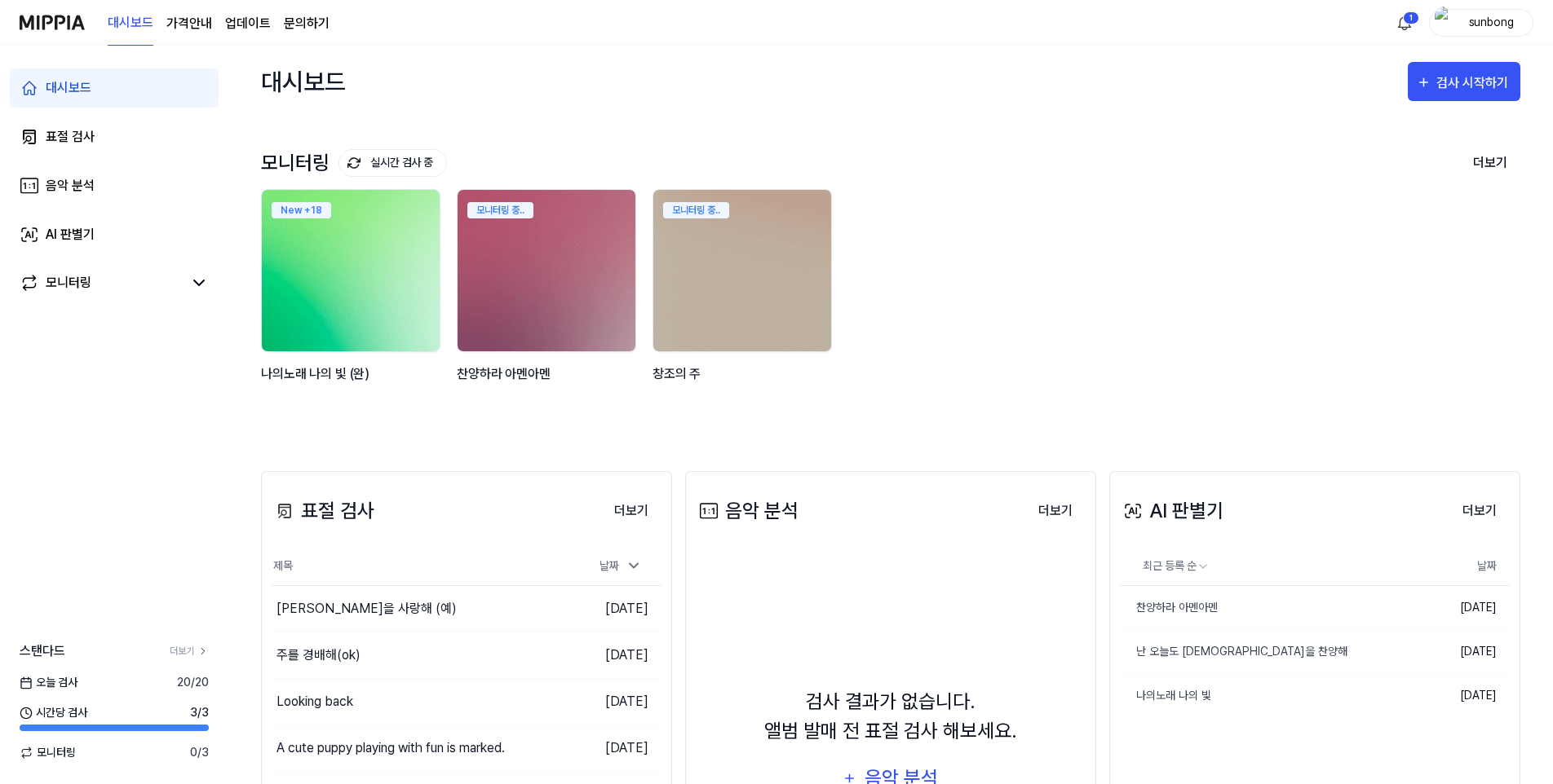
click at [370, 285] on img at bounding box center [351, 271] width 196 height 178
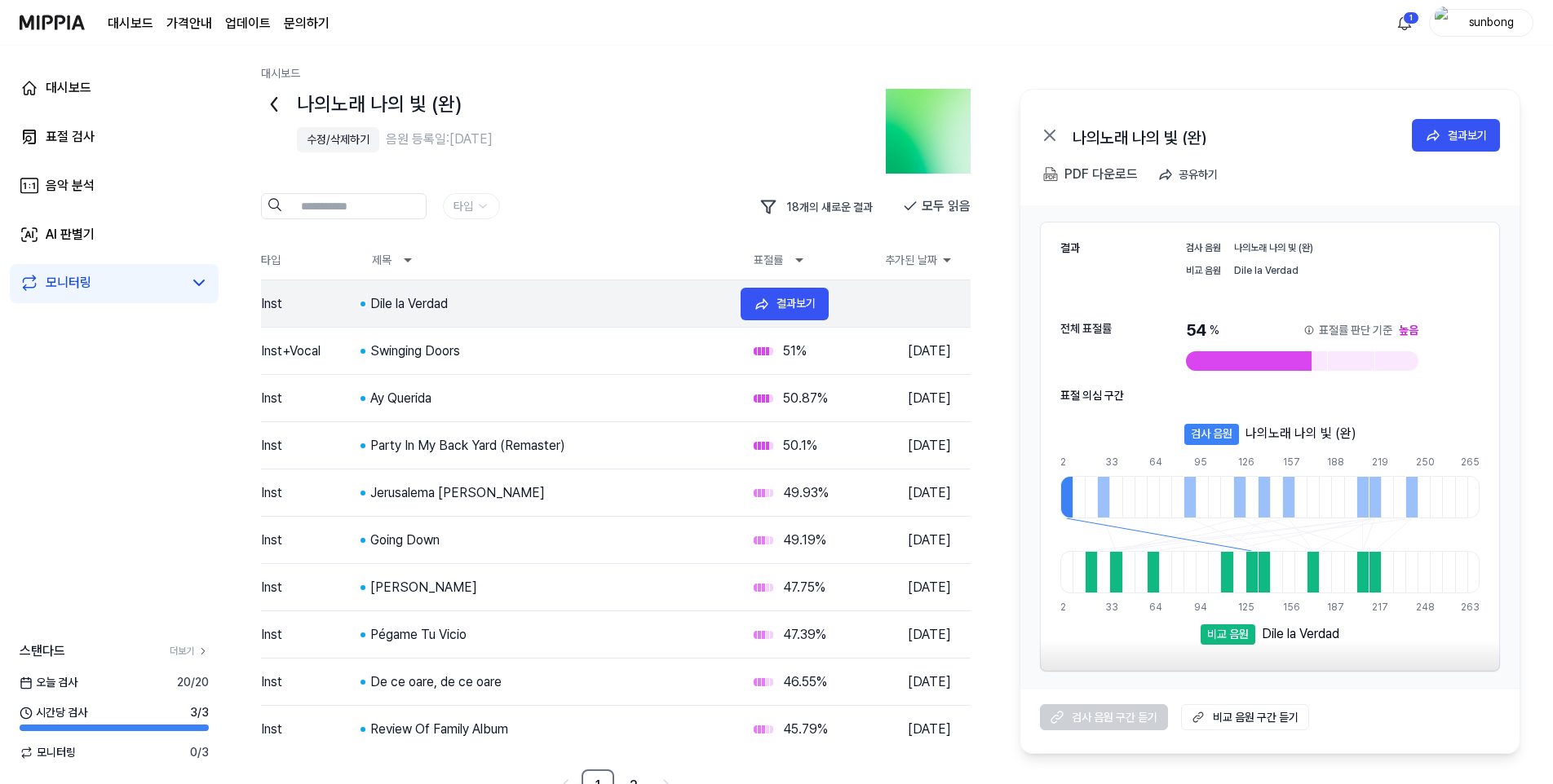
click at [420, 299] on div "Dile la Verdad" at bounding box center [549, 304] width 357 height 20
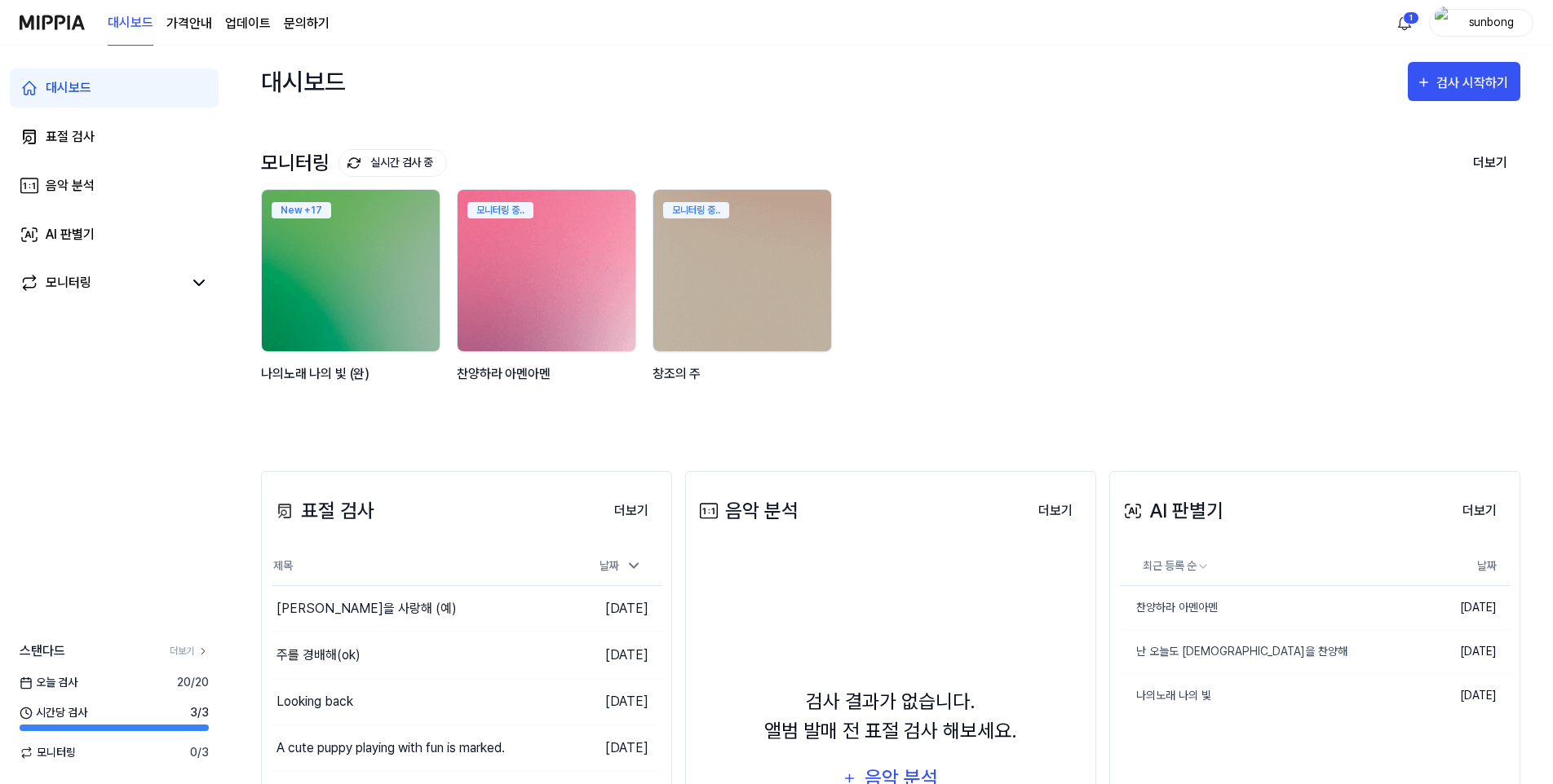
click at [569, 292] on img at bounding box center [547, 271] width 196 height 178
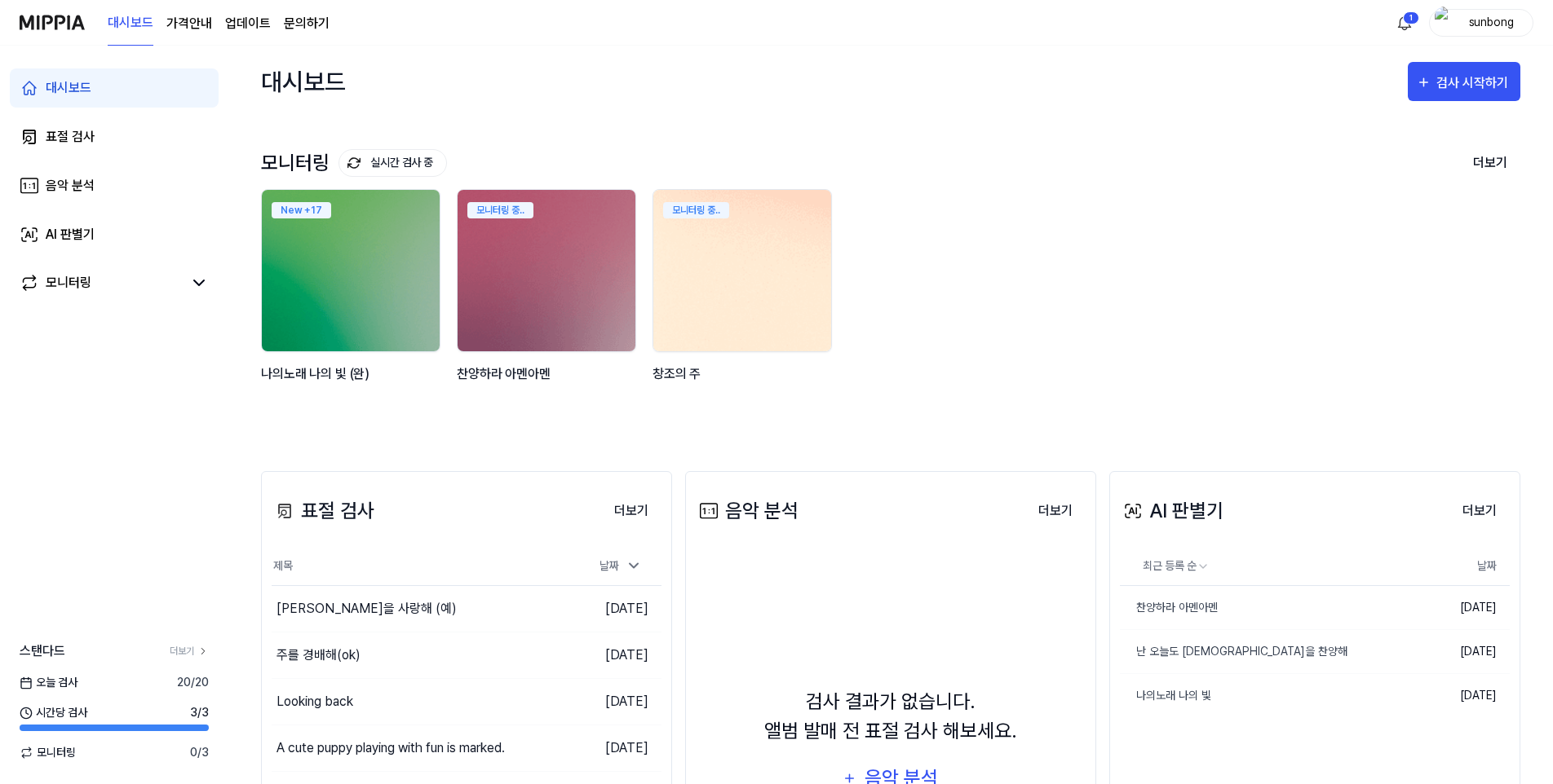
click at [758, 282] on img at bounding box center [742, 271] width 196 height 178
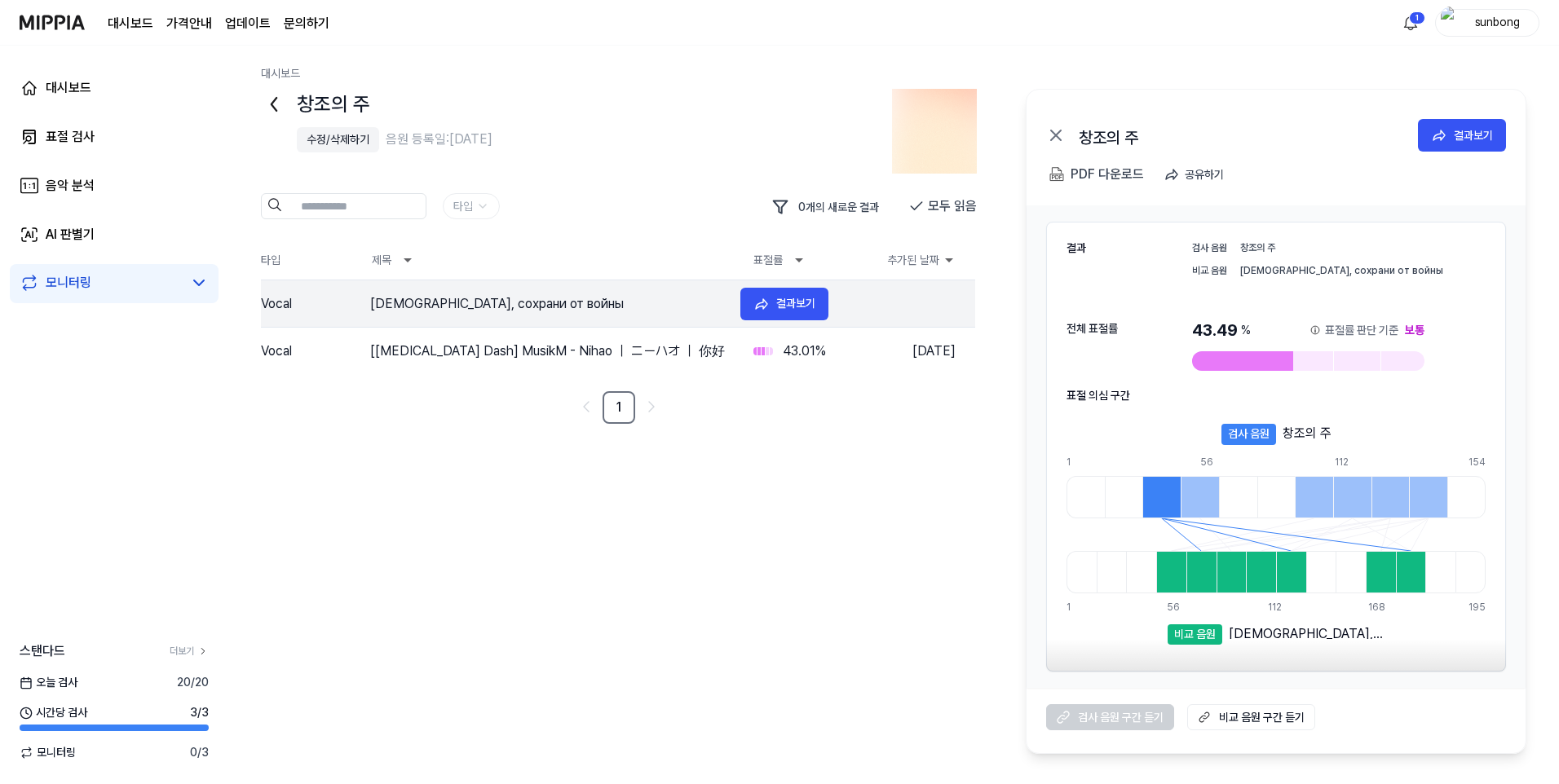
click at [449, 302] on div "Боже, сохрани от войны" at bounding box center [549, 304] width 357 height 20
click at [394, 304] on div "Боже, сохрани от войны" at bounding box center [549, 304] width 357 height 20
click at [760, 307] on icon at bounding box center [762, 304] width 17 height 17
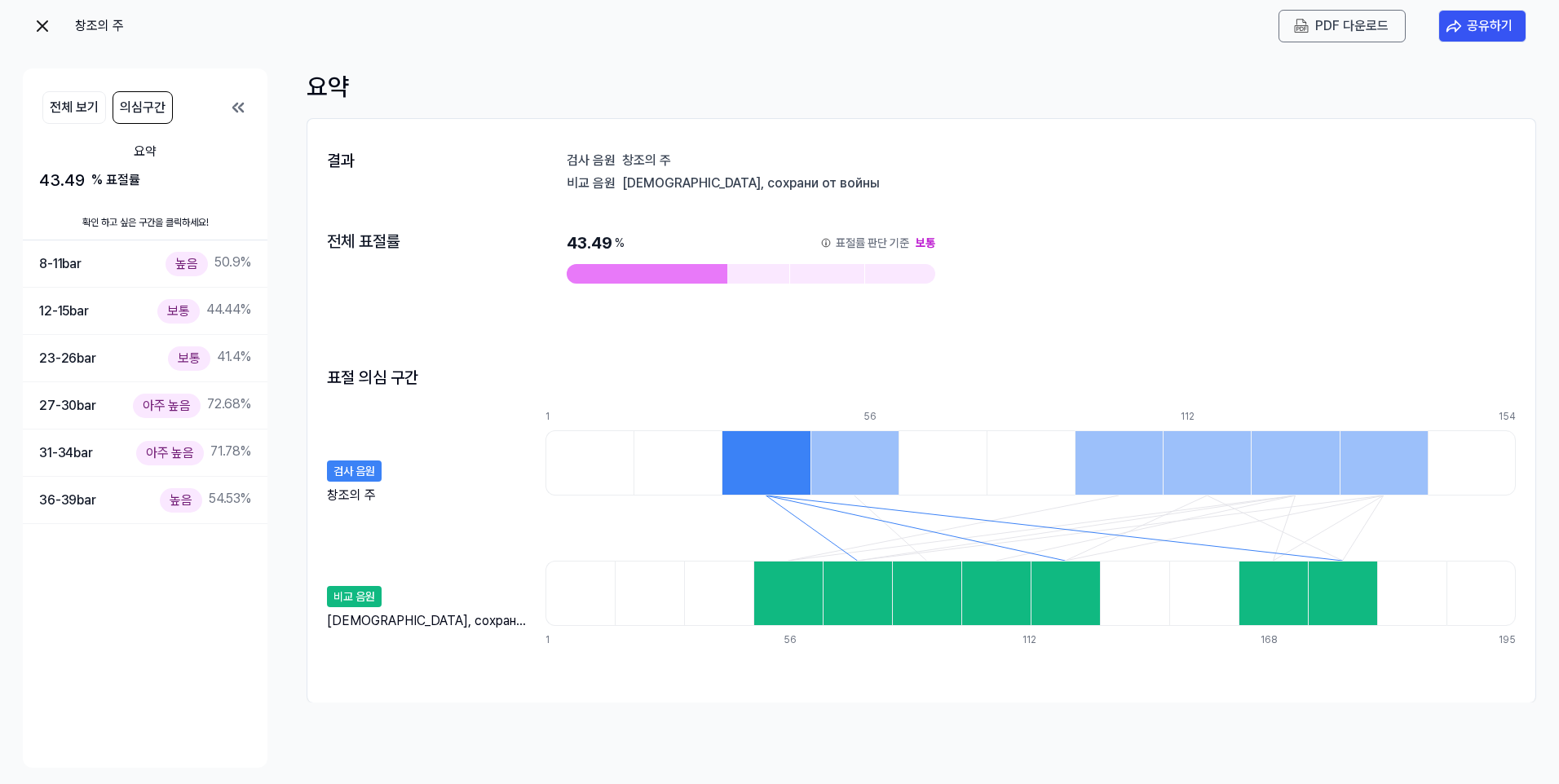
click at [814, 609] on div at bounding box center [787, 593] width 69 height 66
drag, startPoint x: 870, startPoint y: 609, endPoint x: 901, endPoint y: 604, distance: 31.4
click at [872, 609] on div at bounding box center [856, 593] width 69 height 66
click at [924, 602] on div at bounding box center [926, 593] width 69 height 66
drag, startPoint x: 1007, startPoint y: 602, endPoint x: 1031, endPoint y: 602, distance: 24.0
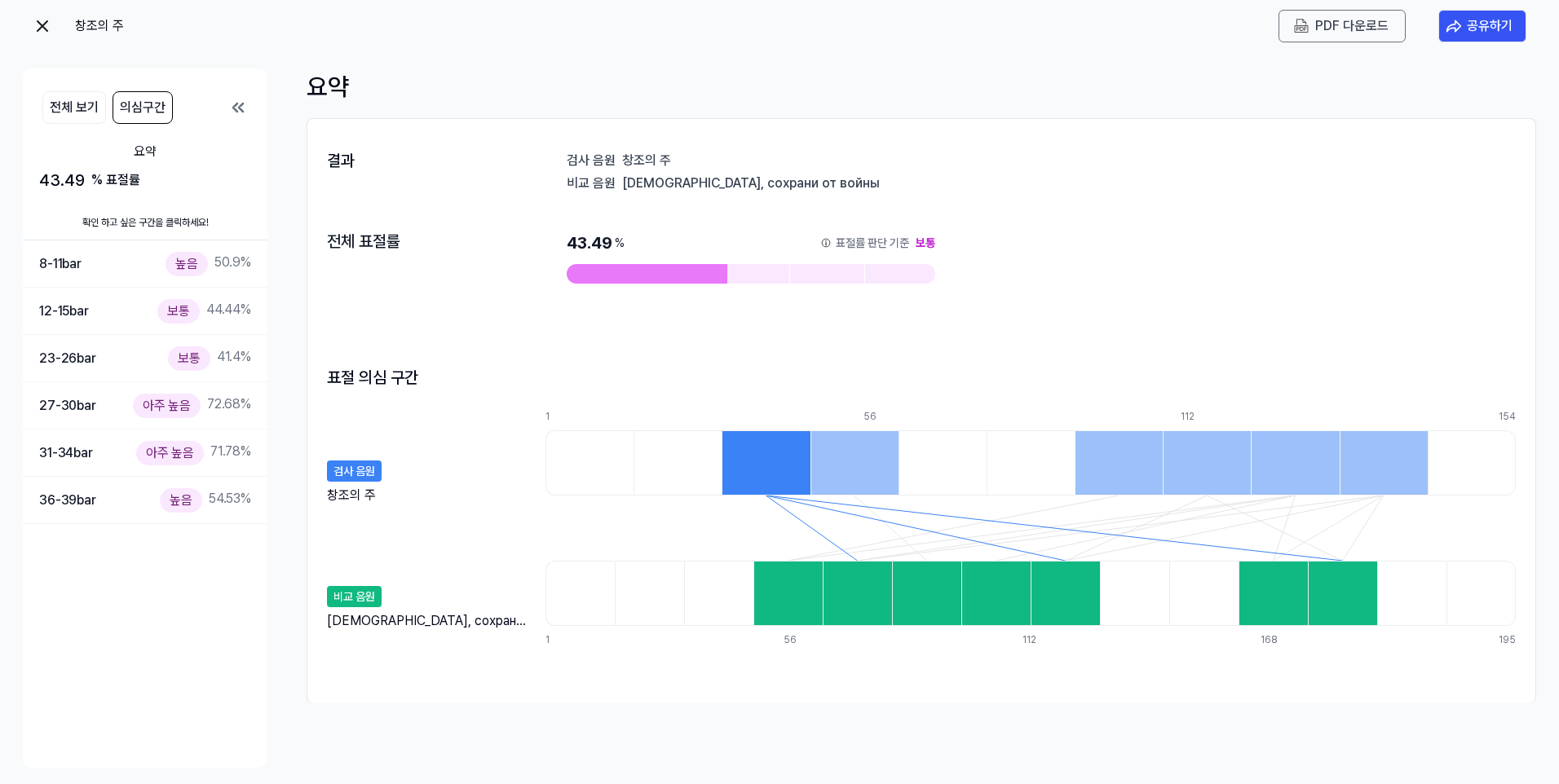
click at [1009, 602] on div at bounding box center [995, 593] width 69 height 66
click at [1031, 602] on div at bounding box center [1065, 593] width 69 height 66
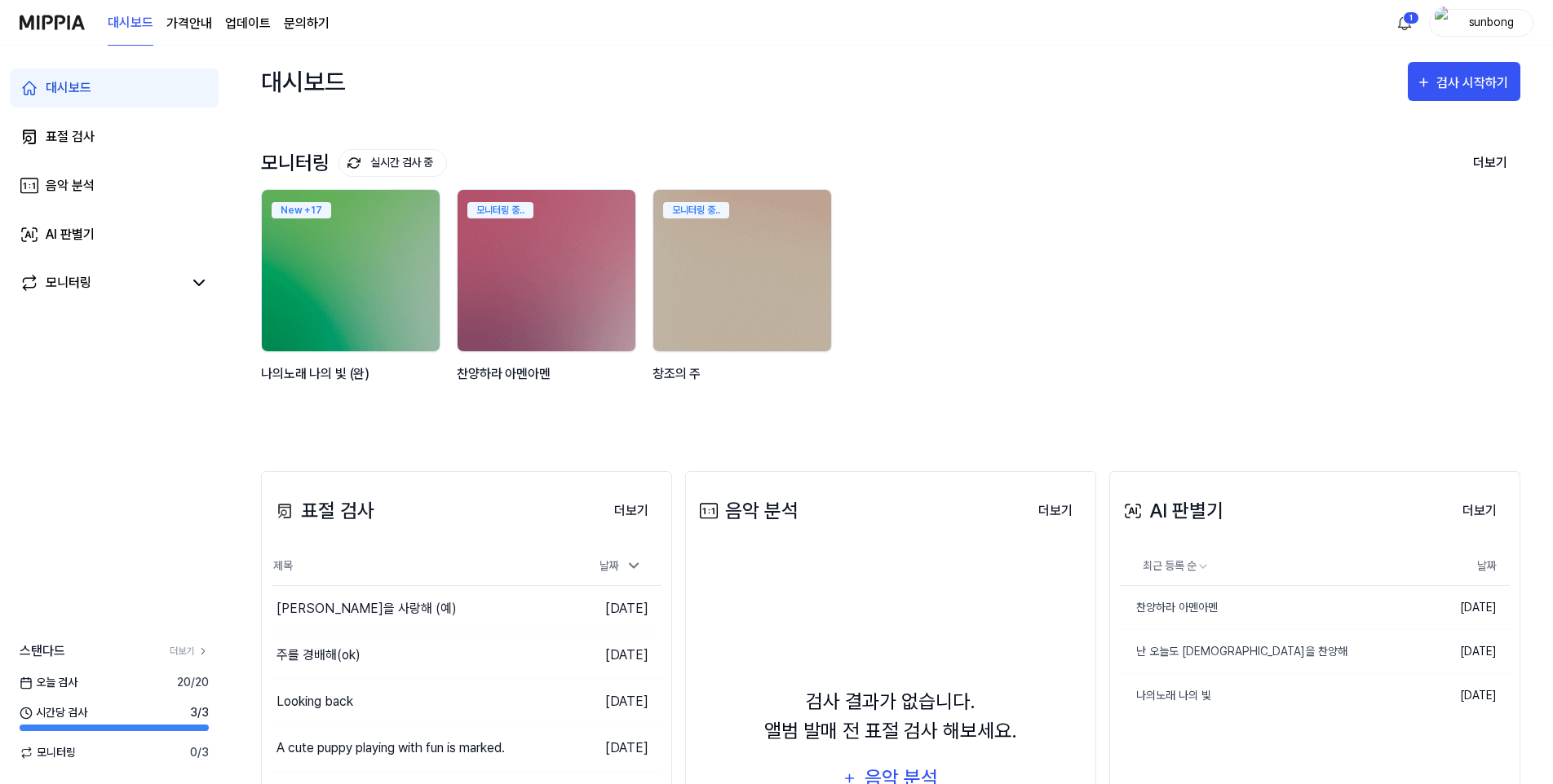
click at [66, 83] on div "대시보드" at bounding box center [68, 88] width 46 height 20
click at [71, 140] on div "표절 검사" at bounding box center [70, 137] width 49 height 20
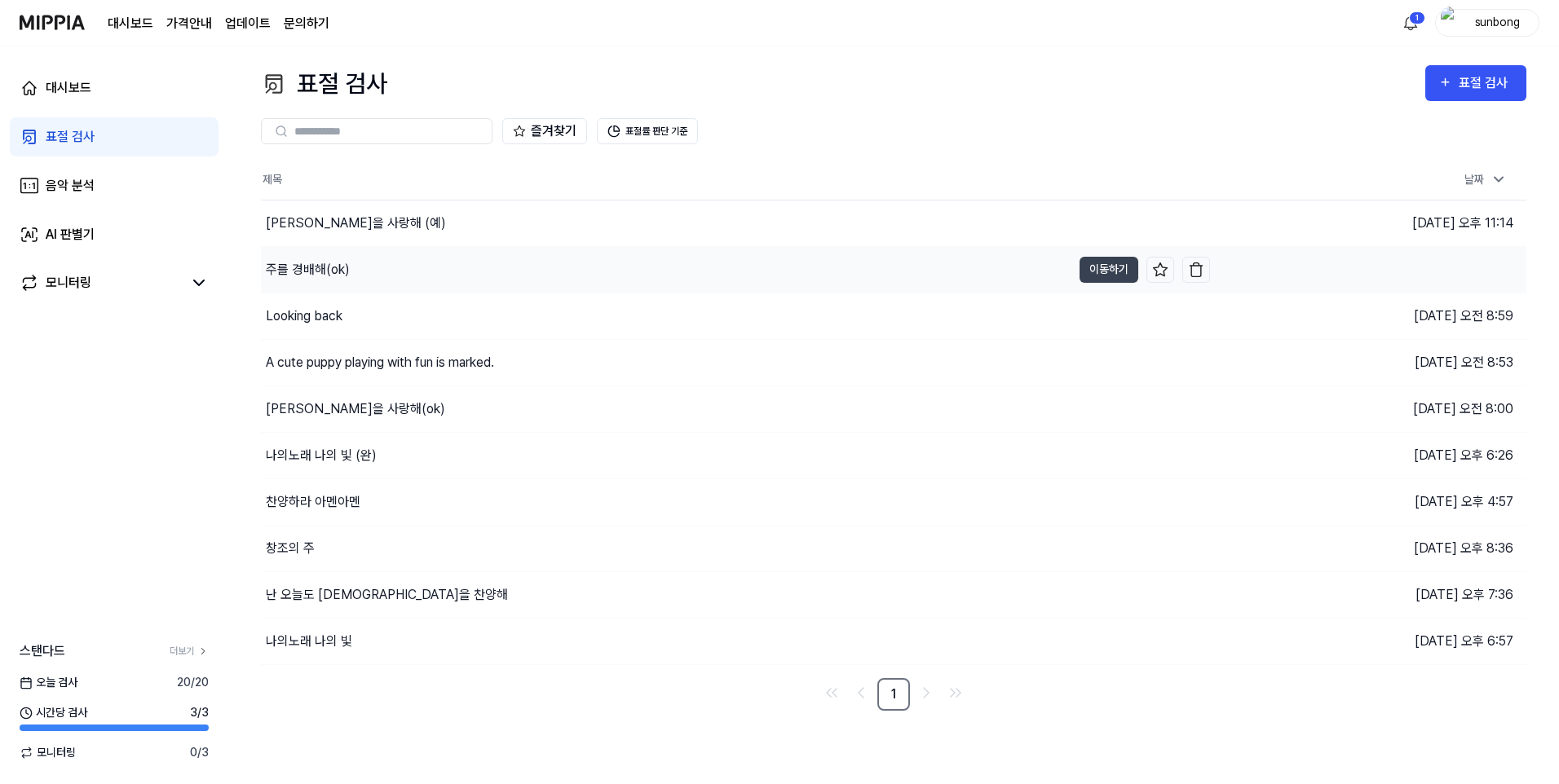
click at [321, 267] on div "주를 경배해(ok)" at bounding box center [307, 270] width 84 height 20
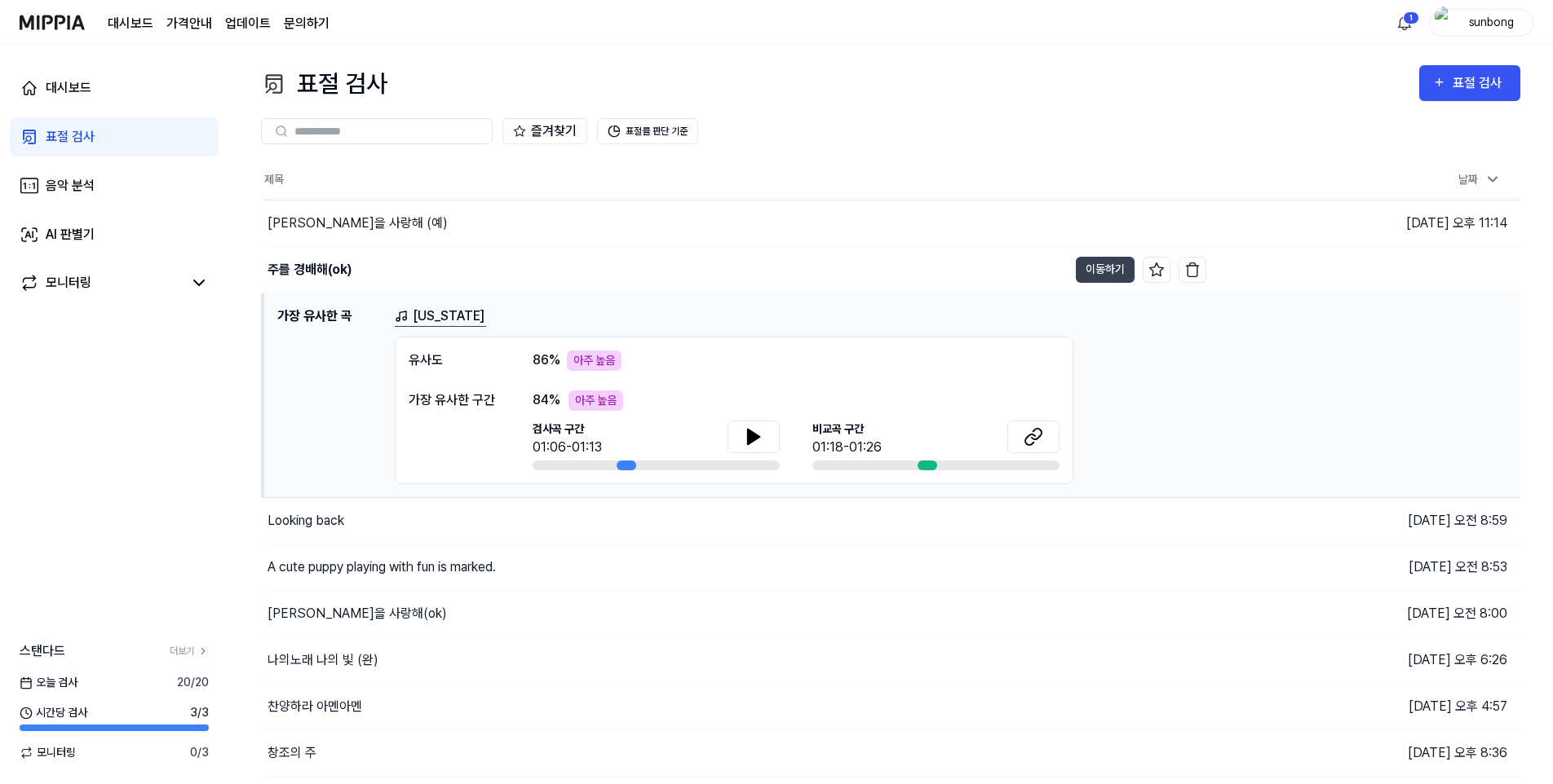
click at [71, 140] on div "표절 검사" at bounding box center [70, 137] width 49 height 20
click at [66, 182] on div "음악 분석" at bounding box center [70, 186] width 49 height 20
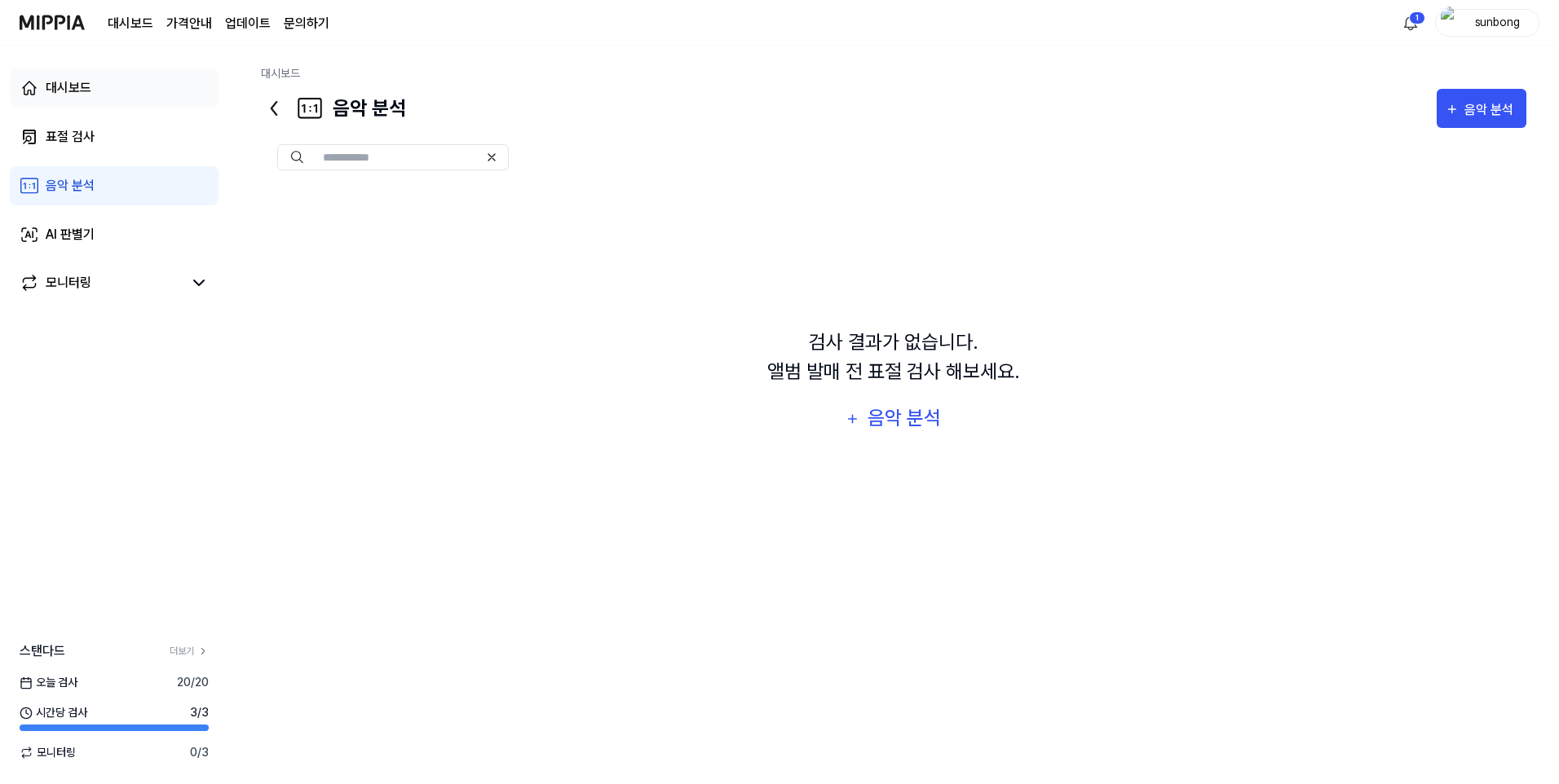
click at [66, 85] on div "대시보드" at bounding box center [68, 88] width 46 height 20
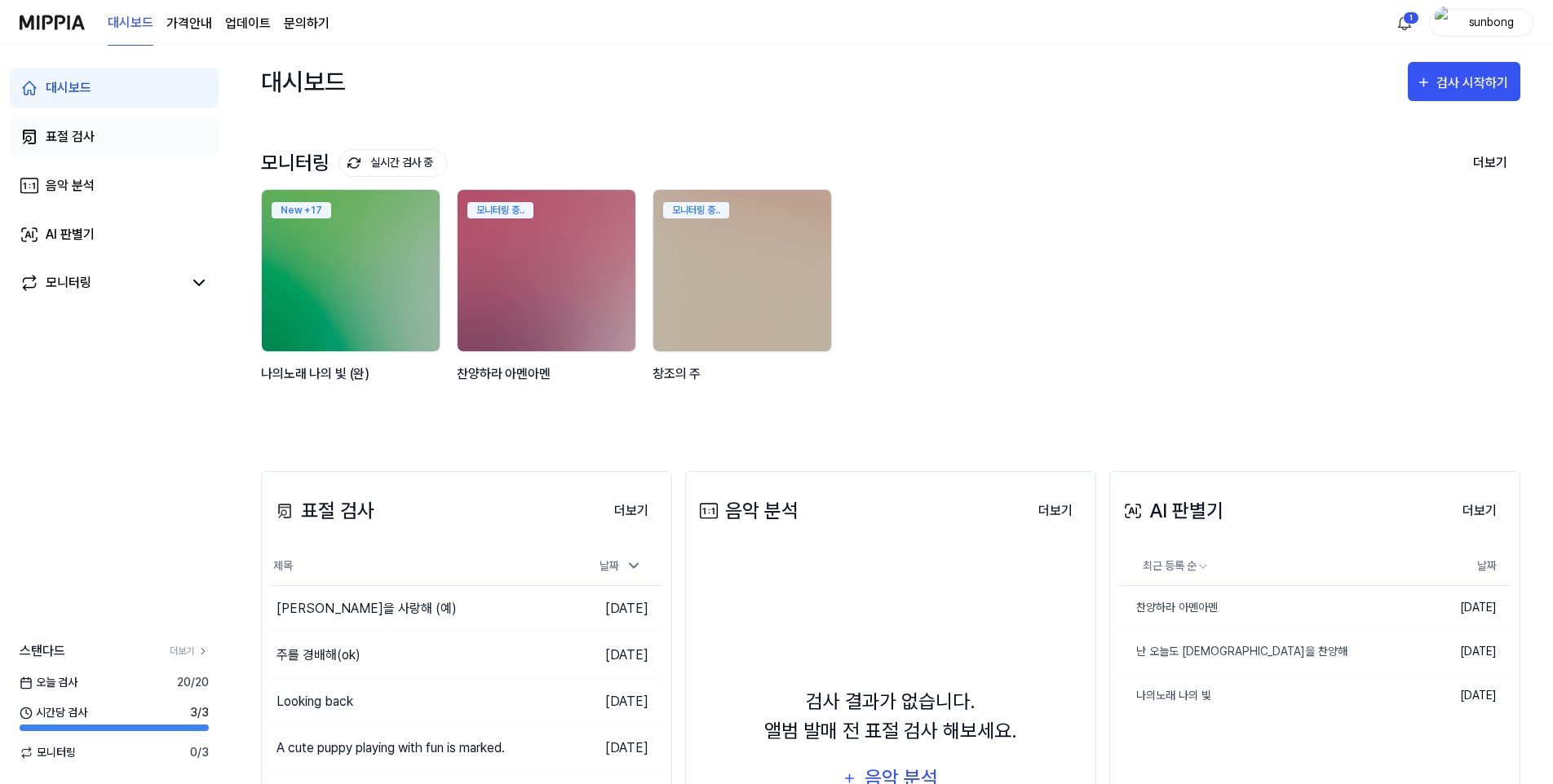
click at [60, 138] on div "표절 검사" at bounding box center [70, 137] width 49 height 20
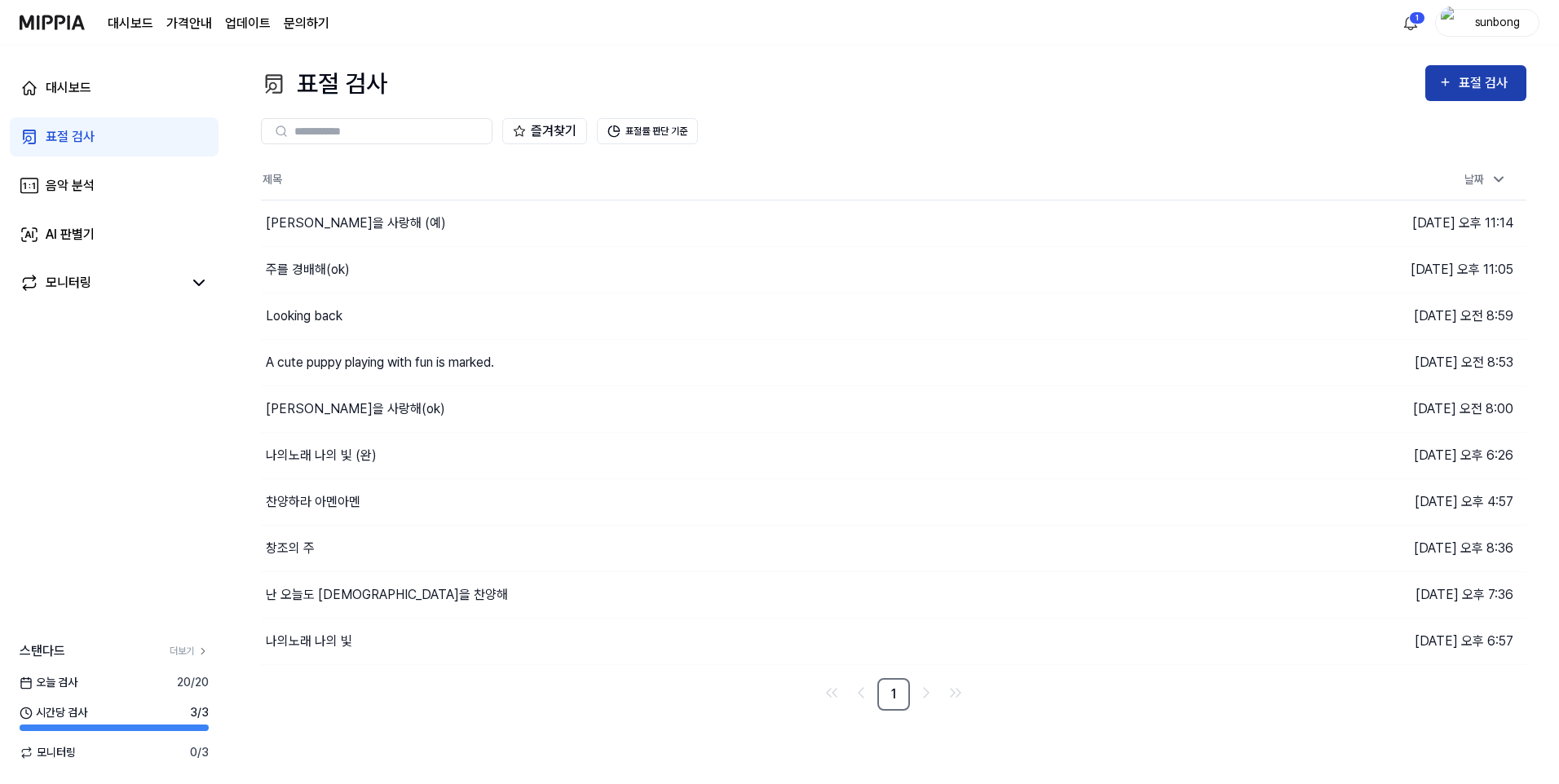
click at [1475, 76] on div "표절 검사" at bounding box center [1486, 83] width 55 height 22
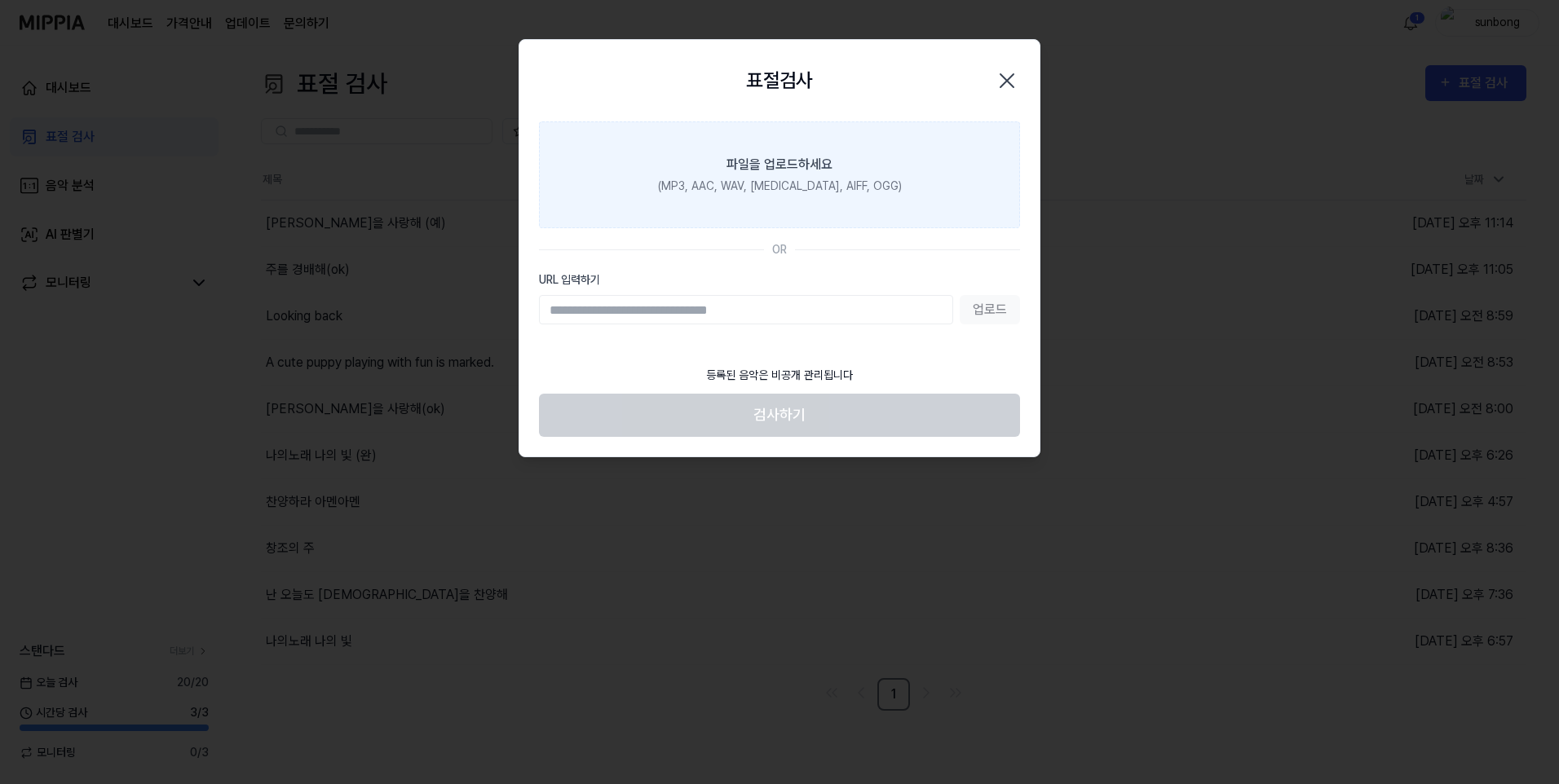
click at [776, 180] on div "(MP3, AAC, WAV, FLAC, AIFF, OGG)" at bounding box center [779, 186] width 243 height 17
click at [0, 0] on input "파일을 업로드하세요 (MP3, AAC, WAV, FLAC, AIFF, OGG)" at bounding box center [0, 0] width 0 height 0
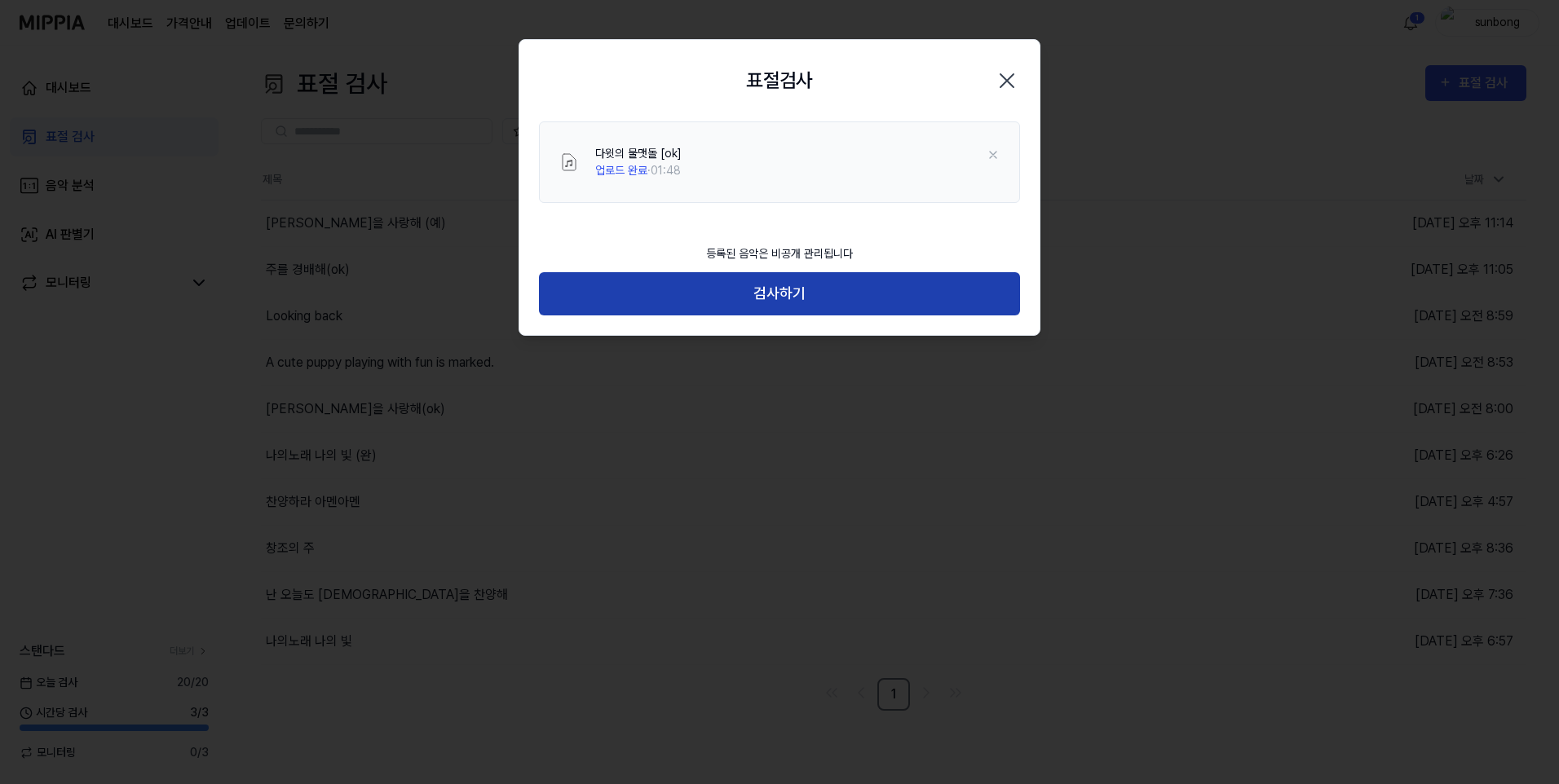
click at [811, 288] on button "검사하기" at bounding box center [779, 294] width 481 height 43
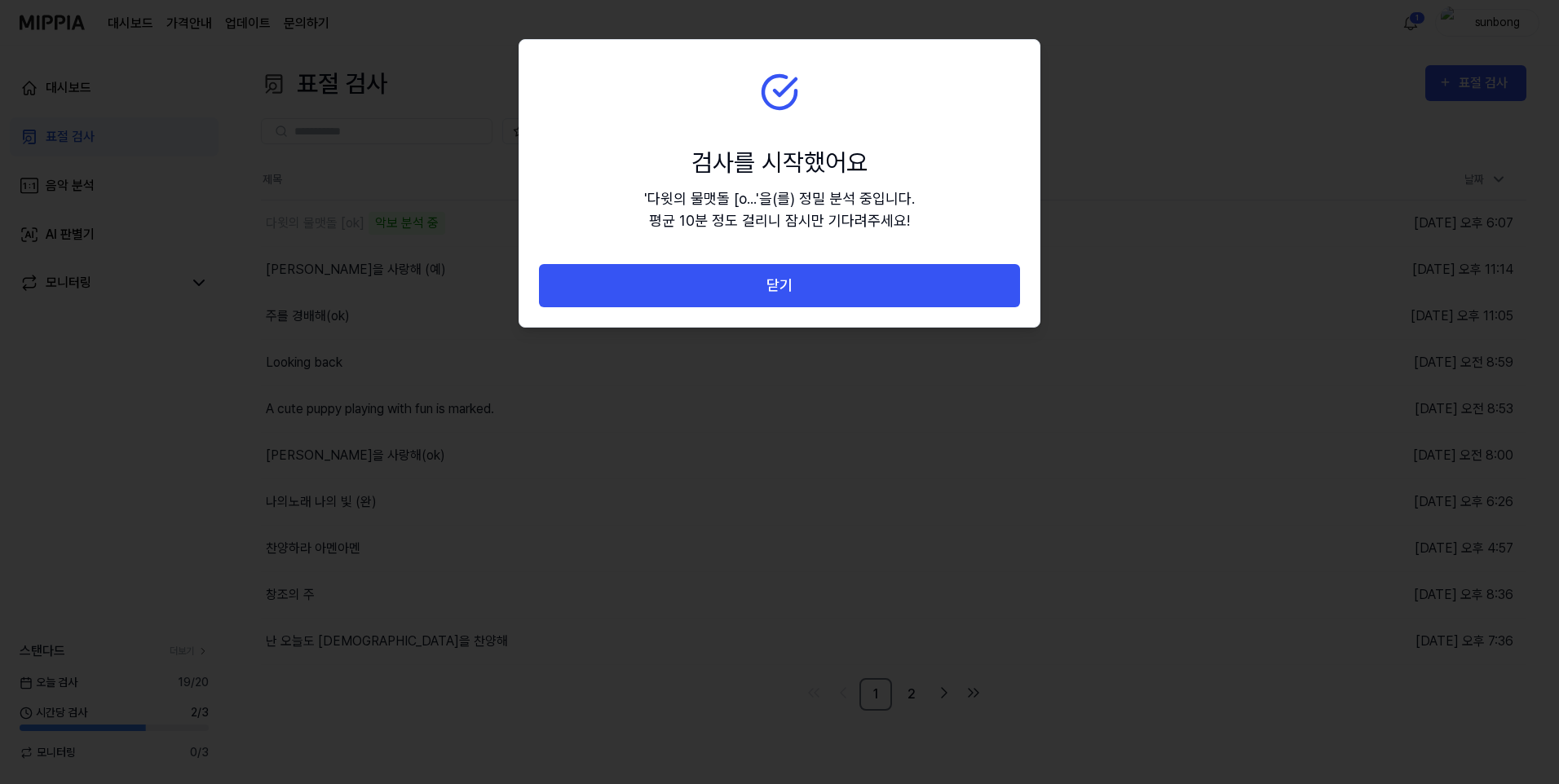
click at [189, 7] on div at bounding box center [779, 392] width 1559 height 784
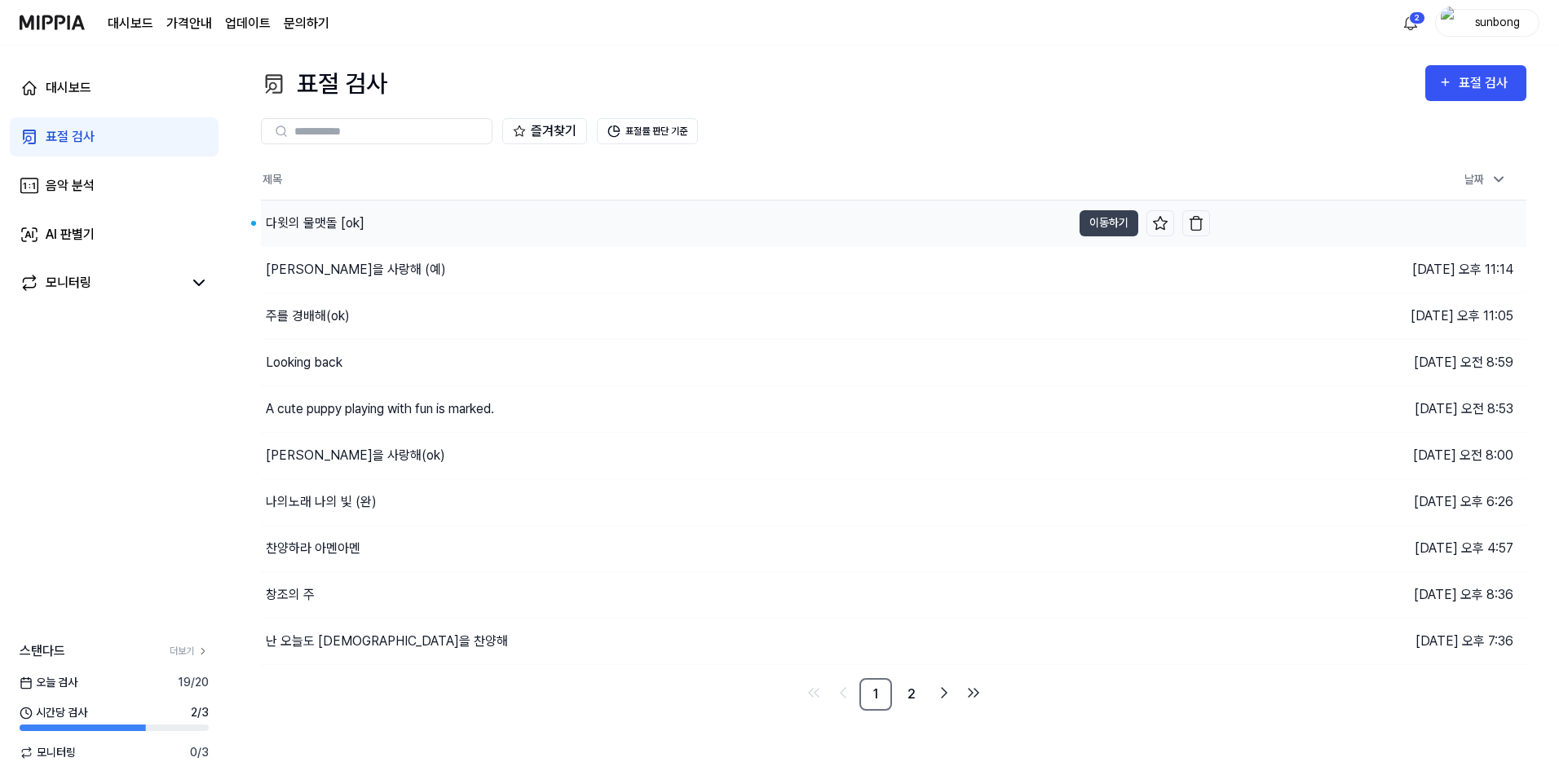
drag, startPoint x: 331, startPoint y: 221, endPoint x: 352, endPoint y: 235, distance: 25.2
click at [331, 221] on div "다윗의 물맷돌 [ok]" at bounding box center [315, 223] width 99 height 20
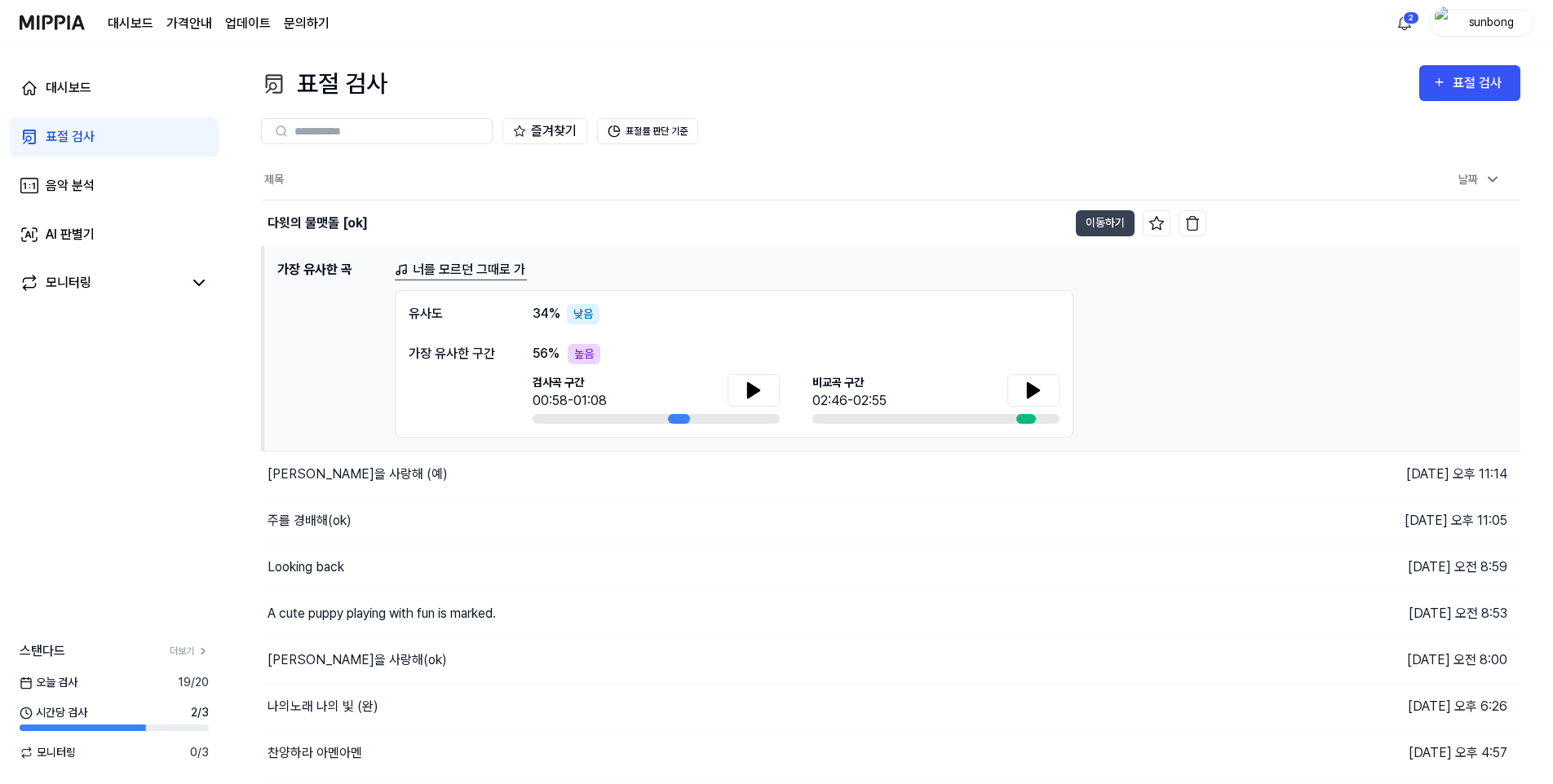
click at [464, 267] on link "너를 모르던 그때로 가" at bounding box center [460, 270] width 132 height 21
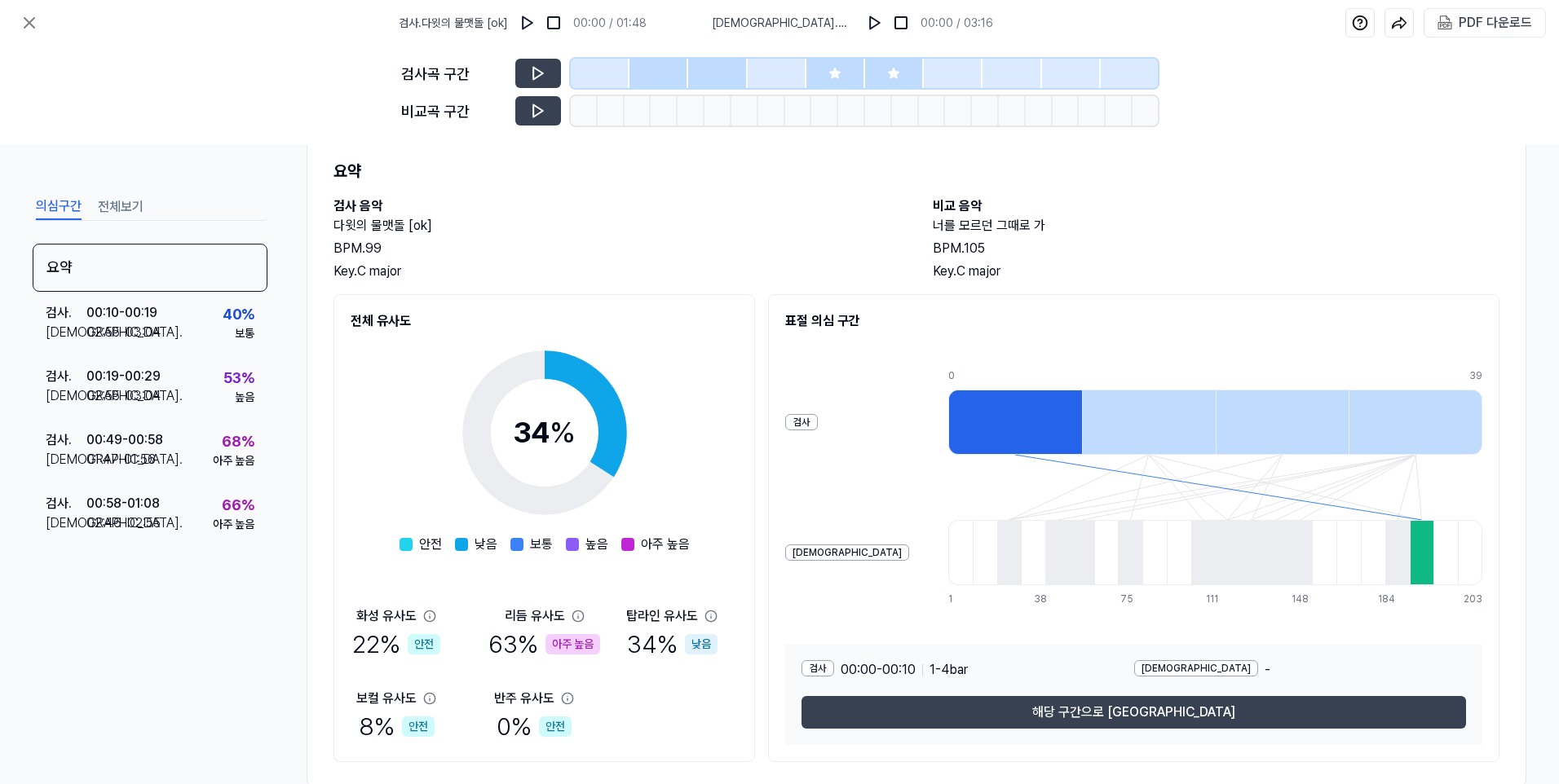
scroll to position [83, 0]
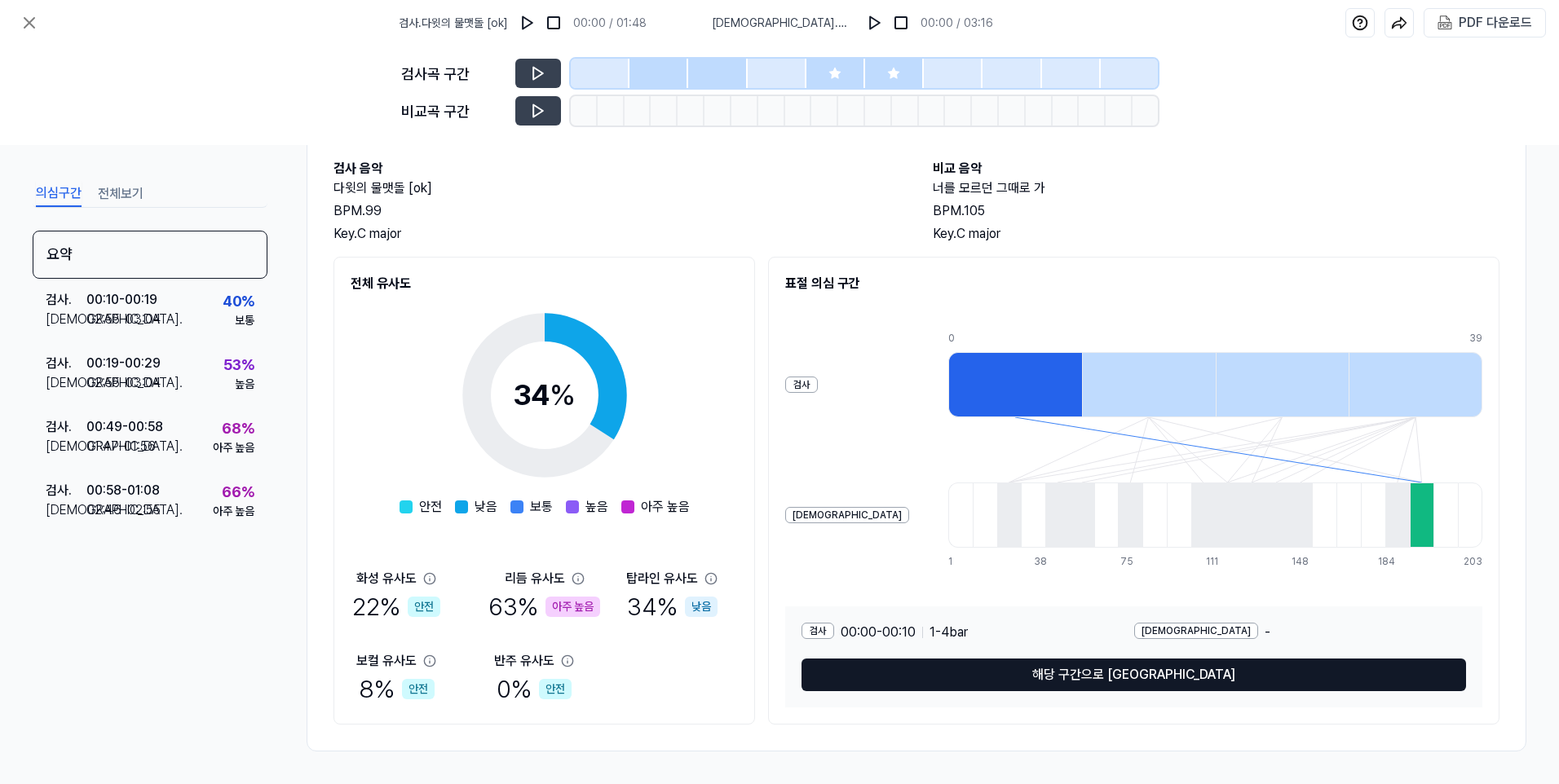
click at [1140, 678] on button "해당 구간으로 이동" at bounding box center [1134, 674] width 664 height 32
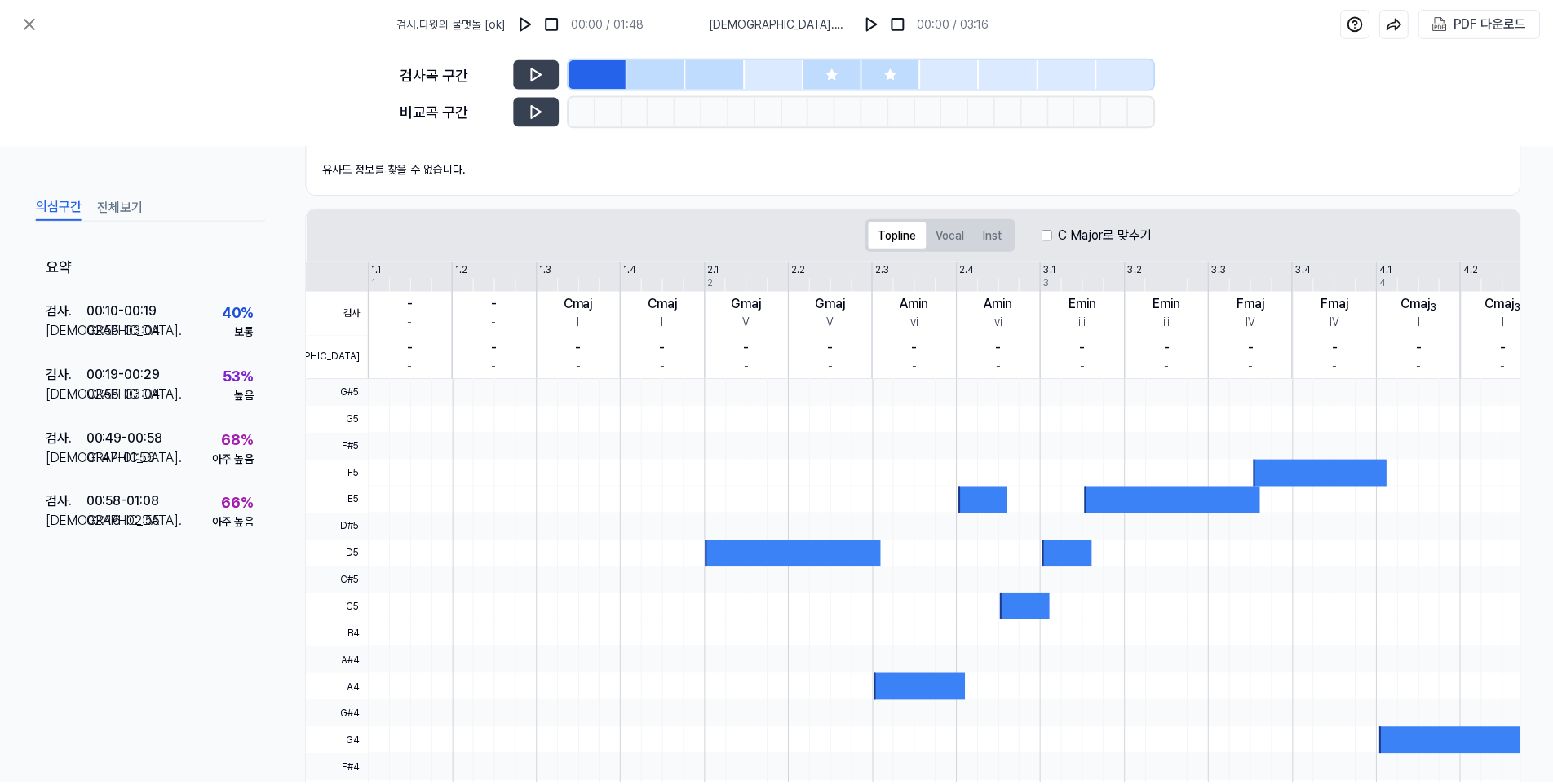
scroll to position [234, 0]
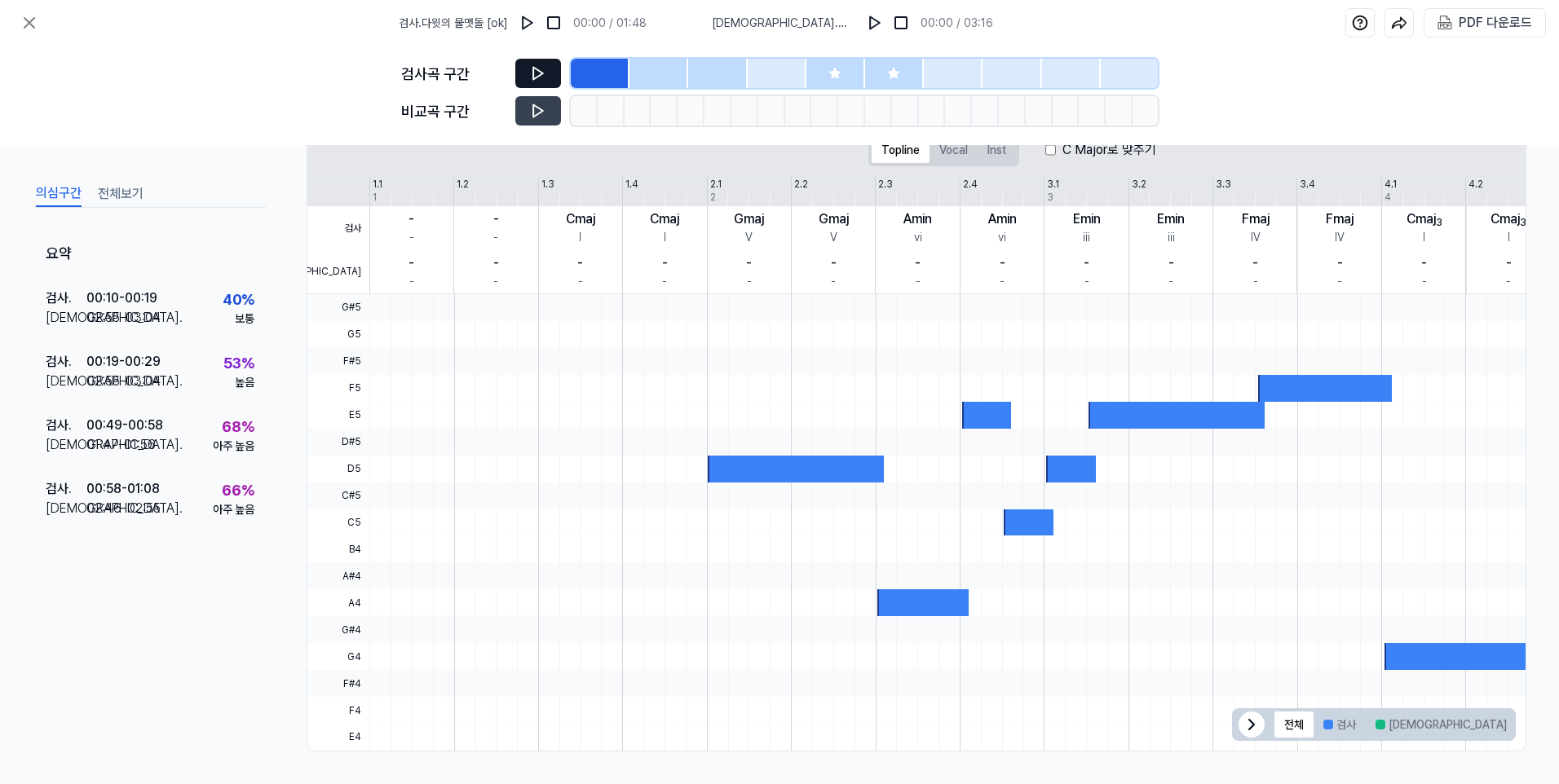
click at [541, 75] on icon at bounding box center [538, 73] width 10 height 12
click at [537, 72] on icon at bounding box center [535, 72] width 2 height 11
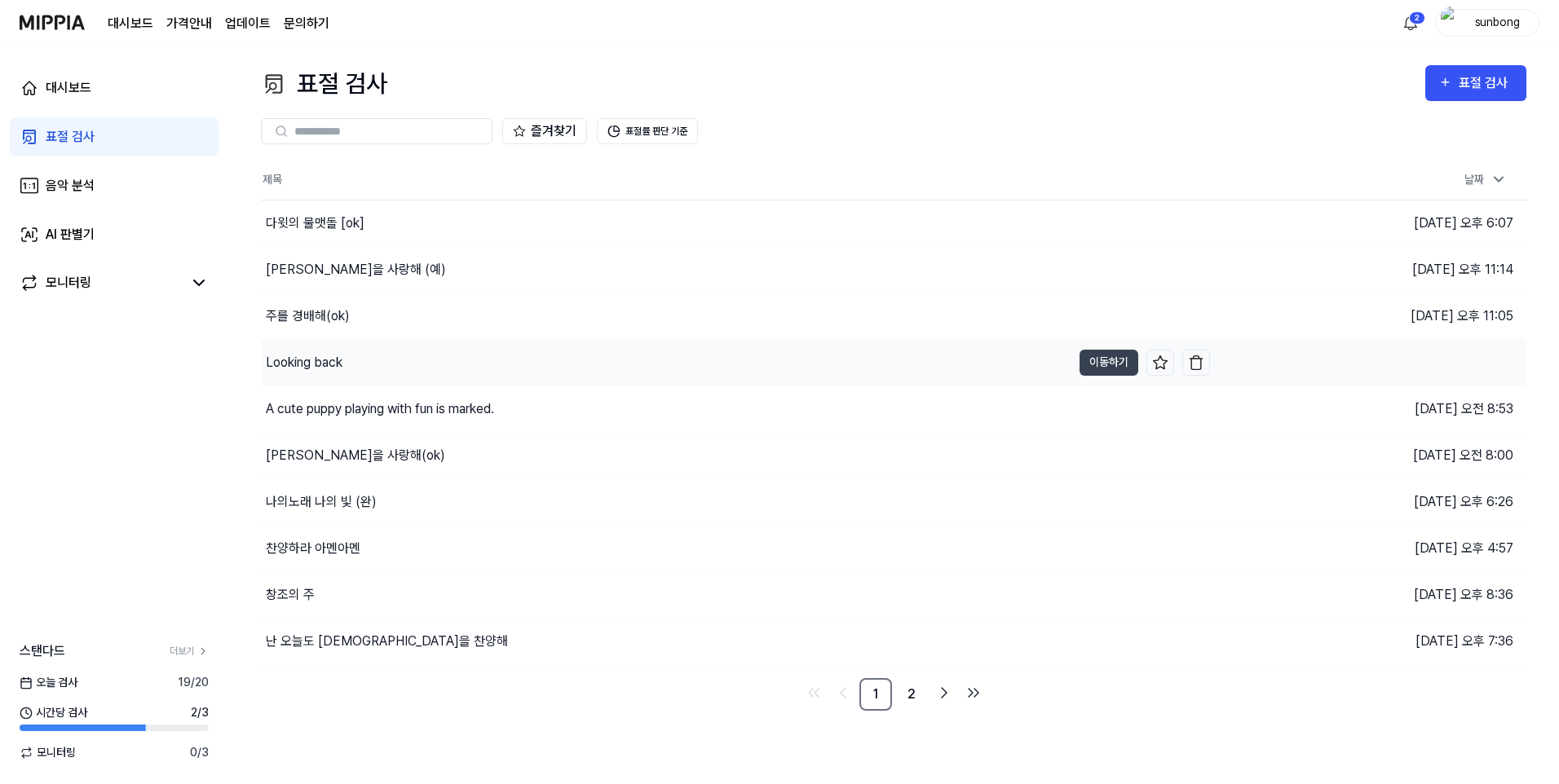
click at [321, 363] on div "Looking back" at bounding box center [304, 363] width 76 height 20
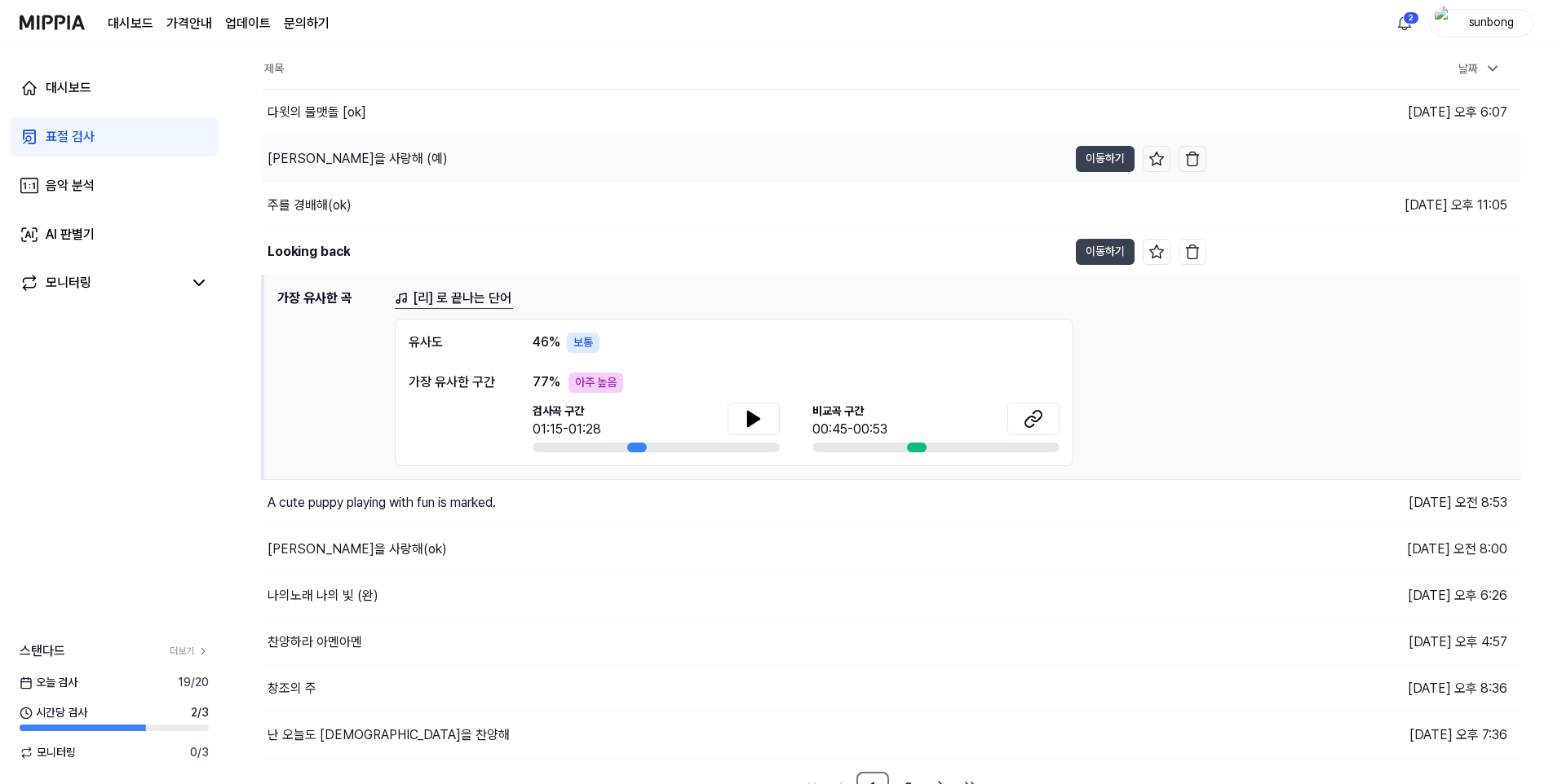
scroll to position [131, 0]
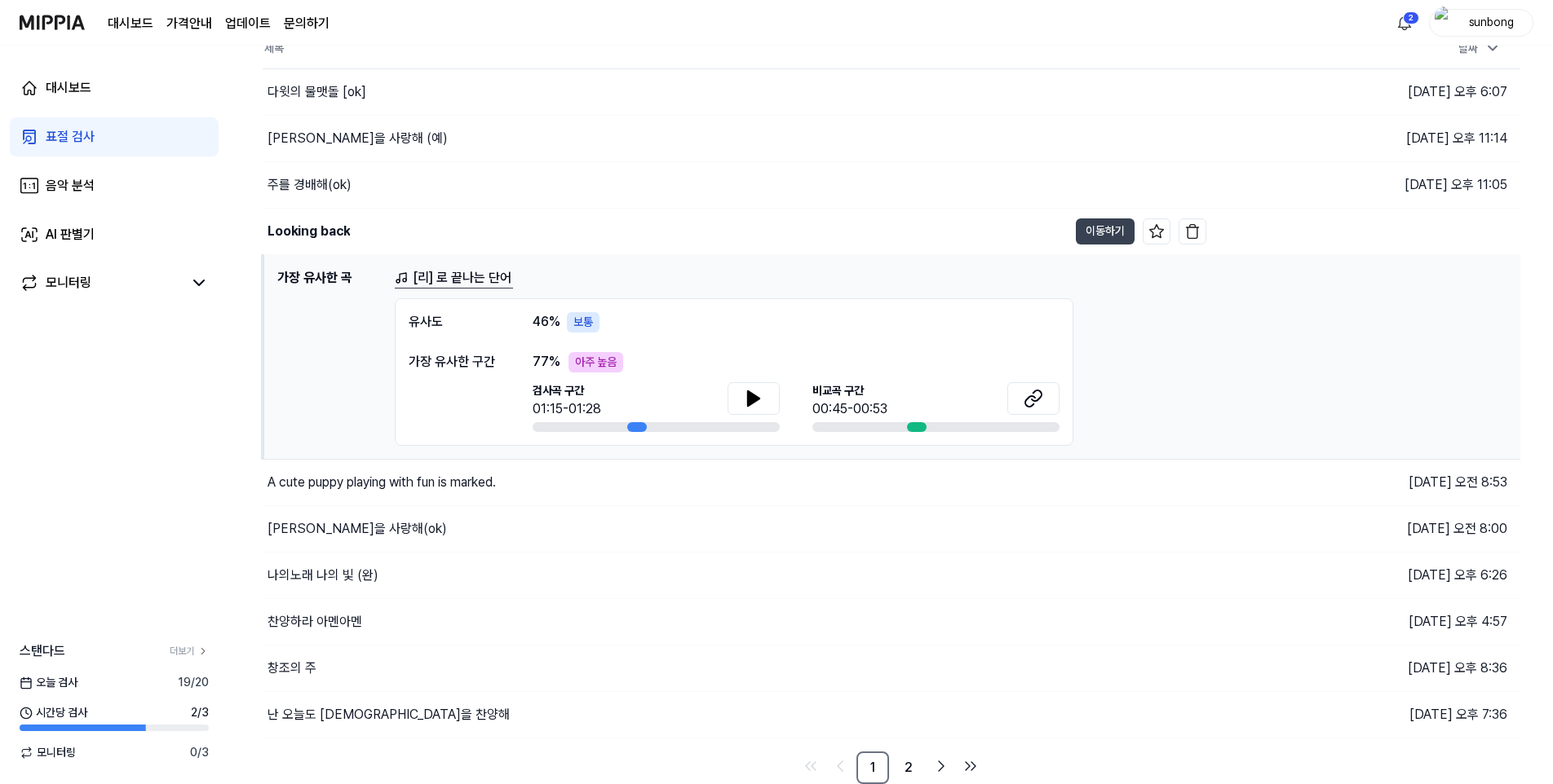
click at [583, 37] on div "대시보드 가격안내 업데이트 문의하기 2 sunbong" at bounding box center [777, 22] width 1514 height 45
click at [554, 50] on th "제목" at bounding box center [735, 48] width 944 height 39
